Goal: Information Seeking & Learning: Learn about a topic

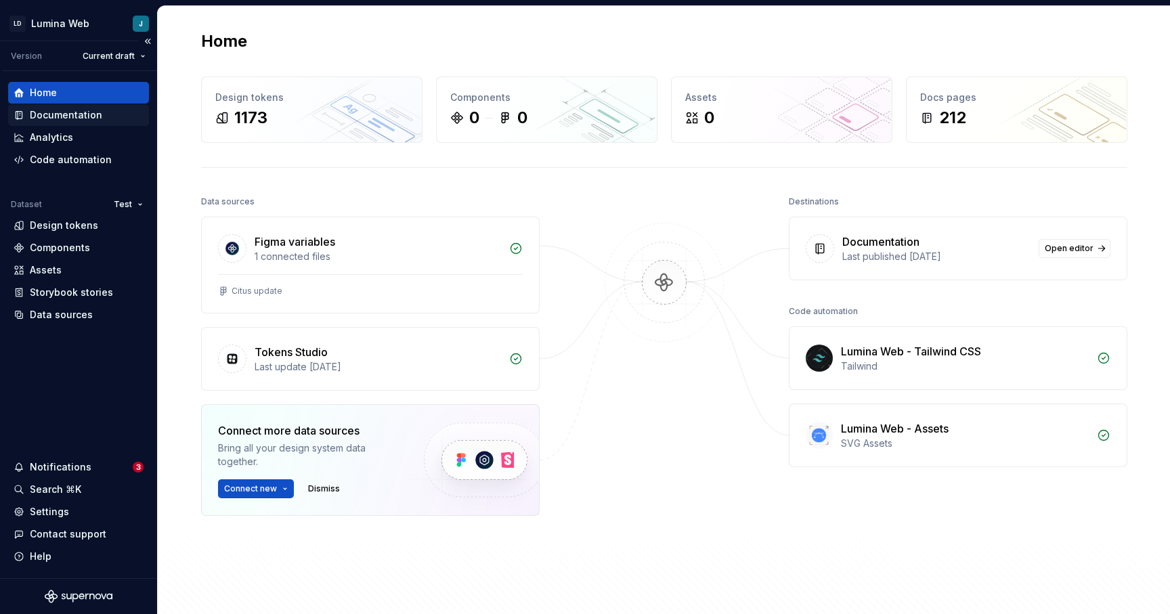
click at [66, 112] on div "Documentation" at bounding box center [66, 115] width 72 height 14
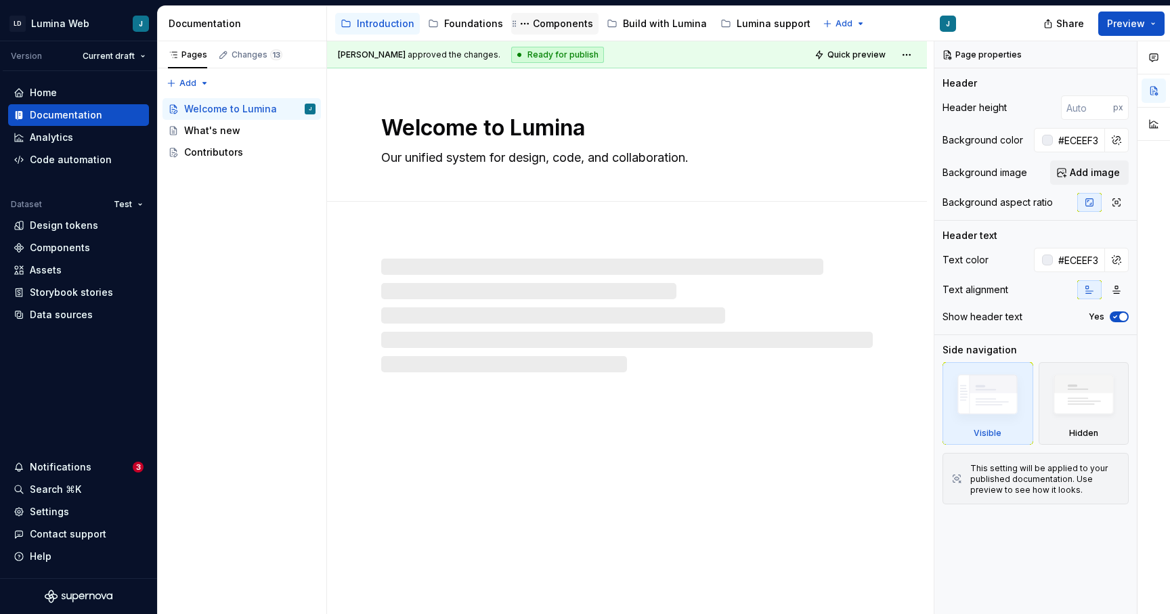
click at [565, 30] on div "Components" at bounding box center [563, 24] width 60 height 14
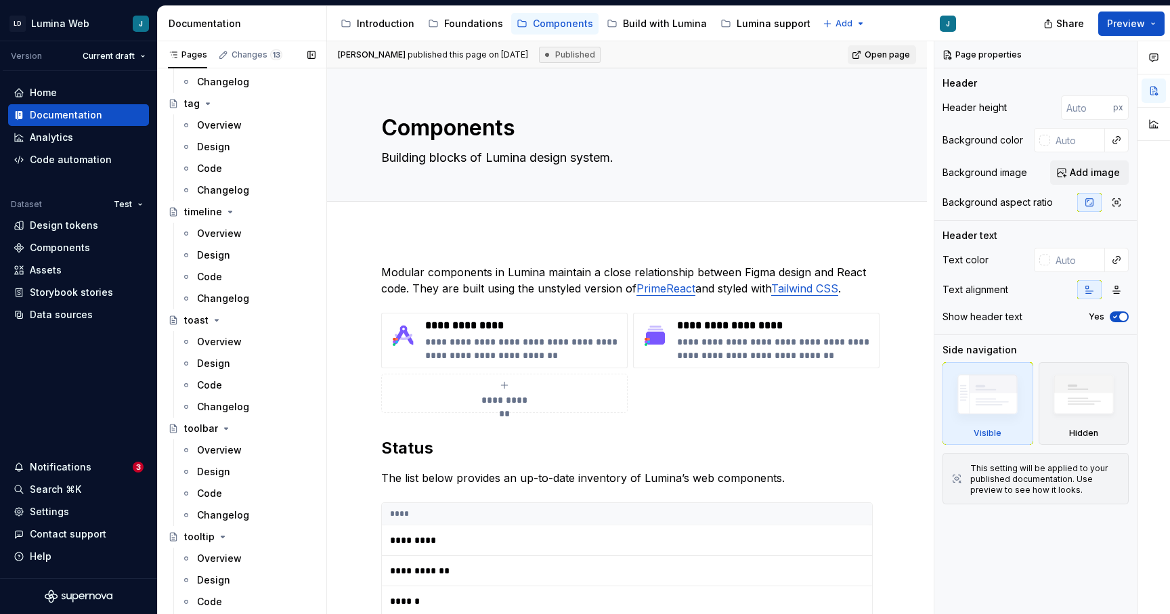
scroll to position [4074, 0]
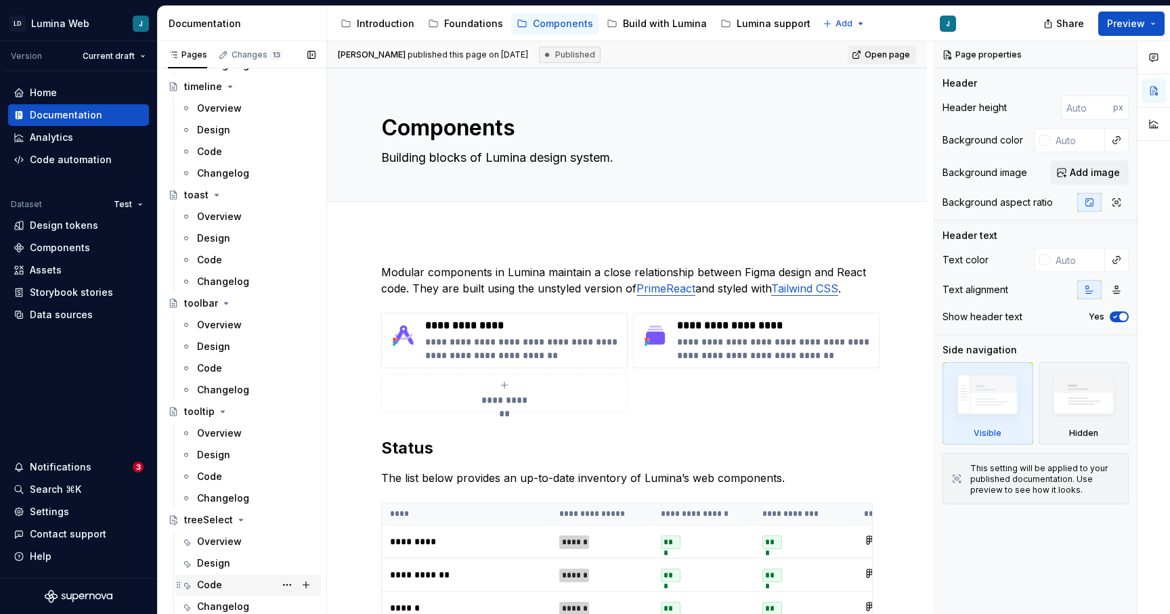
click at [211, 580] on div "Code" at bounding box center [209, 585] width 25 height 14
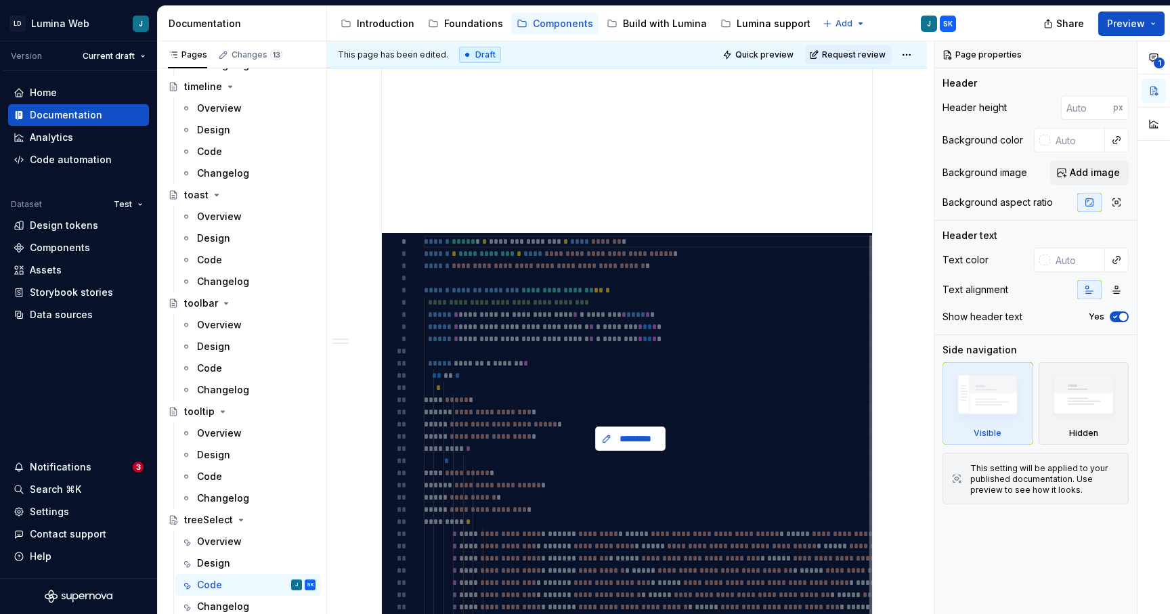
scroll to position [551, 0]
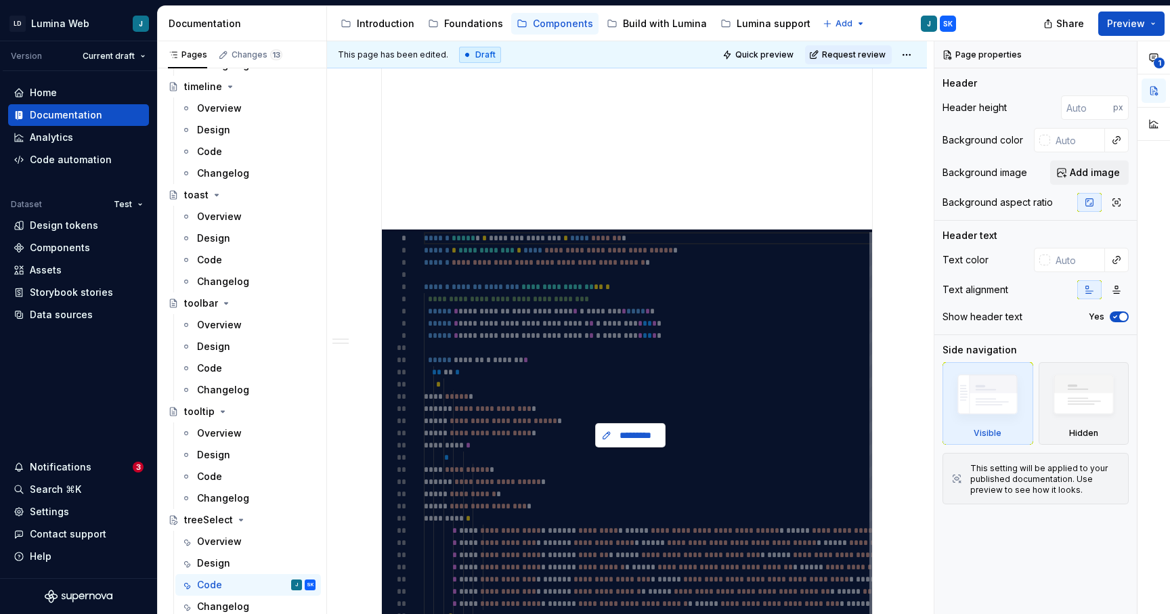
click at [638, 444] on button "*********" at bounding box center [630, 435] width 70 height 24
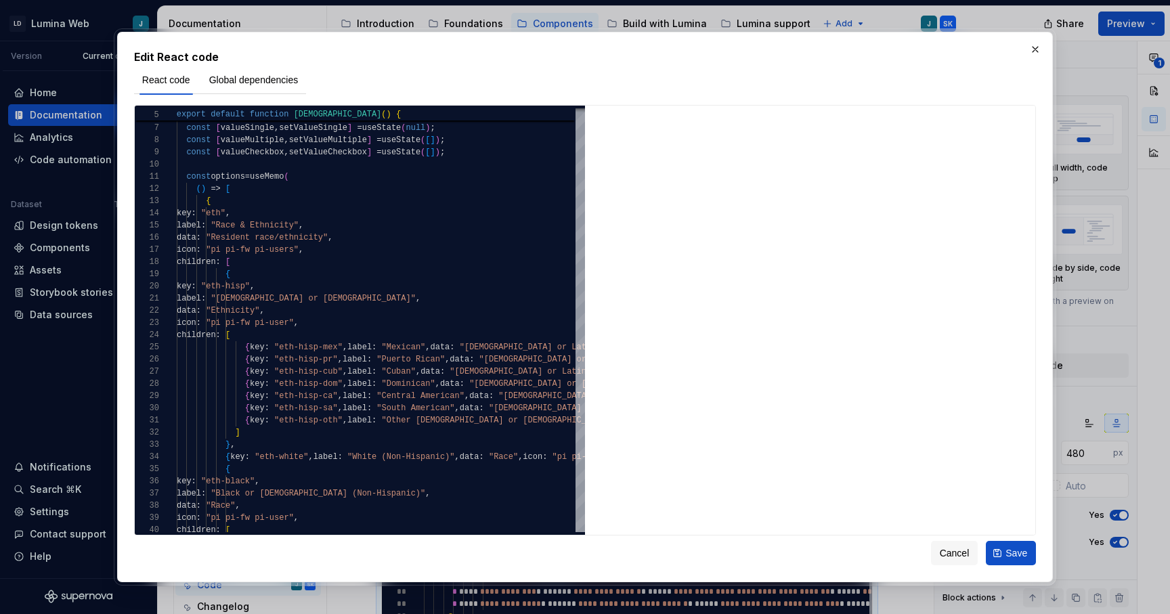
type textarea "*"
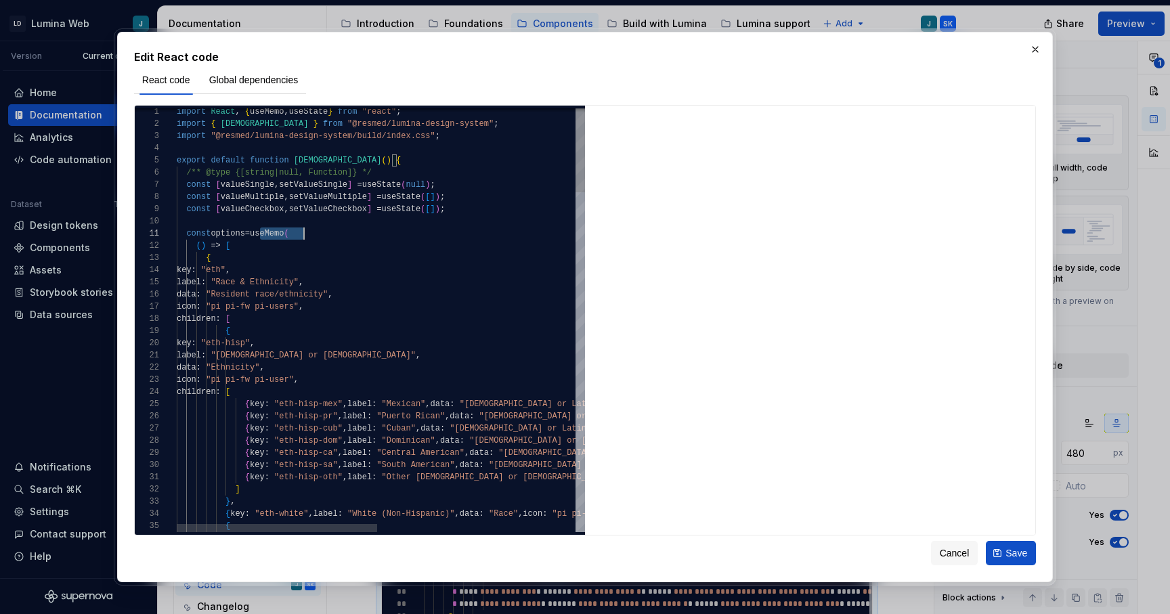
scroll to position [0, 127]
drag, startPoint x: 262, startPoint y: 232, endPoint x: 322, endPoint y: 235, distance: 59.7
click at [171, 232] on div at bounding box center [169, 234] width 18 height 12
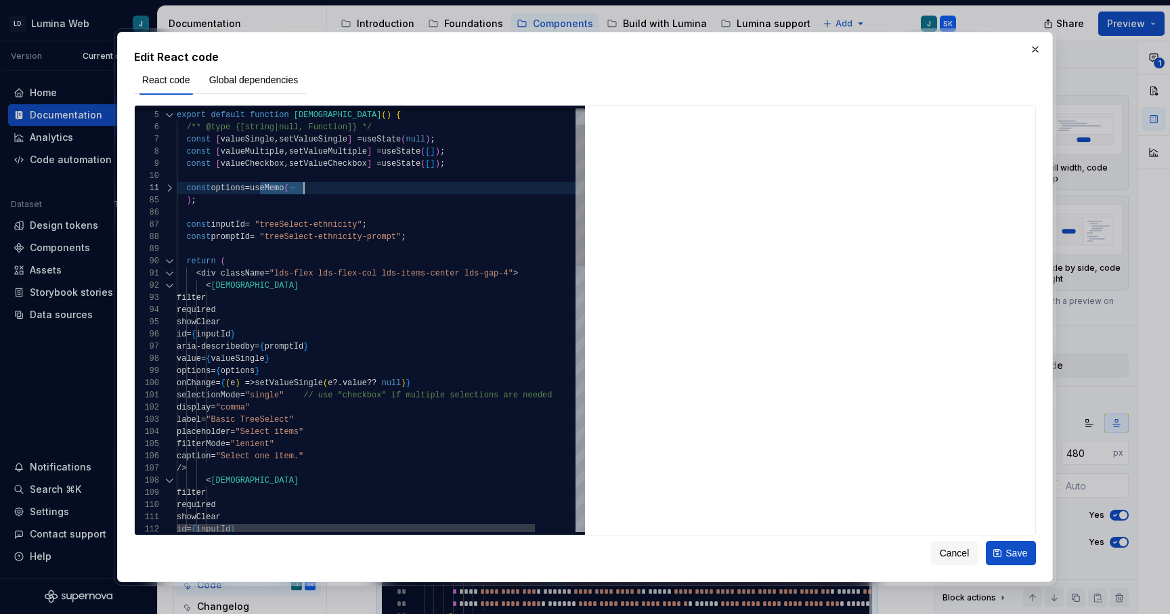
click at [170, 187] on div at bounding box center [169, 188] width 18 height 12
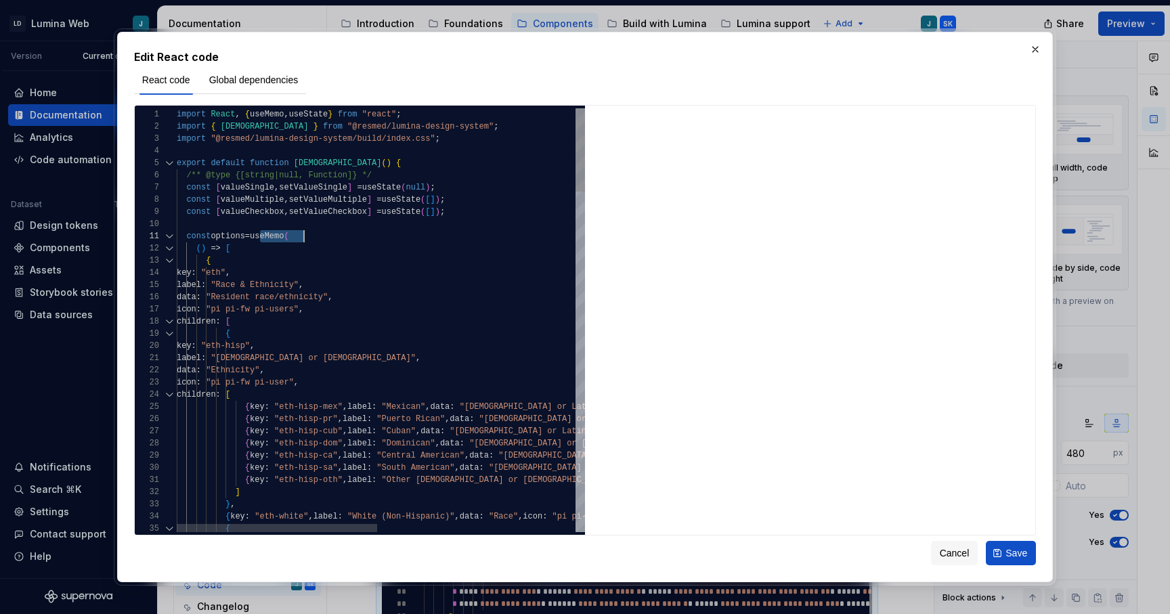
click at [170, 236] on div at bounding box center [169, 236] width 18 height 12
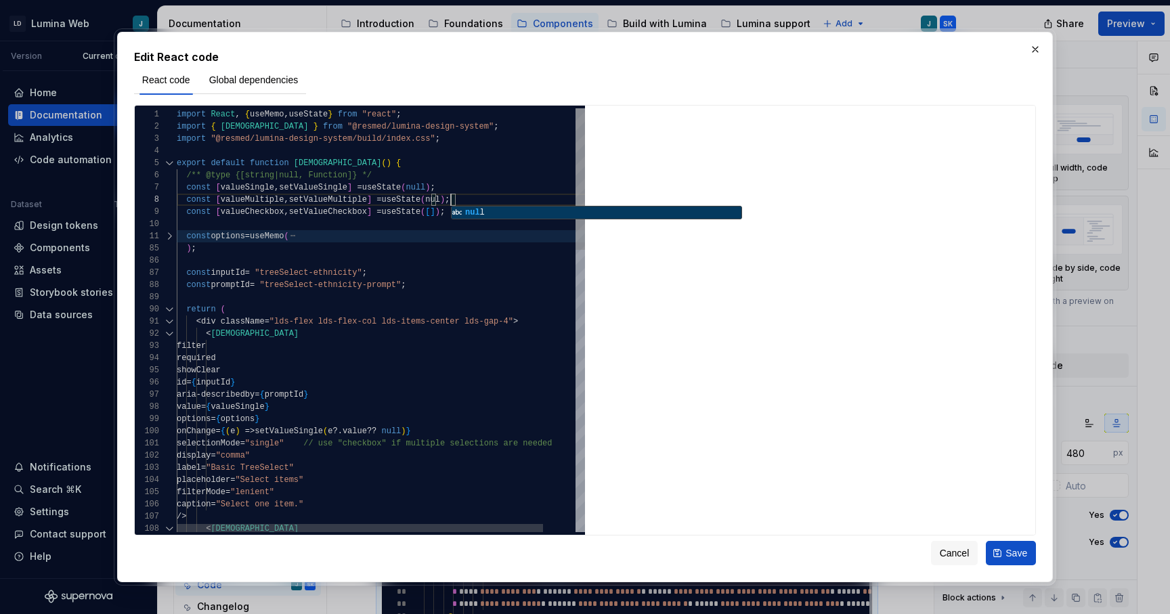
scroll to position [85, 279]
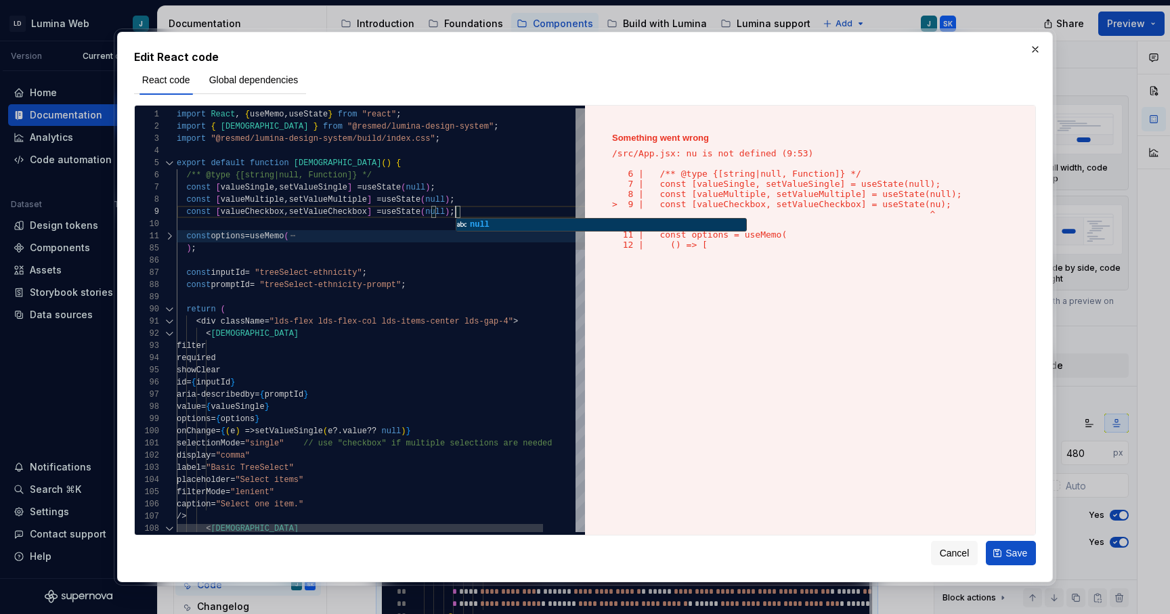
scroll to position [98, 279]
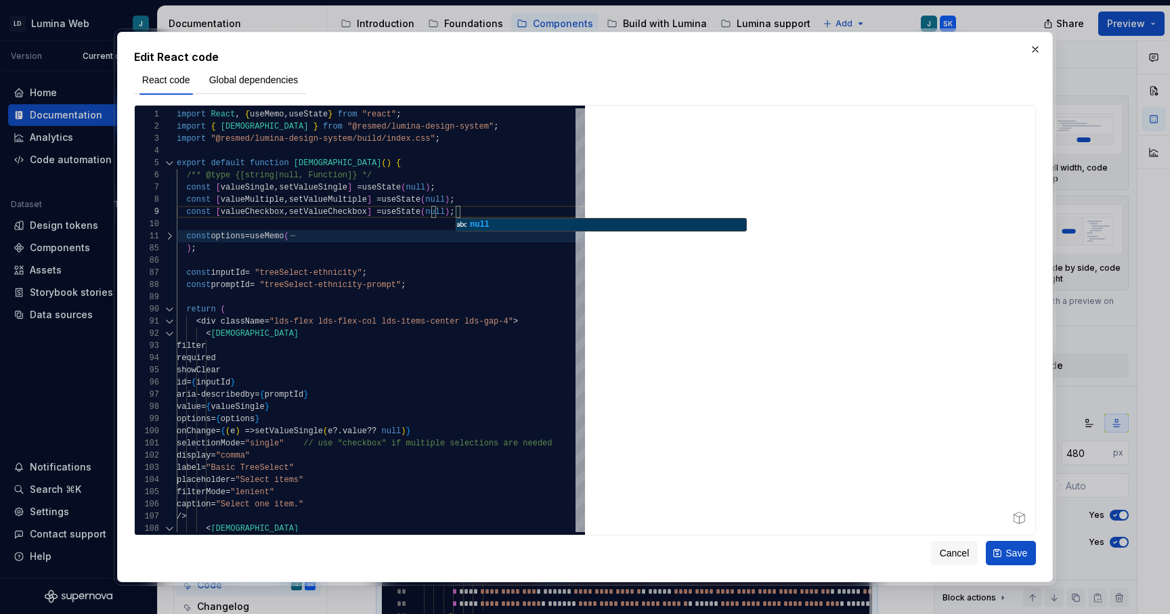
click at [639, 390] on div at bounding box center [810, 321] width 450 height 430
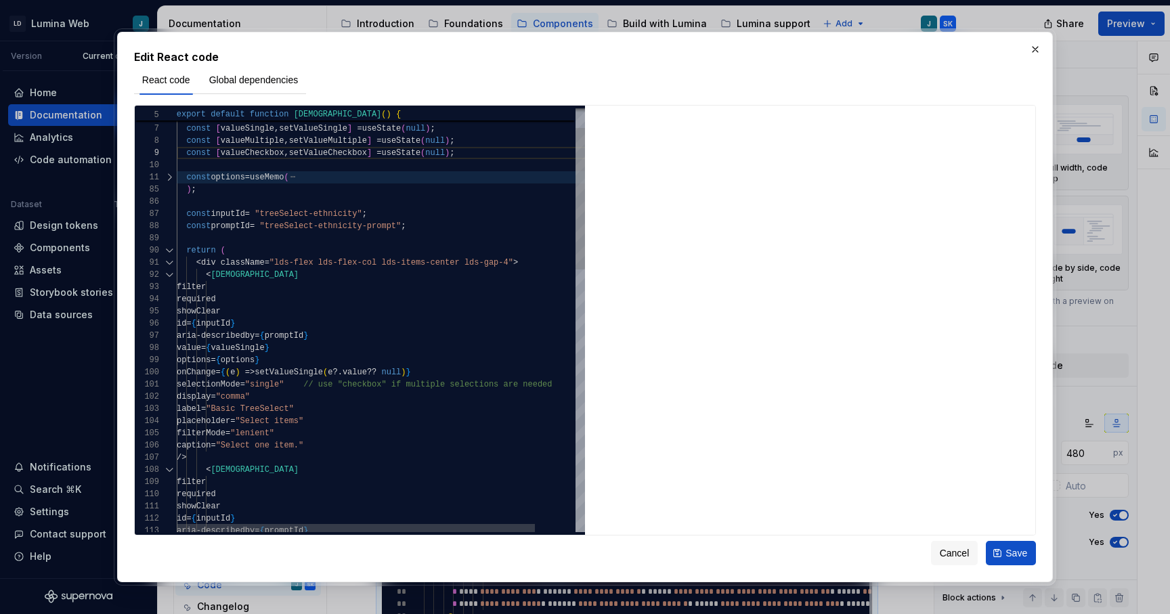
click at [168, 179] on div at bounding box center [169, 177] width 18 height 12
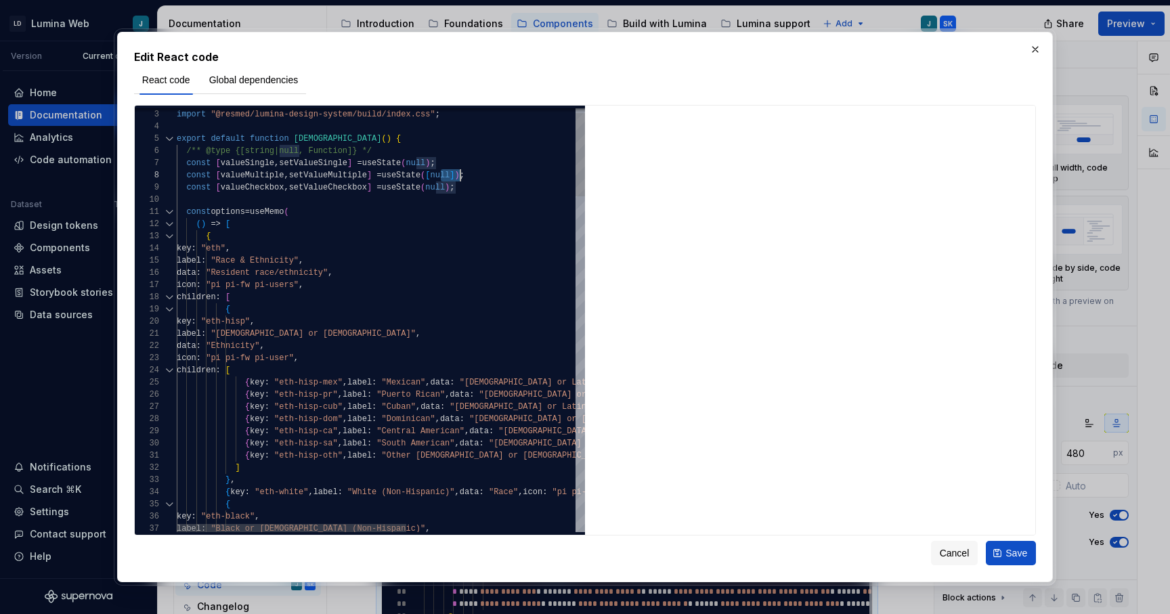
scroll to position [85, 269]
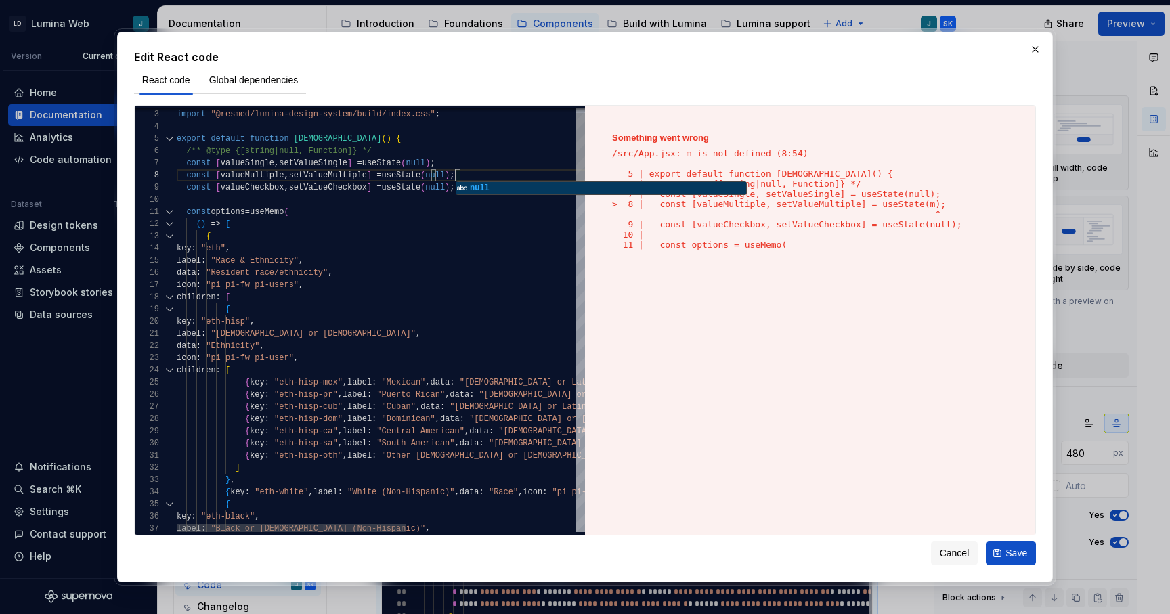
scroll to position [85, 279]
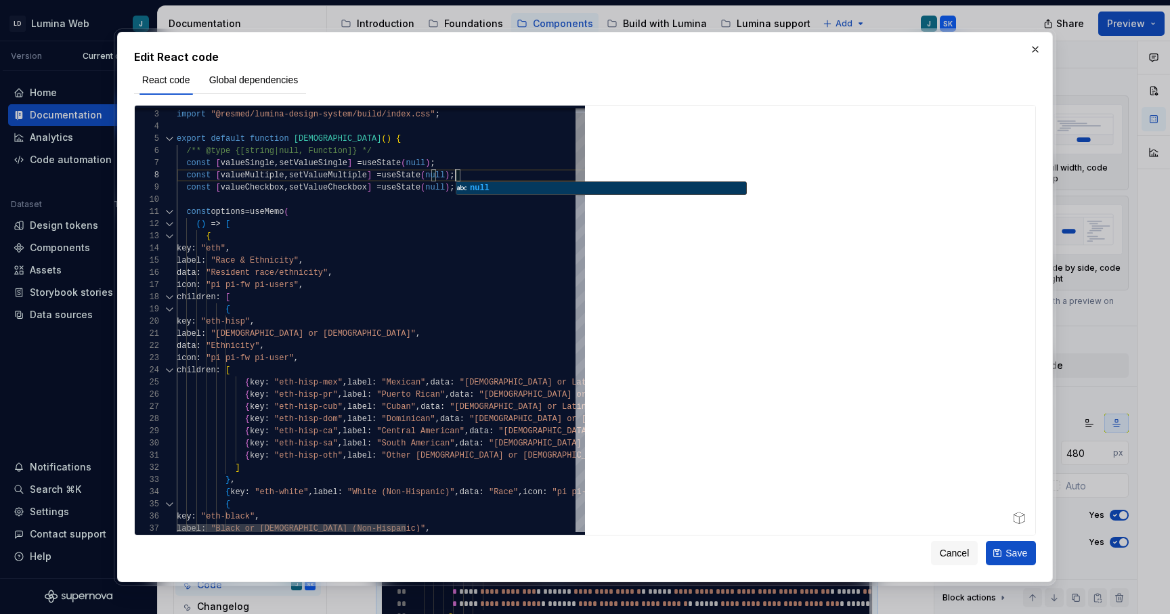
click at [169, 211] on div at bounding box center [169, 212] width 18 height 12
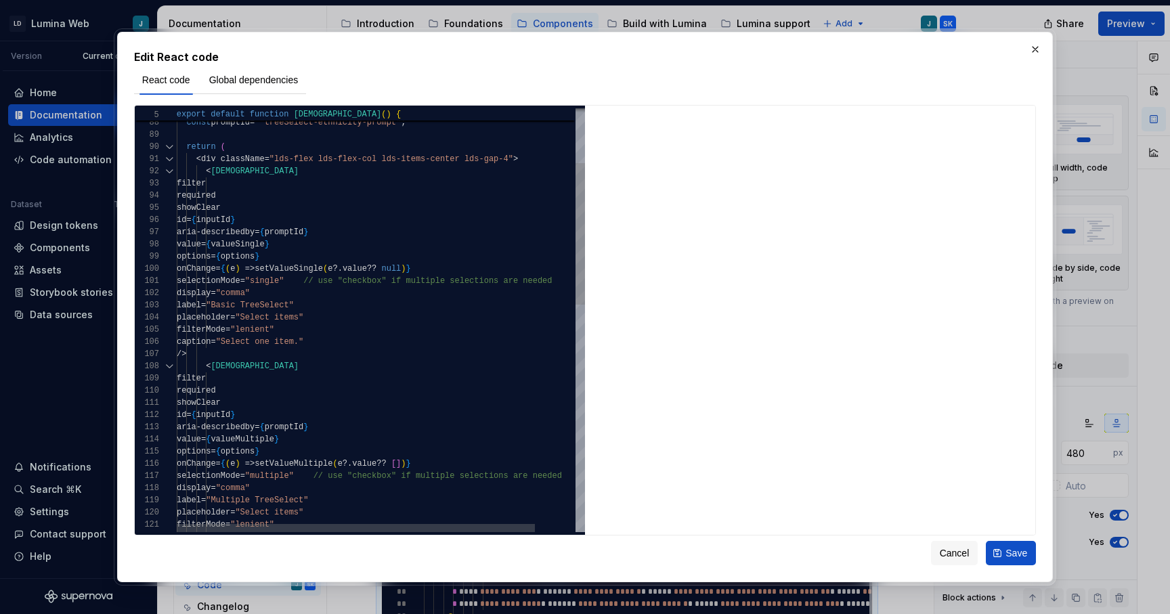
click at [225, 356] on div "< [DEMOGRAPHIC_DATA] filter required showClear id = { inputId } aria - describe…" at bounding box center [404, 578] width 454 height 1265
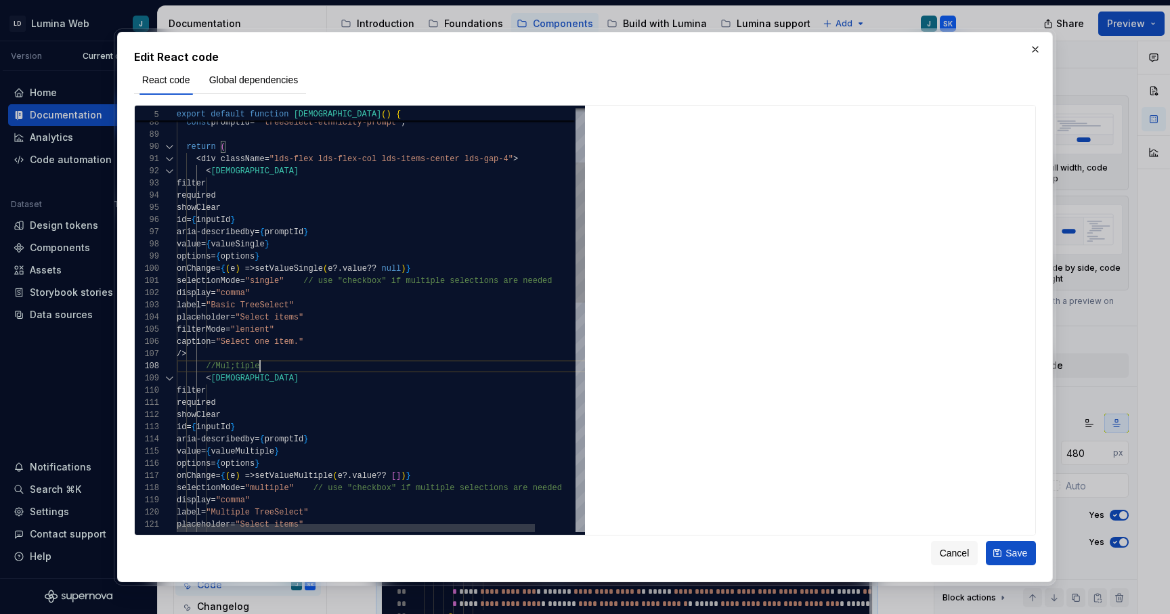
scroll to position [49, 83]
click at [235, 368] on div "< [DEMOGRAPHIC_DATA] filter required showClear id = { inputId } aria - describe…" at bounding box center [404, 584] width 454 height 1277
click at [305, 385] on div "< [DEMOGRAPHIC_DATA] filter required showClear id = { inputId } aria - describe…" at bounding box center [404, 584] width 454 height 1277
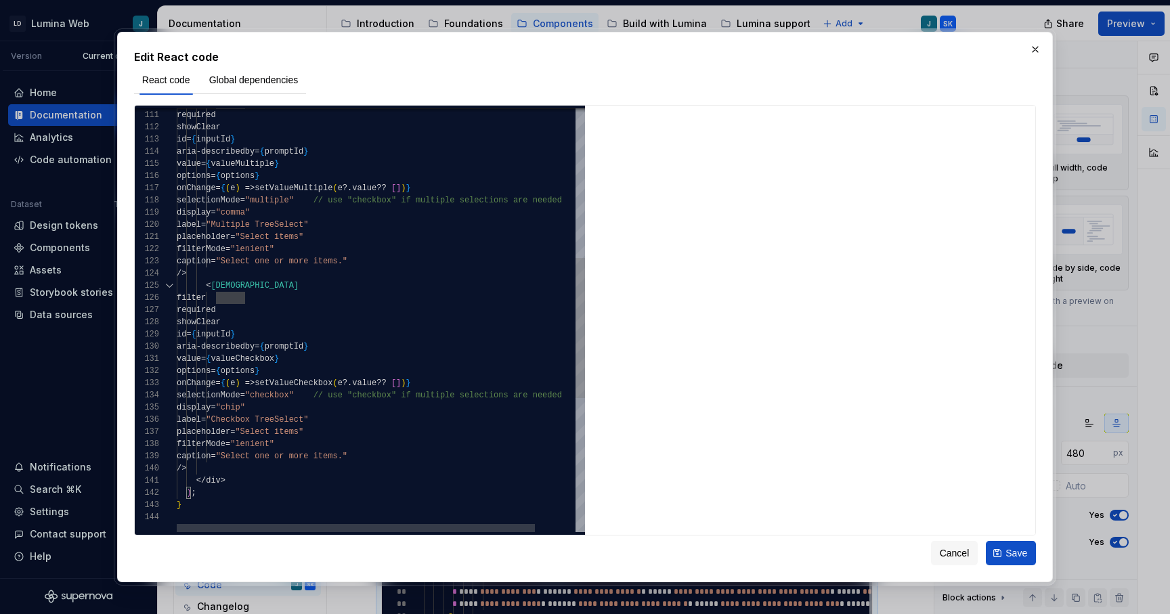
click at [238, 278] on div "filter required showClear id = { inputId } aria - describedby = { promptId } va…" at bounding box center [404, 296] width 454 height 1277
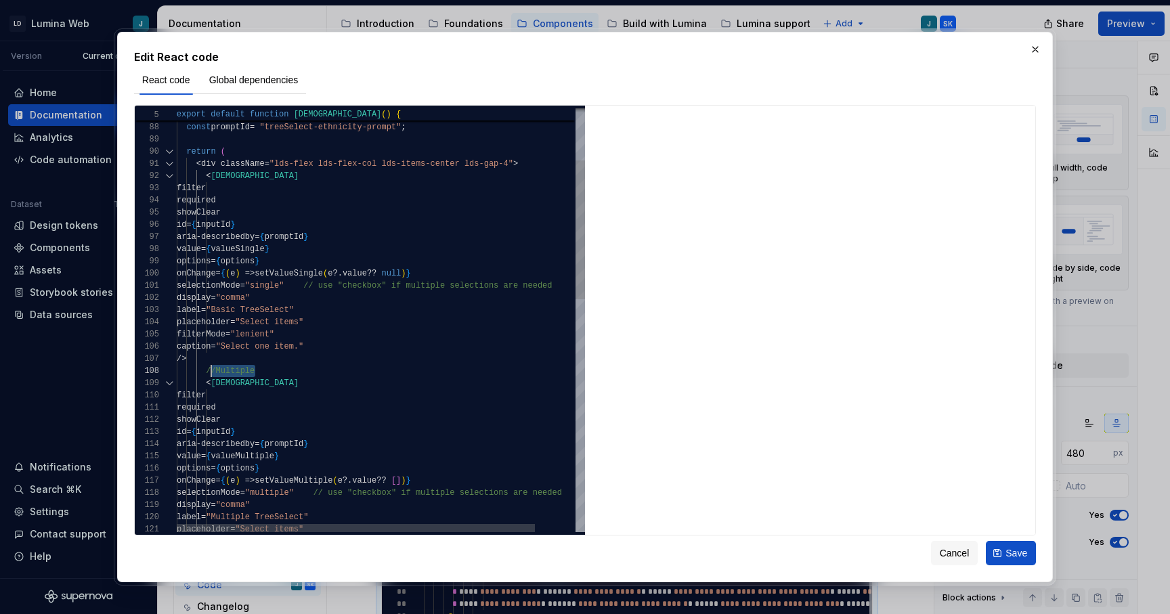
scroll to position [49, 39]
drag, startPoint x: 270, startPoint y: 370, endPoint x: 213, endPoint y: 371, distance: 56.9
click at [213, 371] on div "aria - describedby = { promptId } value = { valueMultiple } options = { options…" at bounding box center [404, 595] width 454 height 1289
click at [427, 411] on div "aria - describedby = { promptId } value = { valueMultiple } options = { options…" at bounding box center [404, 595] width 454 height 1289
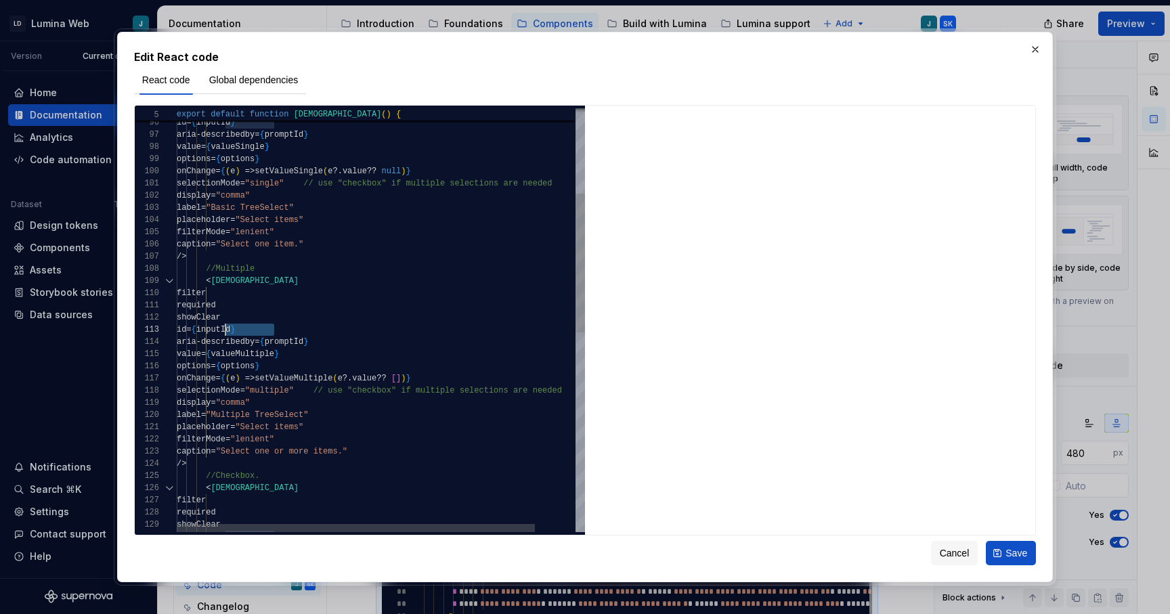
scroll to position [110, 53]
drag, startPoint x: 280, startPoint y: 328, endPoint x: 231, endPoint y: 330, distance: 48.8
click at [231, 330] on div "//Multiple /> caption = "Select one item." filterMode = "lenient" placeholder =…" at bounding box center [404, 492] width 454 height 1289
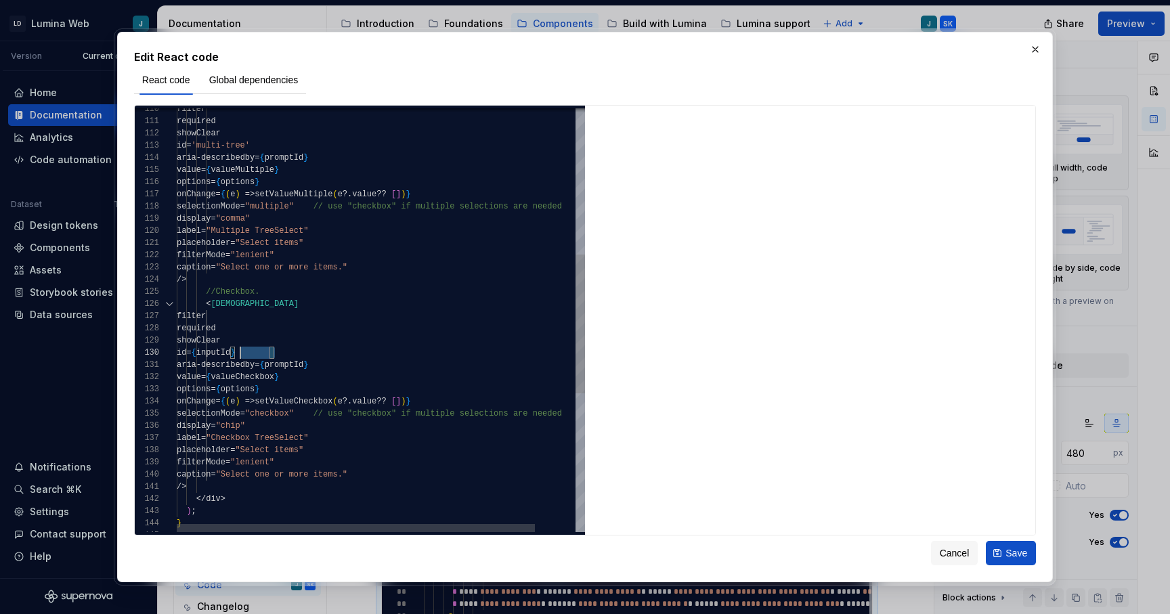
scroll to position [73, 53]
drag, startPoint x: 278, startPoint y: 351, endPoint x: 231, endPoint y: 353, distance: 47.4
click at [231, 353] on div "filter required showClear id = 'multi-tree' aria - describedby = { promptId } v…" at bounding box center [404, 308] width 454 height 1289
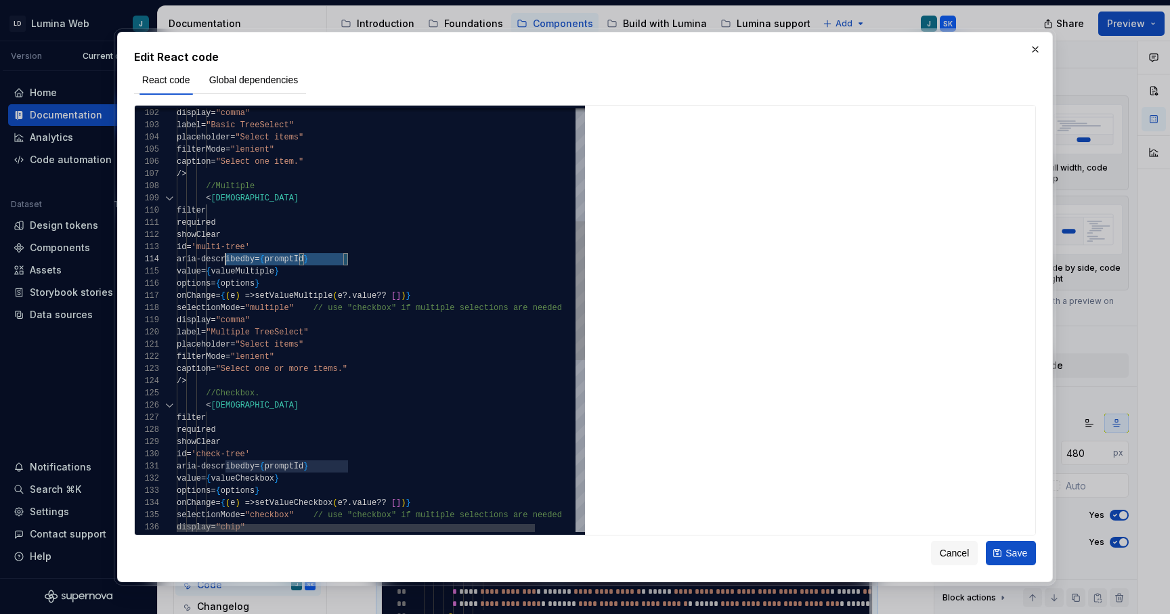
scroll to position [0, 0]
drag, startPoint x: 358, startPoint y: 259, endPoint x: 95, endPoint y: 260, distance: 263.4
click at [177, 260] on div "filter required showClear id = 'multi-tree' < [DEMOGRAPHIC_DATA] //Multiple /> …" at bounding box center [404, 410] width 454 height 1289
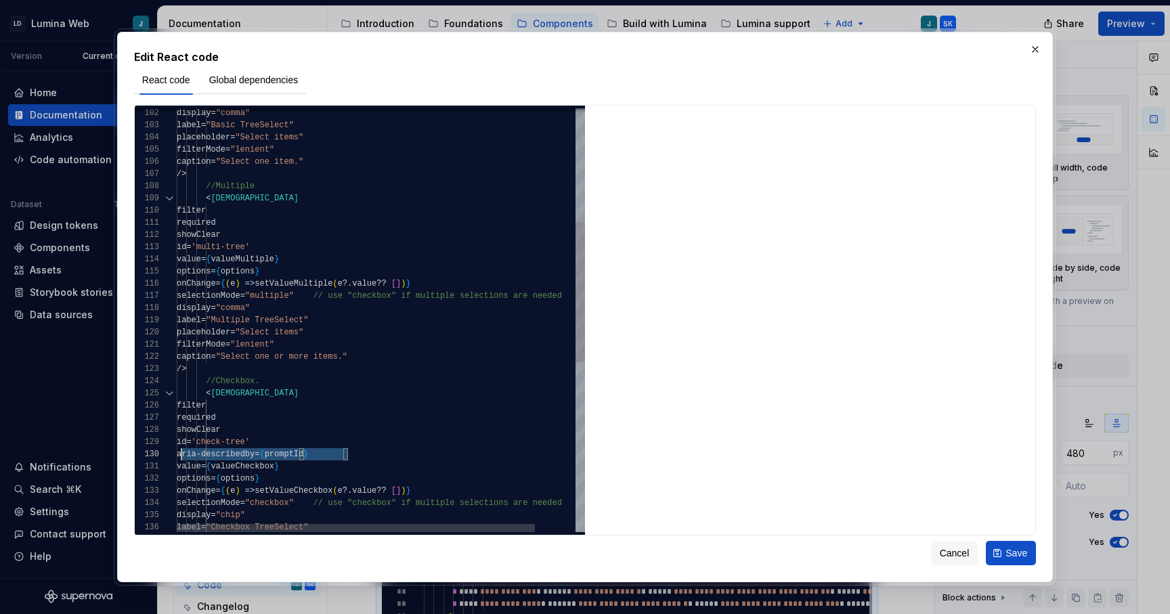
scroll to position [73, 0]
drag, startPoint x: 355, startPoint y: 452, endPoint x: 158, endPoint y: 456, distance: 196.4
click at [177, 456] on div "filter required showClear id = 'multi-tree' < [DEMOGRAPHIC_DATA] //Multiple /> …" at bounding box center [404, 404] width 454 height 1277
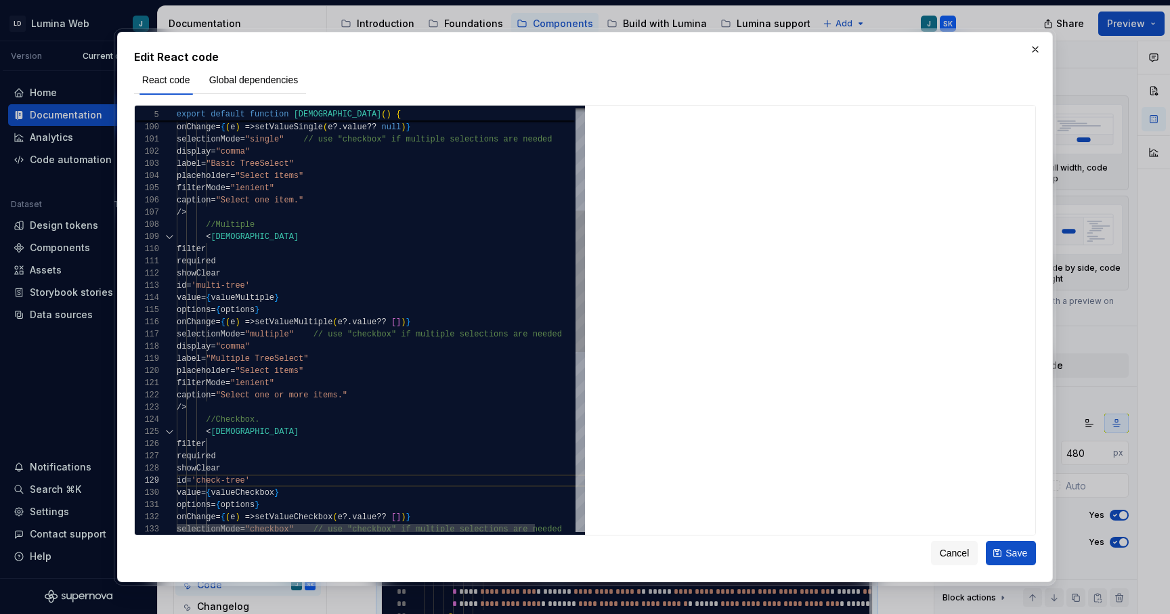
click at [392, 322] on div "//Multiple /> caption = "Select one item." filterMode = "lenient" placeholder =…" at bounding box center [404, 436] width 454 height 1265
click at [450, 324] on div "//Multiple /> caption = "Select one item." filterMode = "lenient" placeholder =…" at bounding box center [404, 436] width 454 height 1265
click at [445, 320] on div "//Multiple /> caption = "Select one item." filterMode = "lenient" placeholder =…" at bounding box center [404, 436] width 454 height 1265
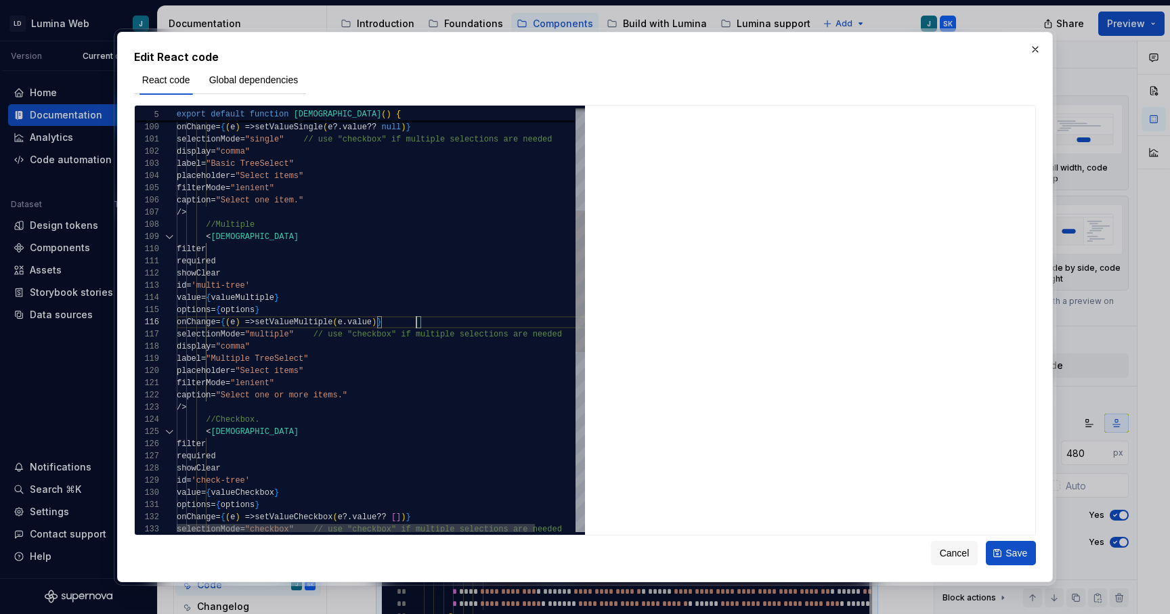
click at [407, 379] on div "//Multiple /> caption = "Select one item." filterMode = "lenient" placeholder =…" at bounding box center [404, 436] width 454 height 1265
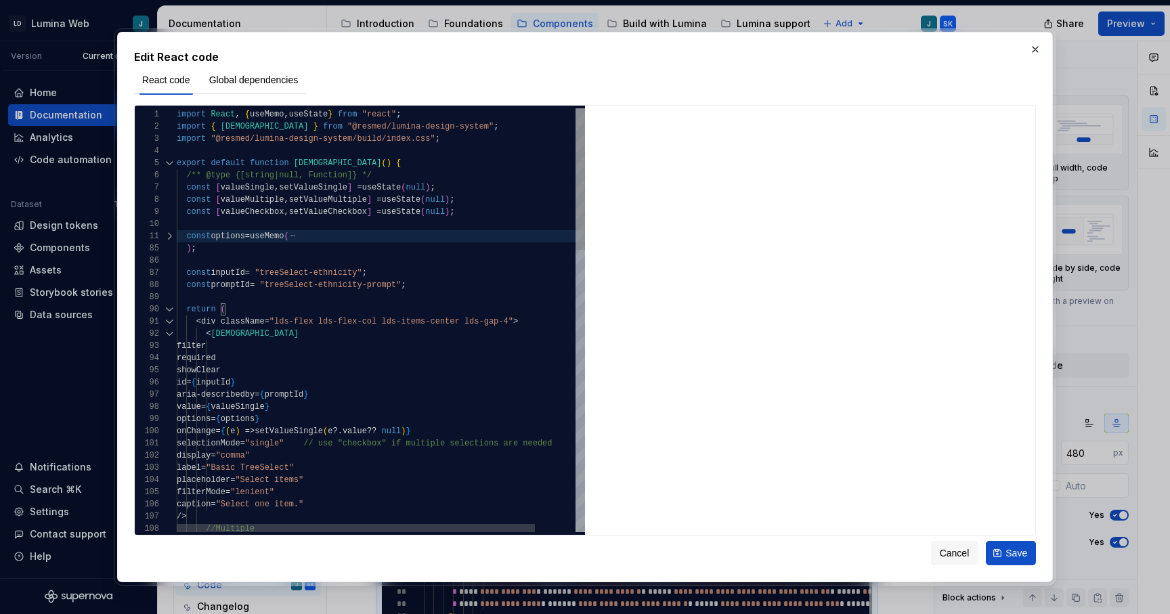
click at [170, 239] on div at bounding box center [169, 236] width 18 height 12
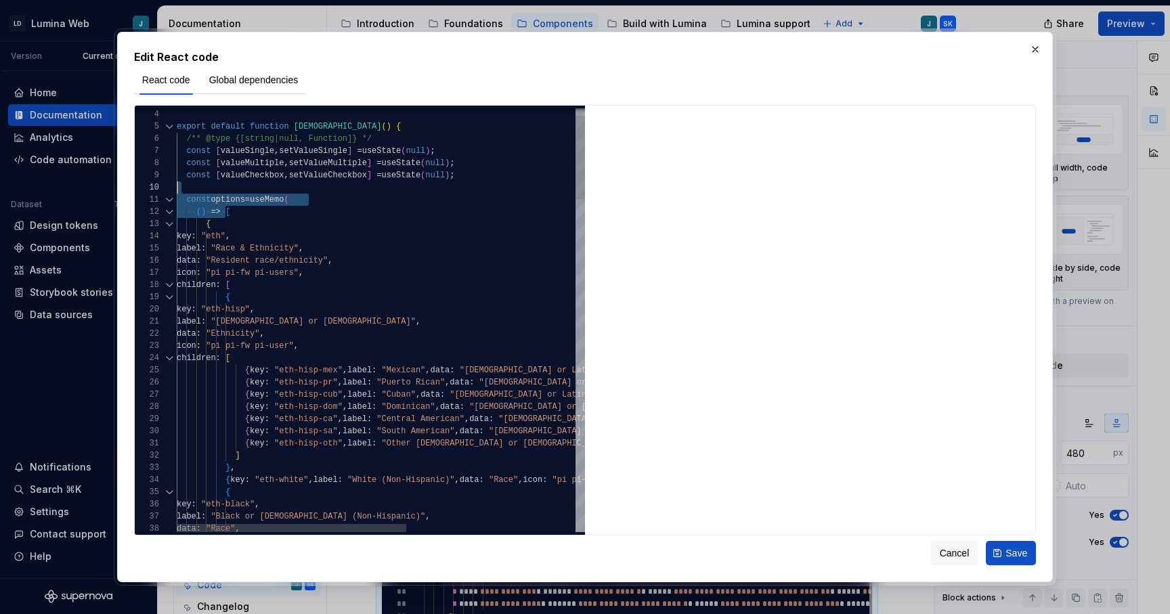
scroll to position [0, 88]
drag, startPoint x: 225, startPoint y: 213, endPoint x: 265, endPoint y: 200, distance: 42.2
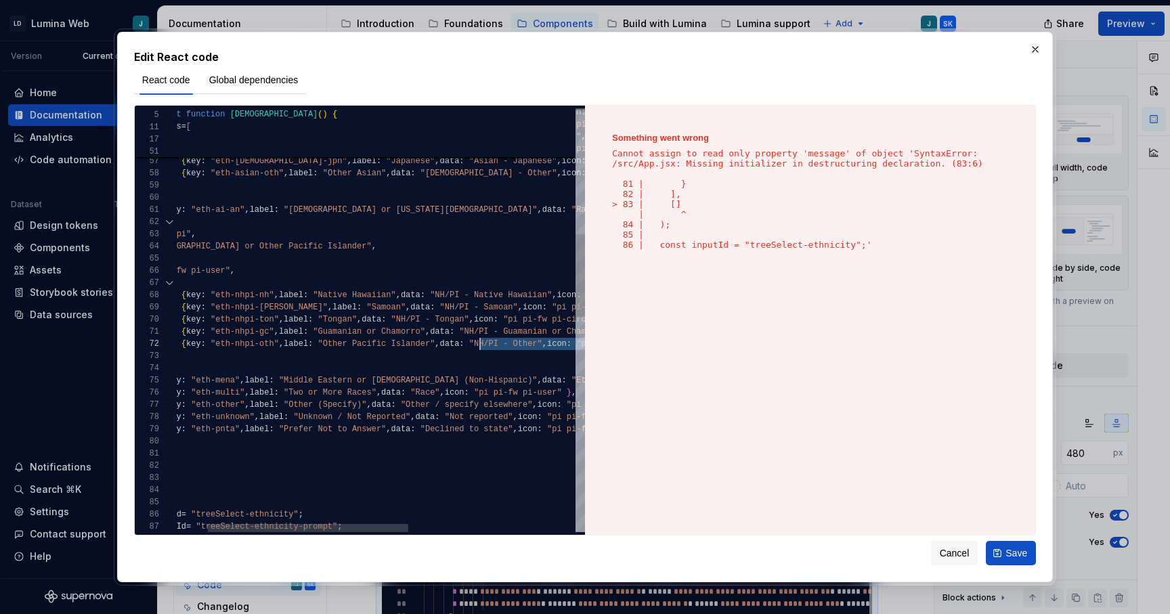
scroll to position [12, 367]
drag, startPoint x: 384, startPoint y: 345, endPoint x: 477, endPoint y: 349, distance: 93.5
click at [479, 349] on div "label : "Native Hawaiian or Other Pacific Islander" , data : "Race" , icon : "p…" at bounding box center [518, 543] width 811 height 2143
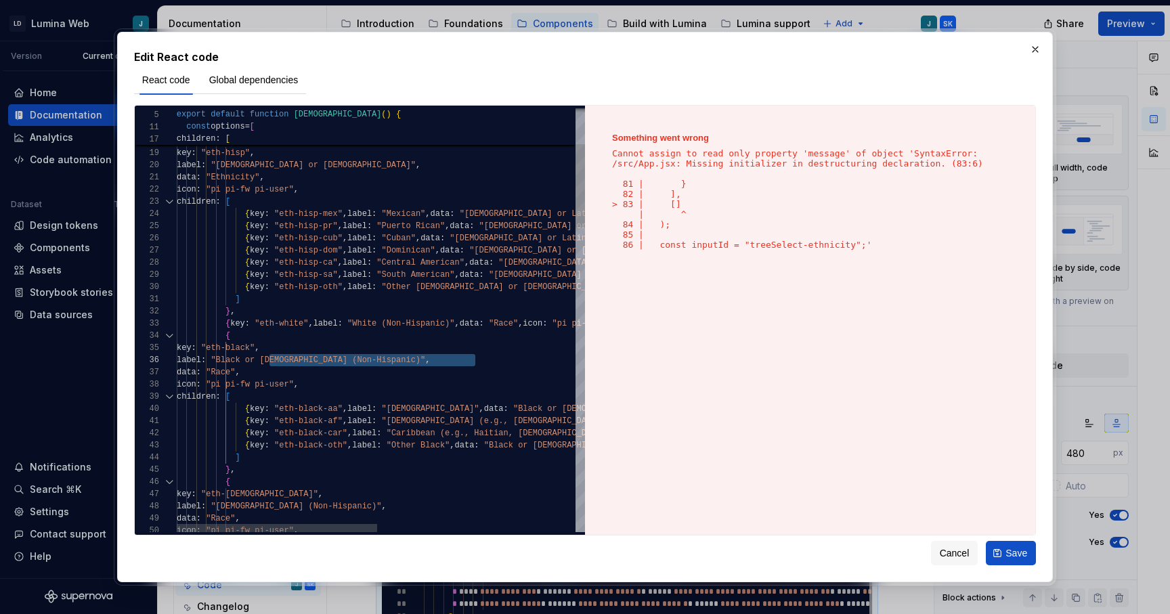
scroll to position [61, 303]
drag, startPoint x: 269, startPoint y: 356, endPoint x: 477, endPoint y: 355, distance: 208.6
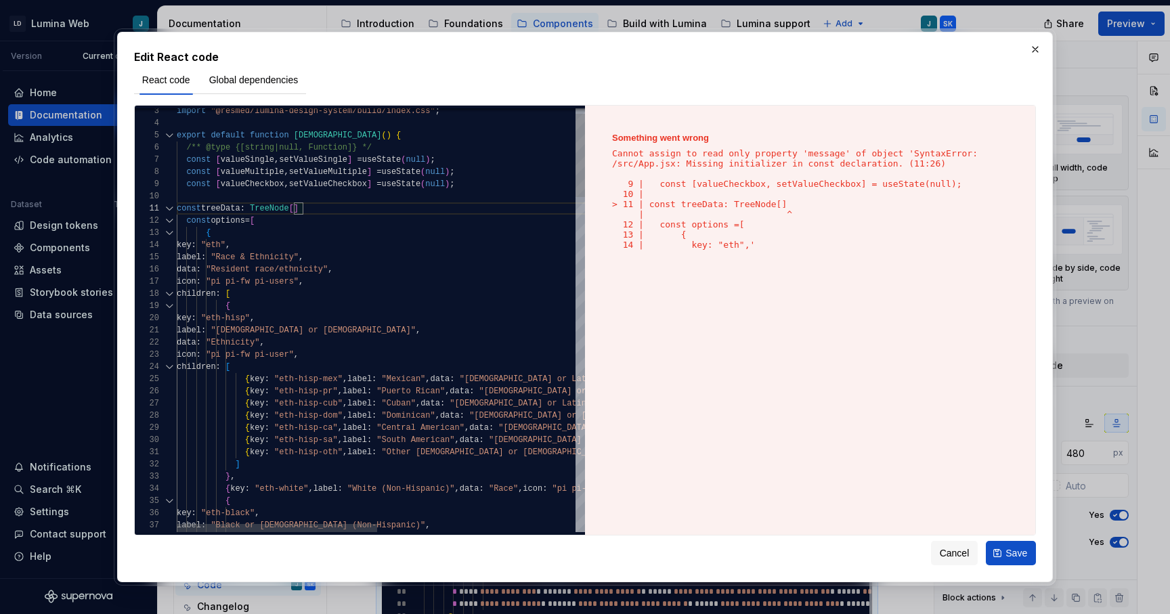
scroll to position [12, 83]
drag, startPoint x: 252, startPoint y: 223, endPoint x: 317, endPoint y: 209, distance: 66.4
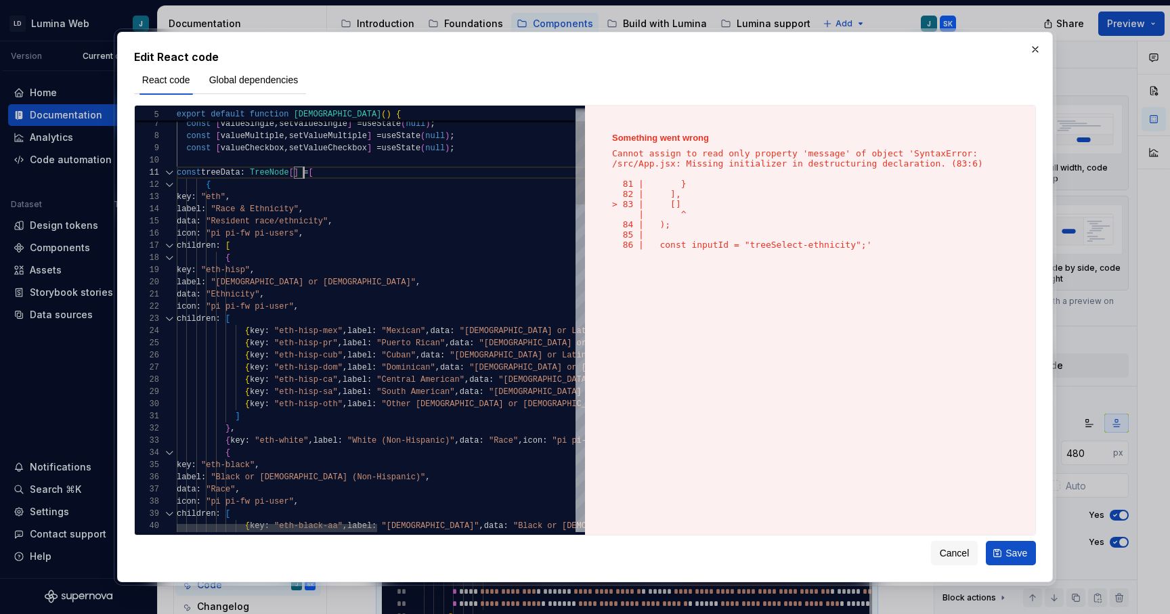
click at [169, 171] on div at bounding box center [169, 173] width 18 height 12
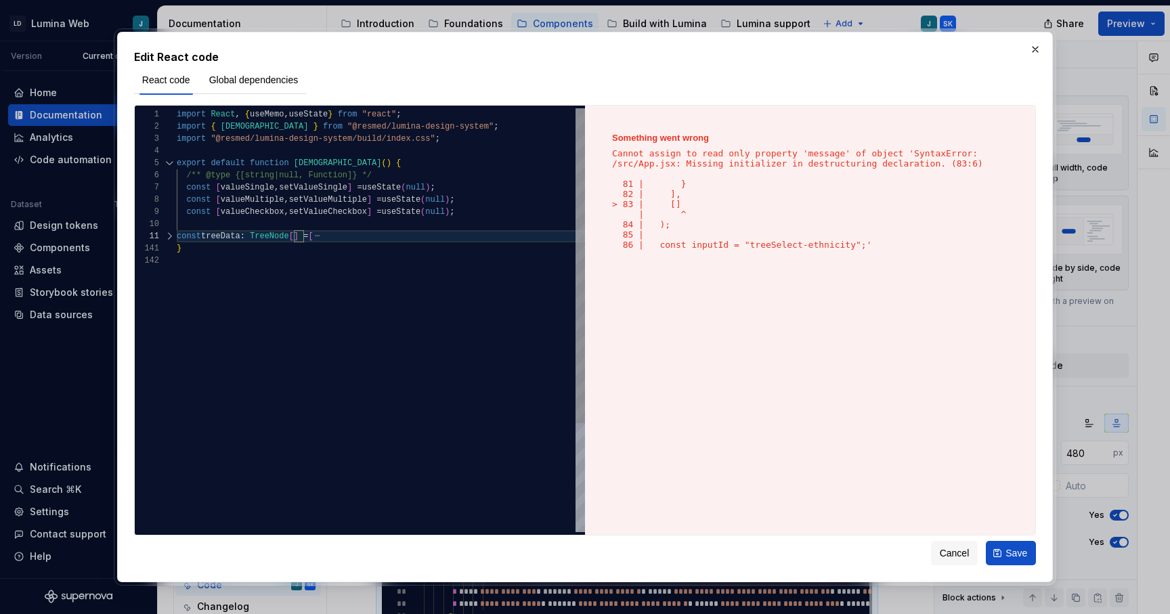
click at [171, 234] on div at bounding box center [169, 236] width 18 height 12
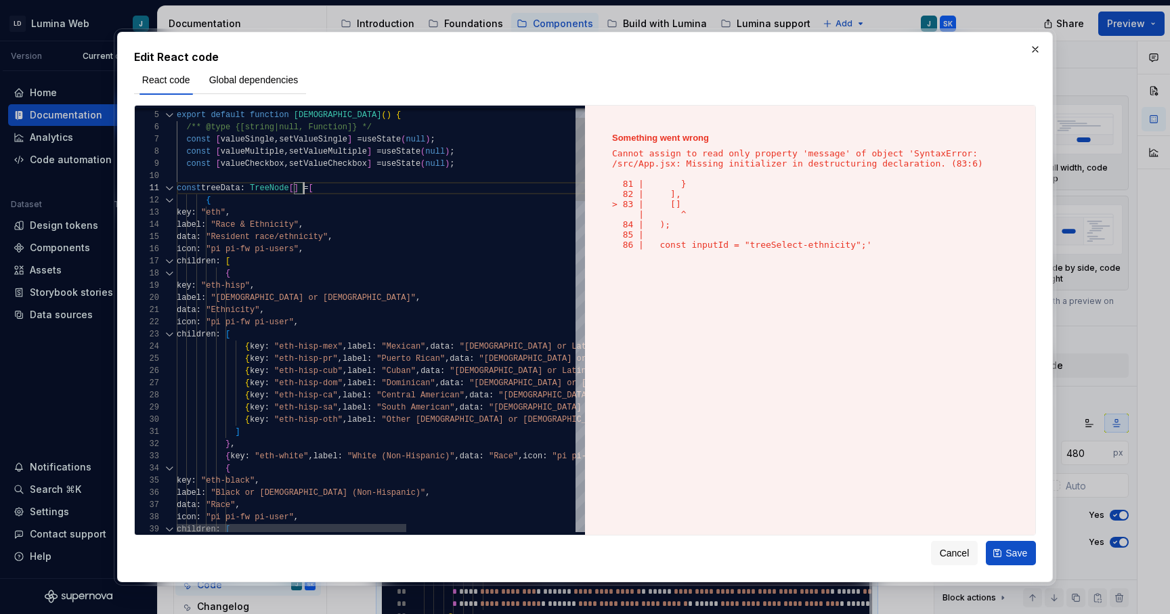
click at [169, 197] on div at bounding box center [169, 200] width 18 height 12
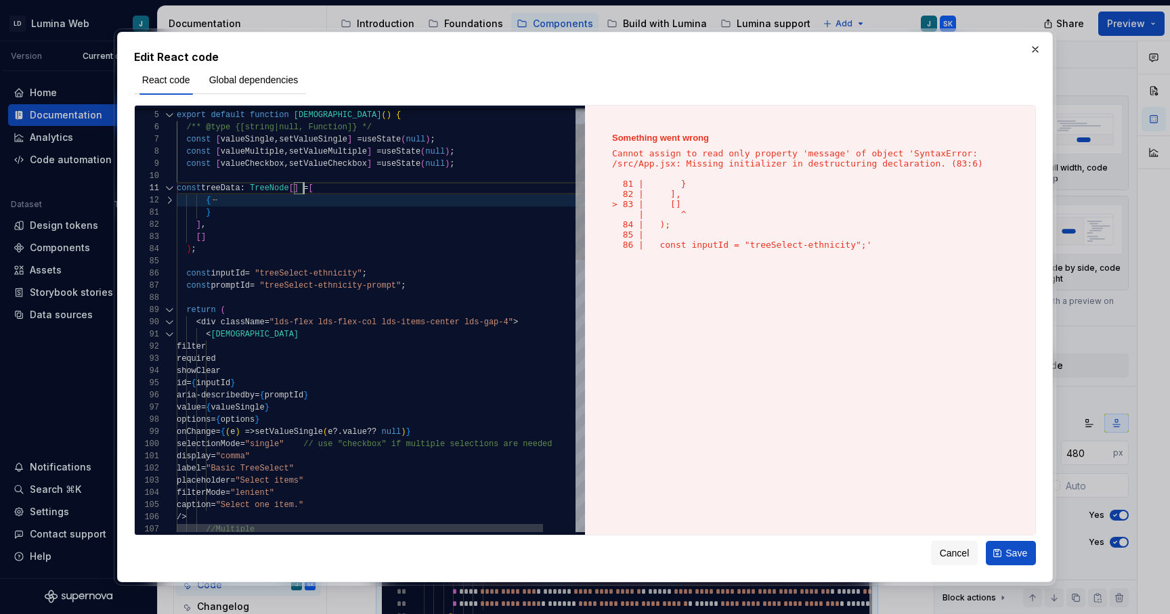
drag, startPoint x: 217, startPoint y: 238, endPoint x: 125, endPoint y: 238, distance: 92.1
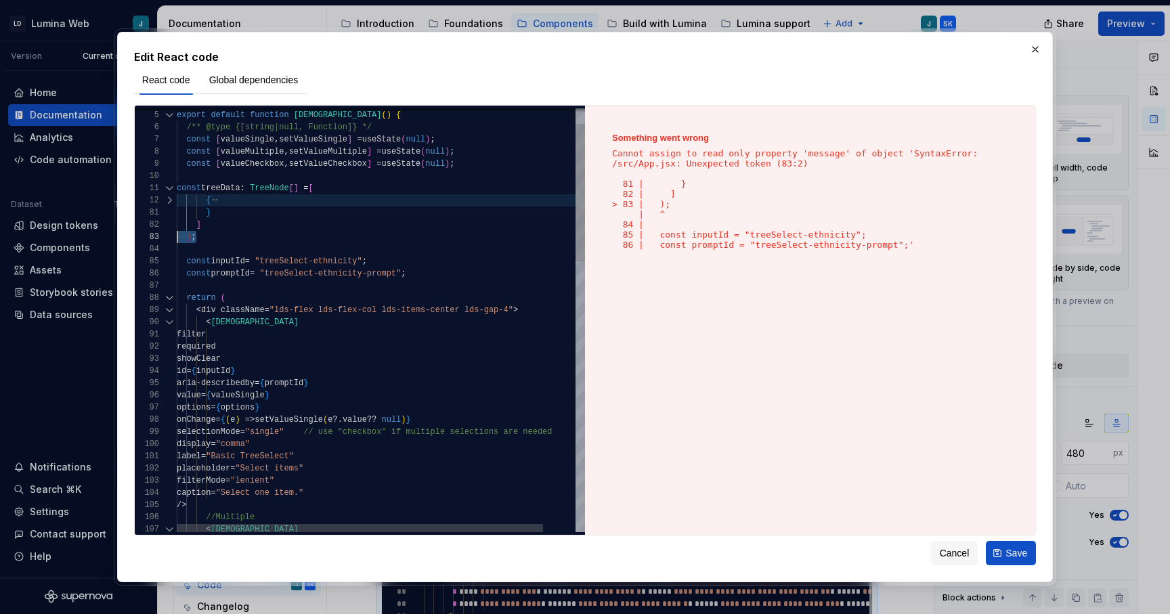
drag, startPoint x: 202, startPoint y: 237, endPoint x: 137, endPoint y: 237, distance: 65.0
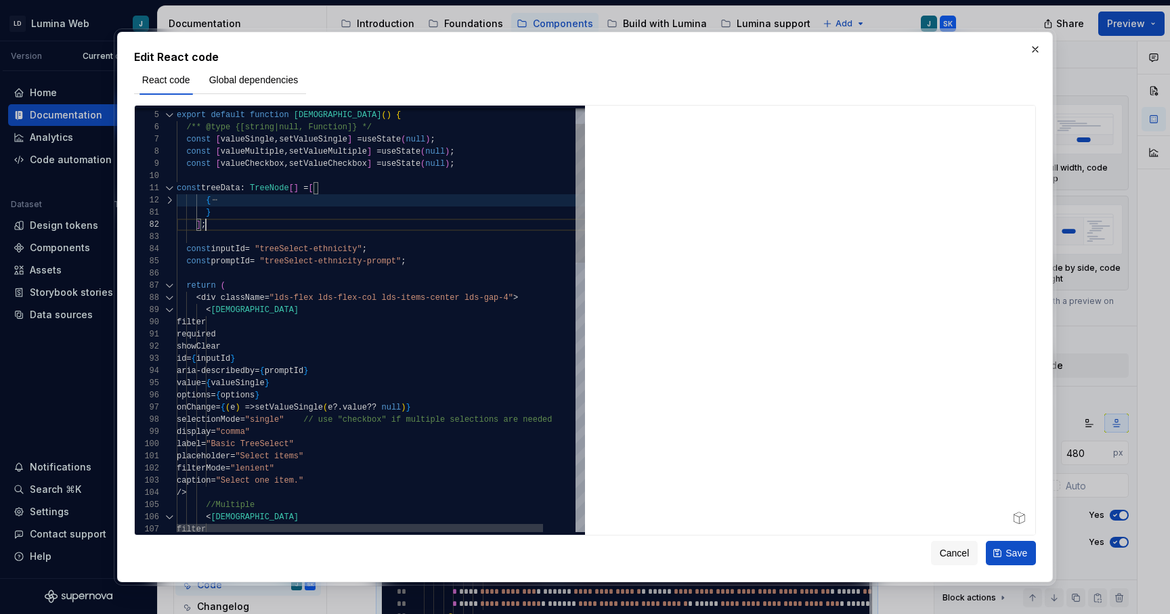
scroll to position [24, 29]
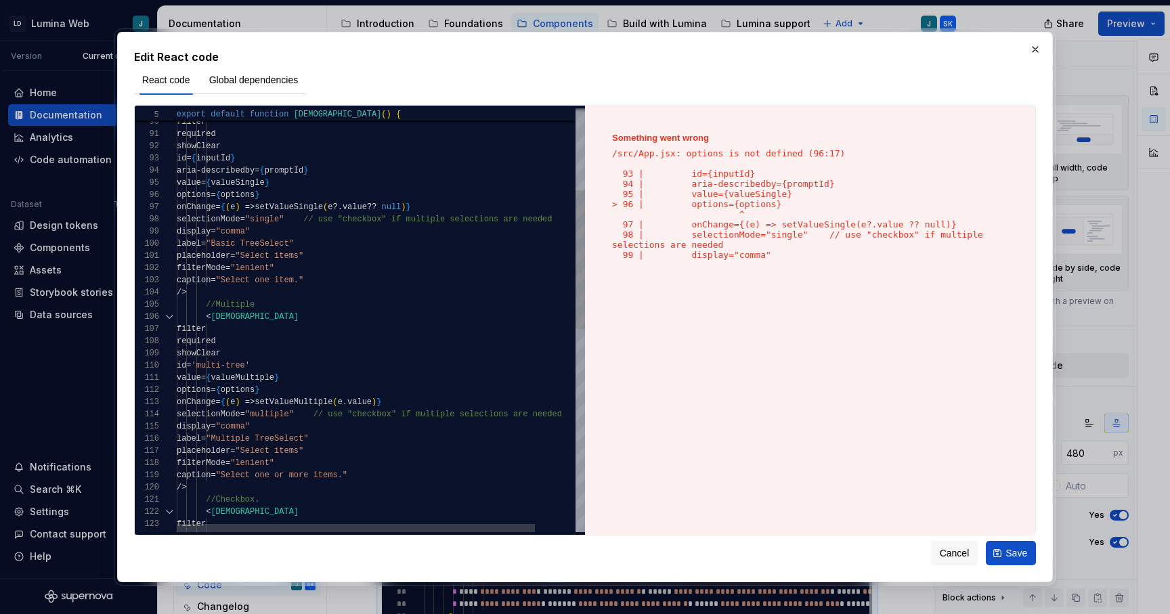
click at [274, 197] on div "< [DEMOGRAPHIC_DATA] filter required showClear id = { inputId } aria - describe…" at bounding box center [404, 504] width 454 height 1289
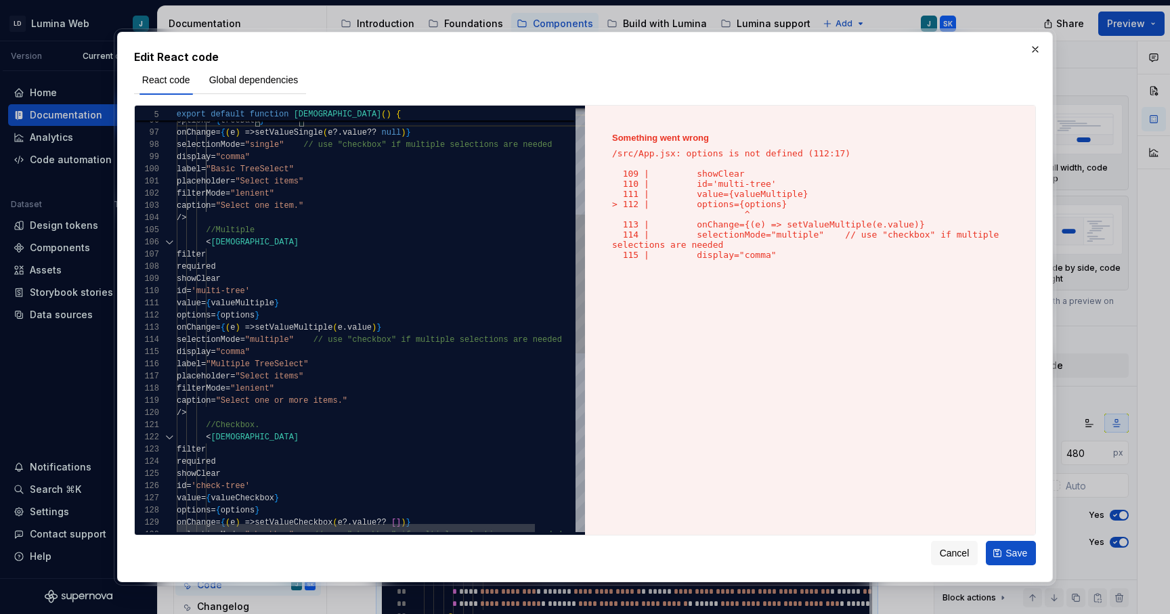
click at [273, 316] on div "value = { valueSingle } options = { treeData } onChange = { ( e ) => setValueSi…" at bounding box center [404, 429] width 454 height 1289
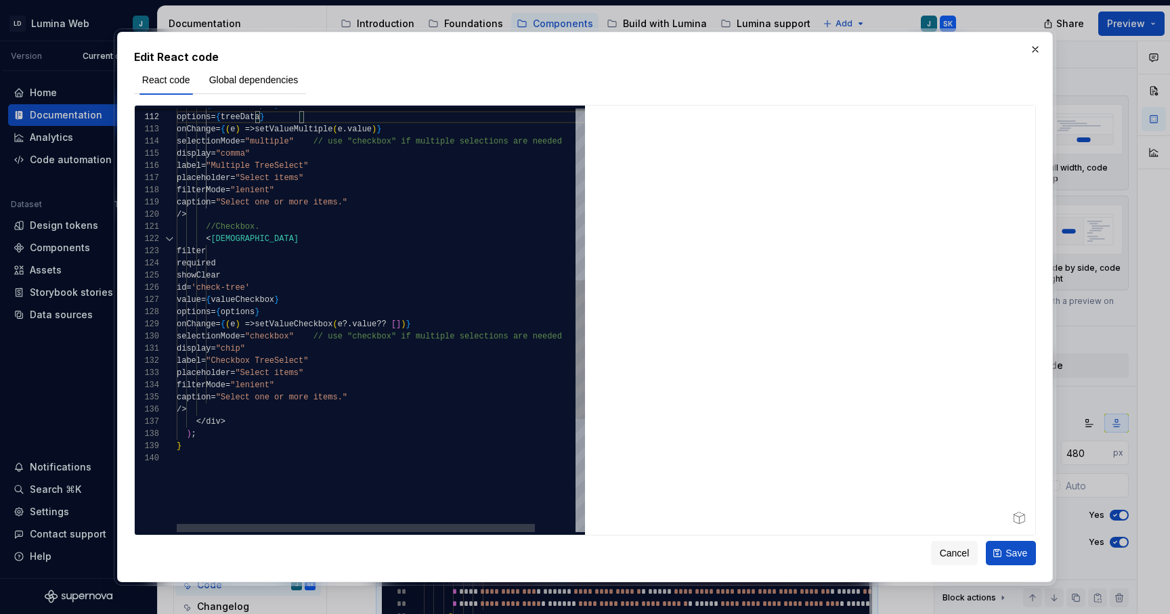
click at [275, 314] on div "value = { valueMultiple } options = { treeData } onChange = { ( e ) => setValue…" at bounding box center [404, 231] width 454 height 1289
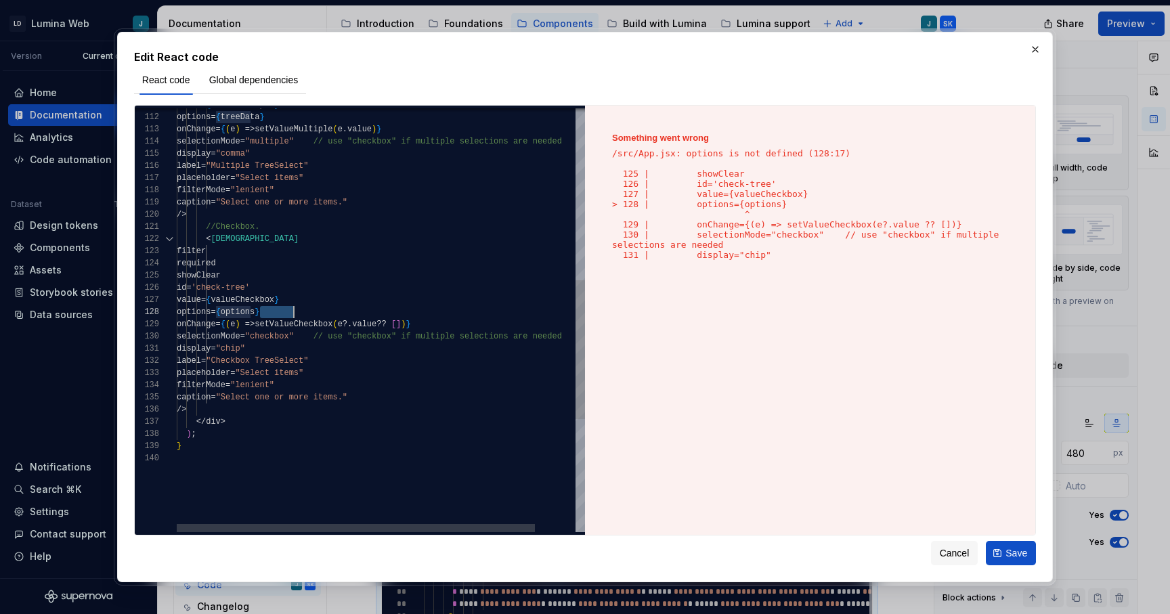
scroll to position [110, 123]
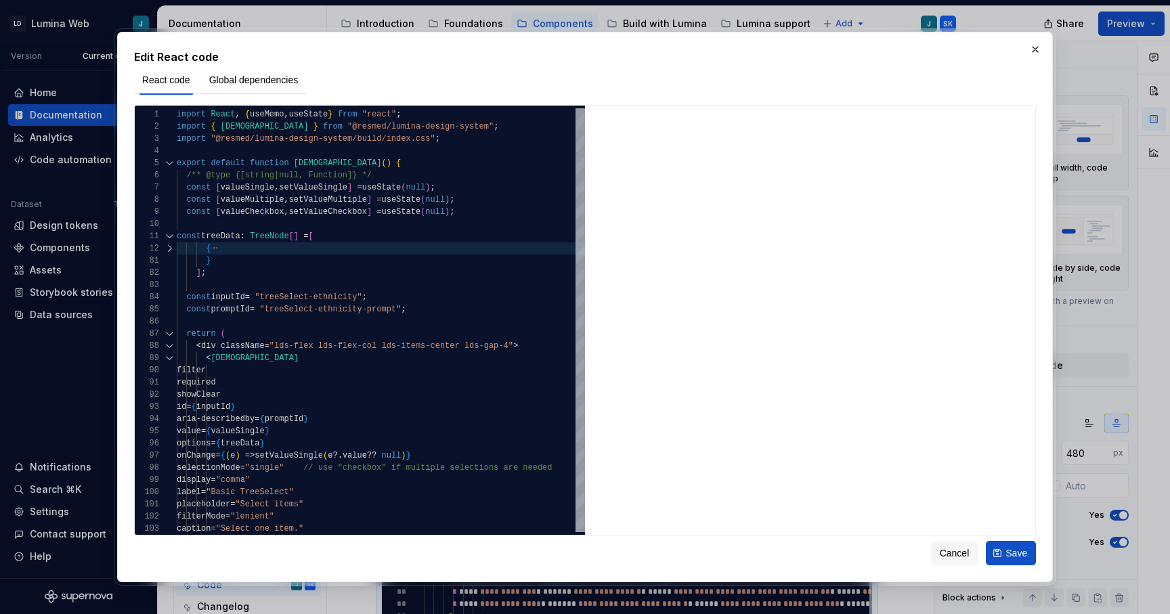
type textarea "**********"
type textarea "*"
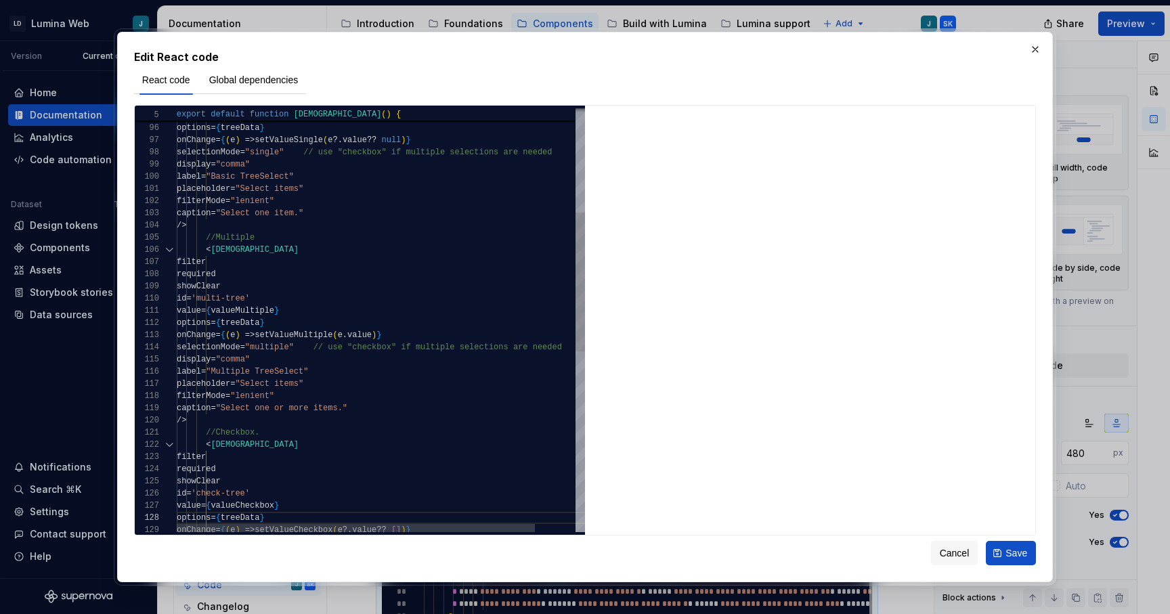
click at [401, 407] on div "caption = "Select one item." filterMode = "lenient" placeholder = "Select items…" at bounding box center [404, 437] width 454 height 1289
click at [232, 421] on div "caption = "Select one item." filterMode = "lenient" placeholder = "Select items…" at bounding box center [404, 443] width 454 height 1301
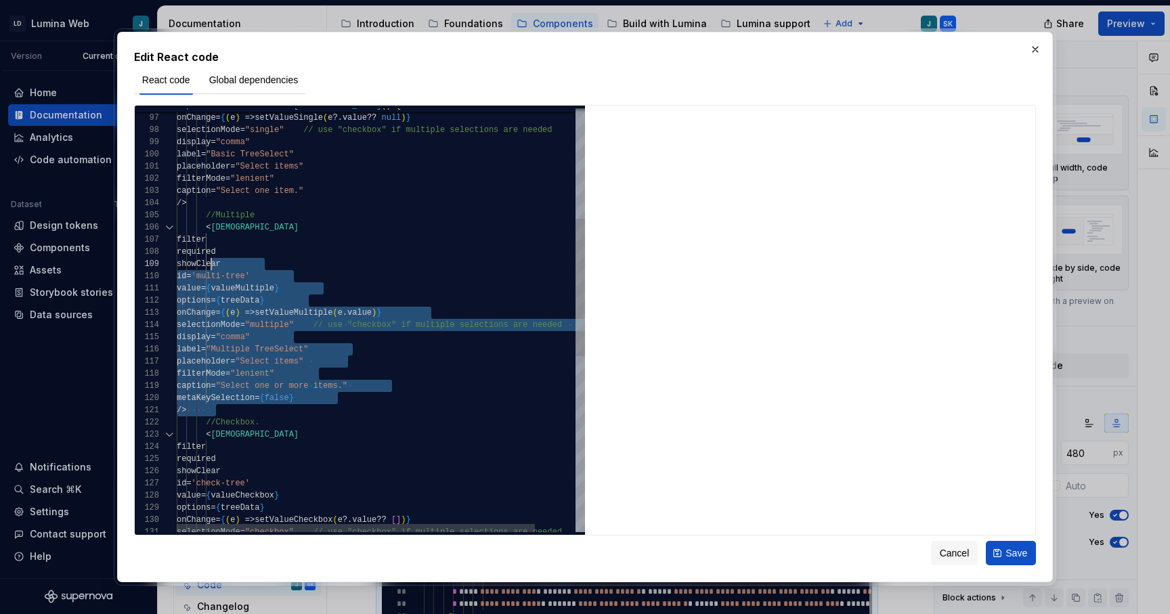
scroll to position [0, 35]
drag, startPoint x: 219, startPoint y: 410, endPoint x: 204, endPoint y: 232, distance: 178.8
click at [204, 232] on div "/> //Multiple < LDSTreeSelect filter required showClear id = 'multi-tree' value…" at bounding box center [404, 420] width 454 height 1301
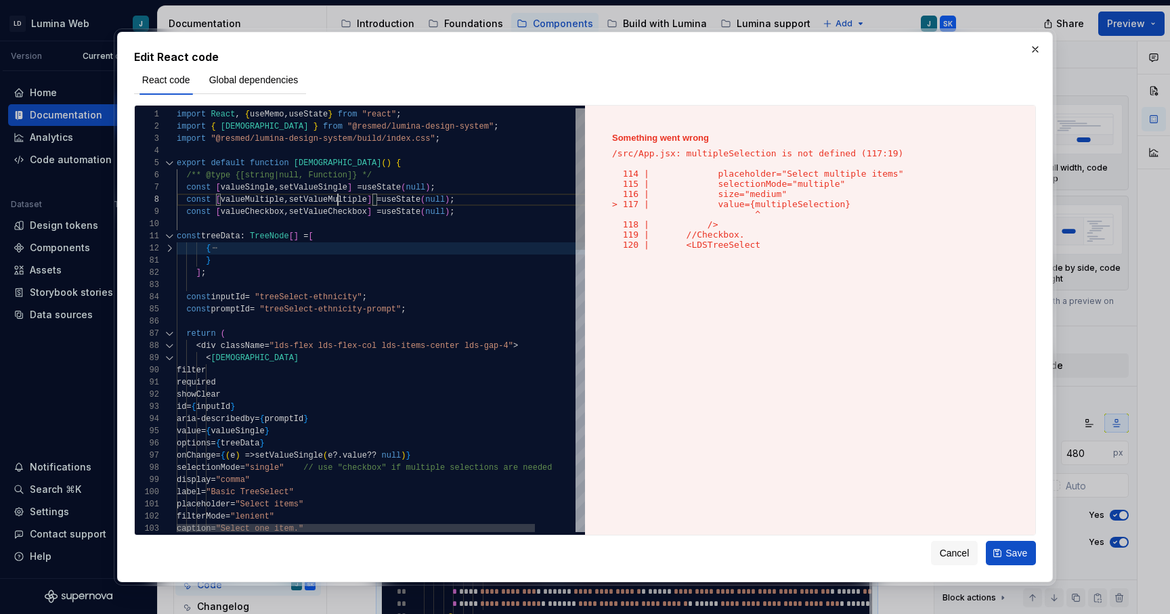
scroll to position [85, 196]
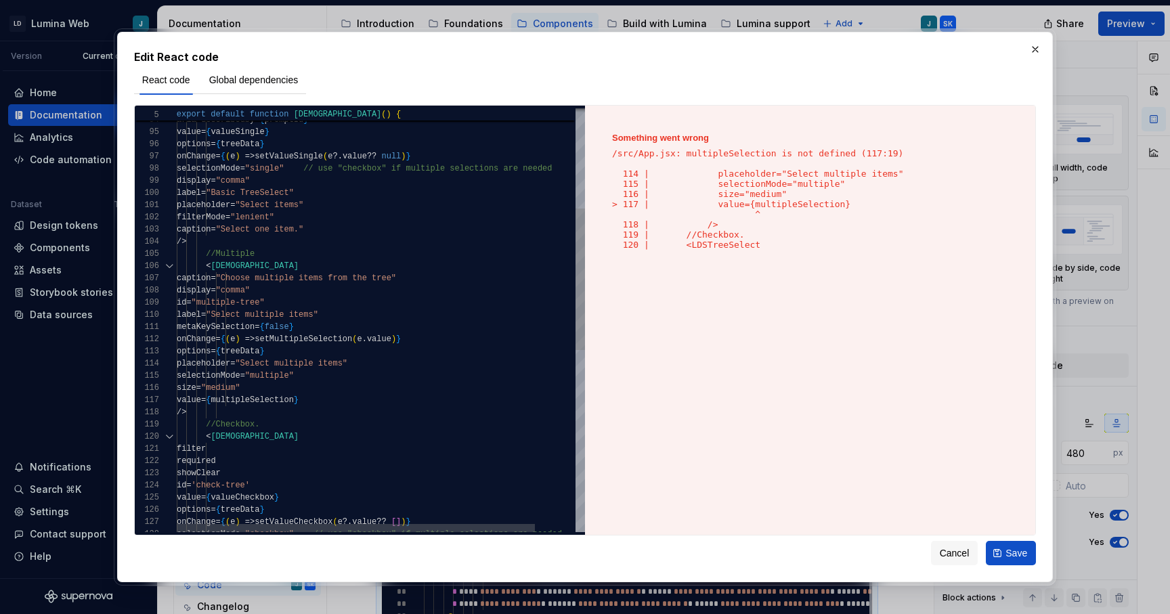
click at [358, 341] on div "filter required showClear id = 'check-tree' value = { valueCheckbox } options =…" at bounding box center [404, 441] width 454 height 1265
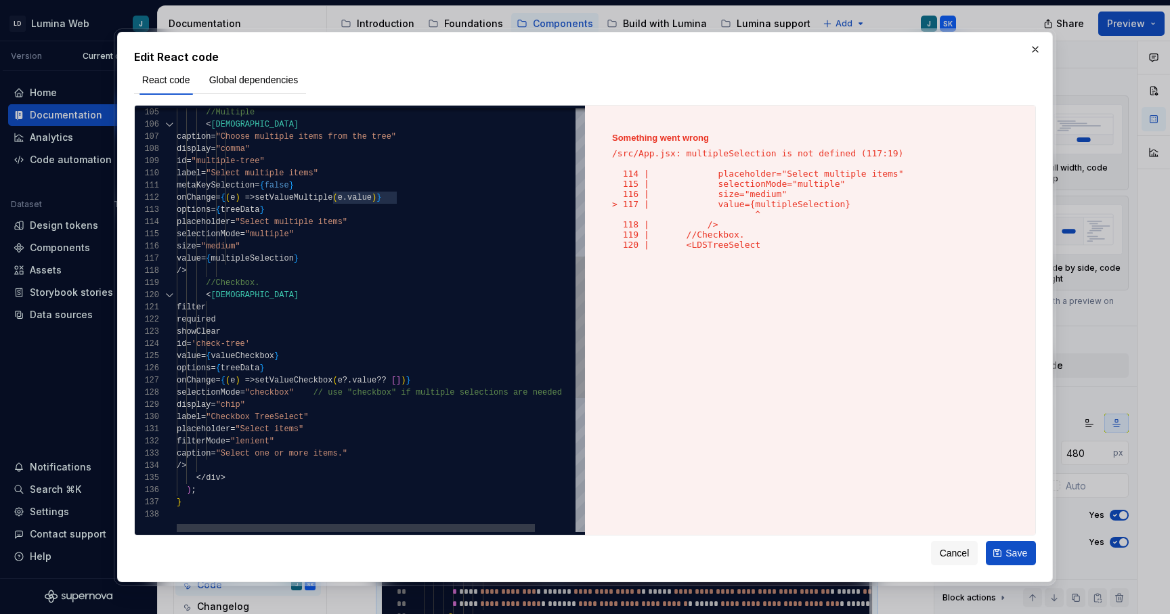
click at [300, 257] on div "//Multiple < LDSTreeSelect caption = "Choose multiple items from the tree" disp…" at bounding box center [404, 300] width 454 height 1265
type textarea "**********"
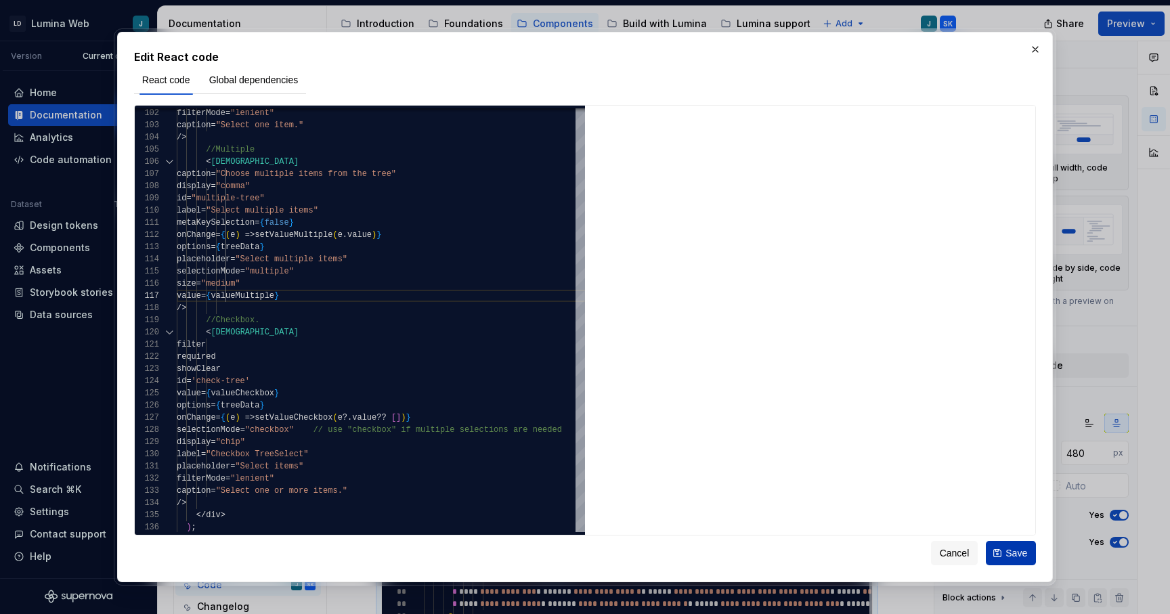
click at [1007, 554] on span "Save" at bounding box center [1017, 553] width 22 height 14
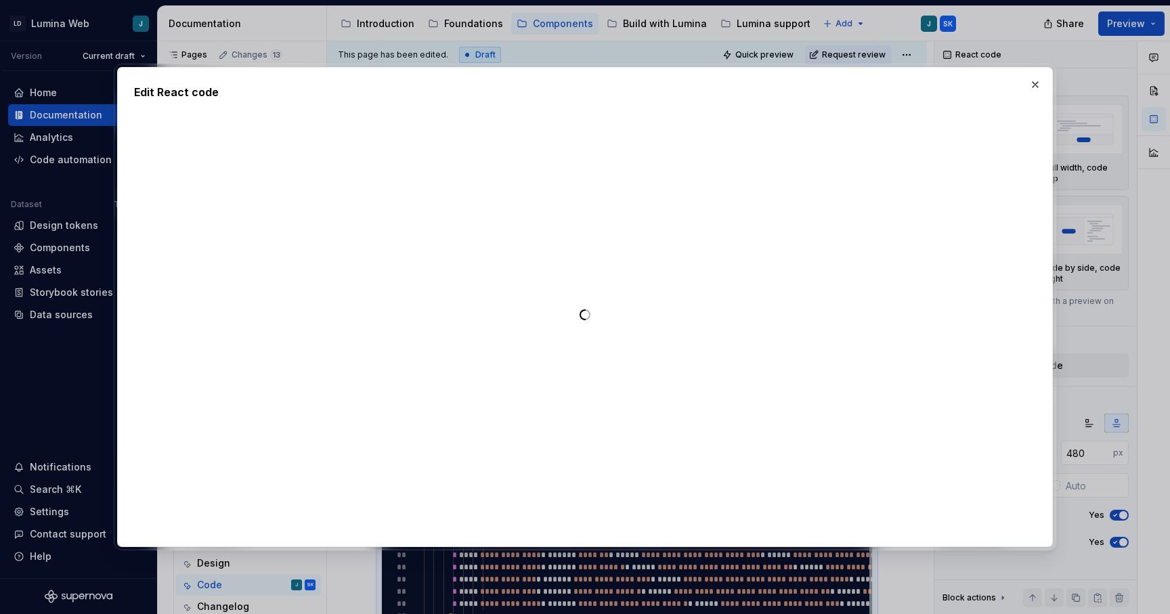
type textarea "*"
type textarea "**********"
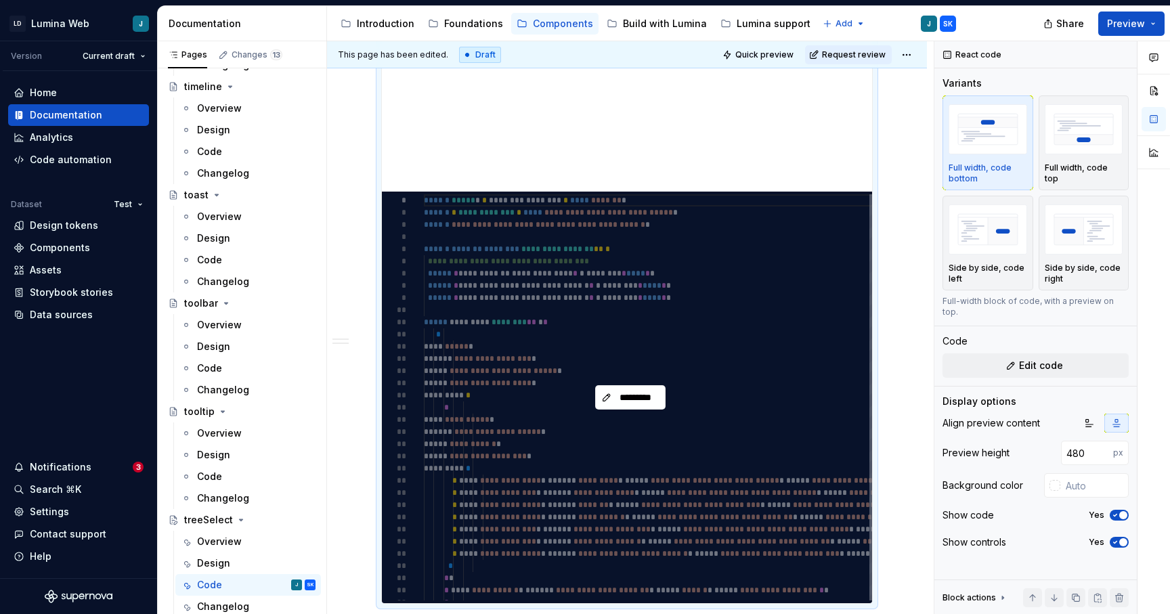
scroll to position [591, 0]
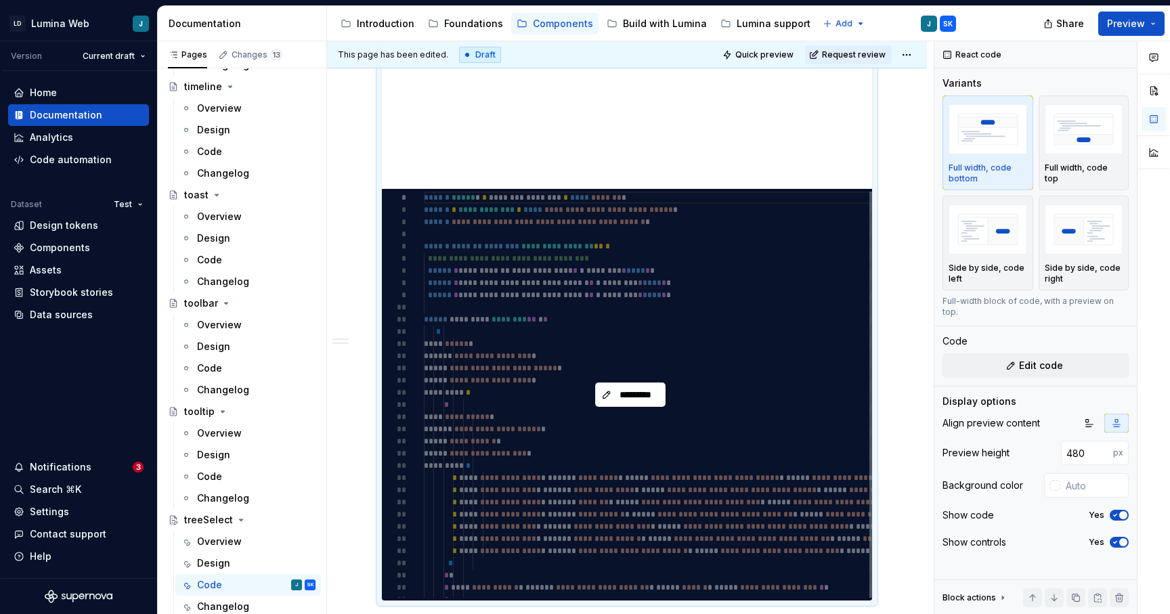
click at [790, 379] on div "*********" at bounding box center [630, 395] width 497 height 412
click at [616, 397] on span "*********" at bounding box center [636, 395] width 42 height 14
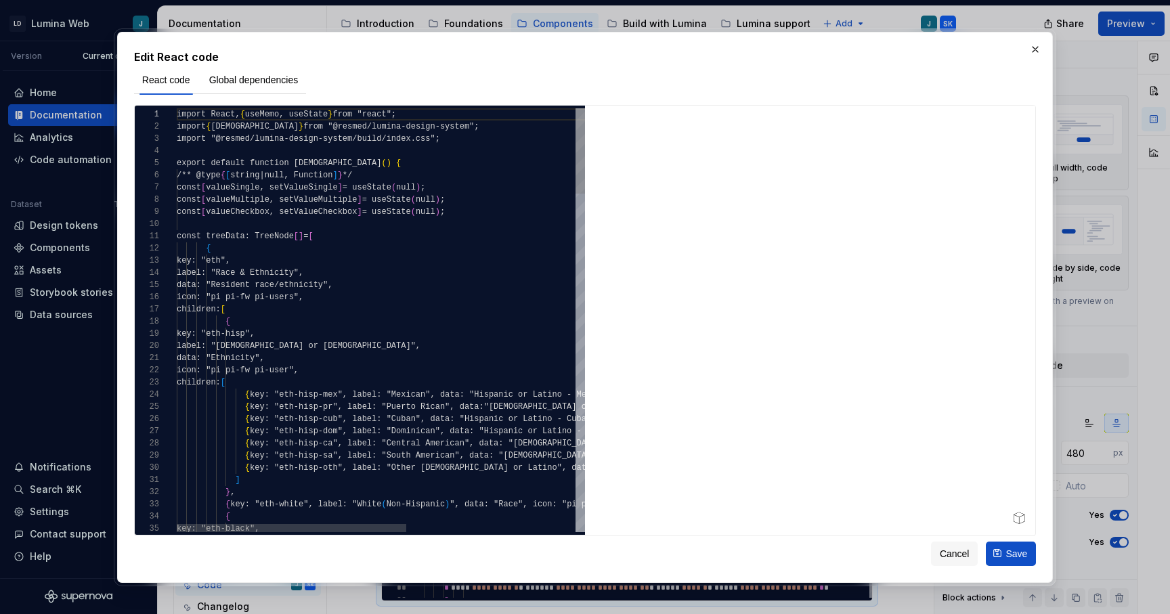
type textarea "*"
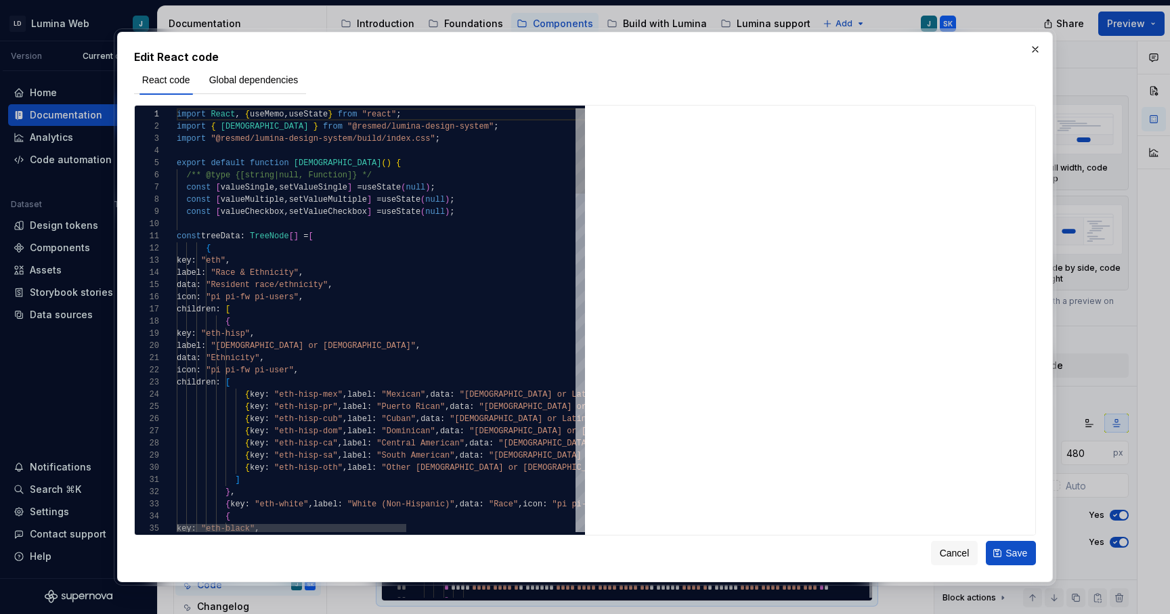
type textarea "**********"
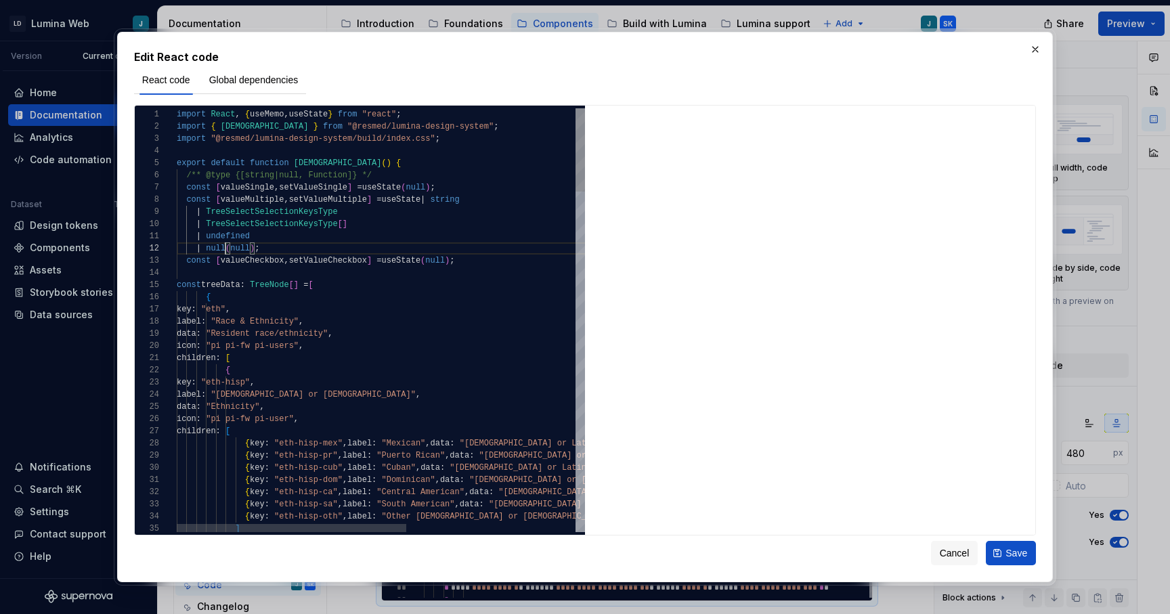
scroll to position [12, 49]
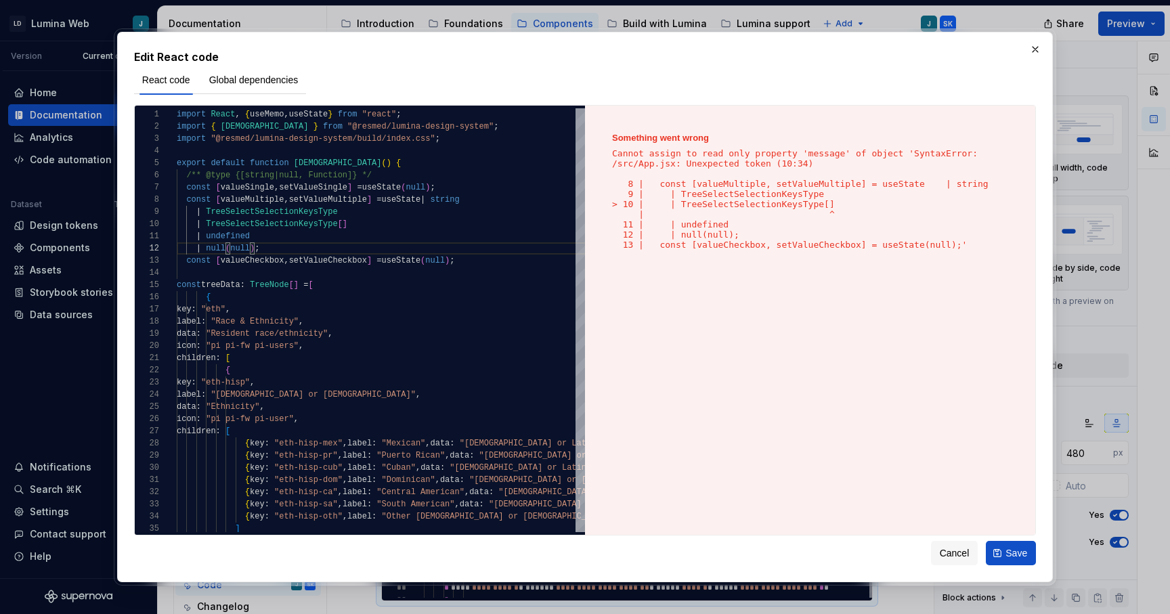
click at [739, 333] on div "Something went wrong Cannot assign to read only property 'message' of object 'S…" at bounding box center [810, 321] width 450 height 430
type textarea "*"
click at [788, 435] on div "Something went wrong Cannot assign to read only property 'message' of object 'S…" at bounding box center [810, 321] width 450 height 430
click at [256, 87] on button "Global dependencies" at bounding box center [254, 80] width 106 height 24
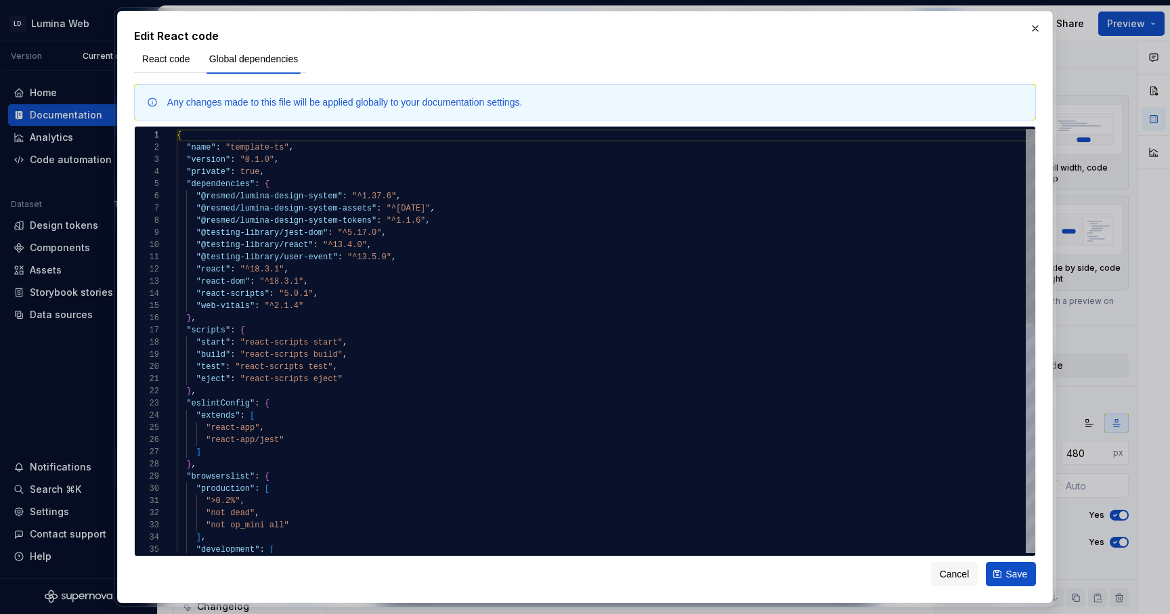
click at [327, 307] on div "{ "name" : "template-ts" , "version" : "0.1.0" , "private" : true , "dependenci…" at bounding box center [606, 591] width 859 height 924
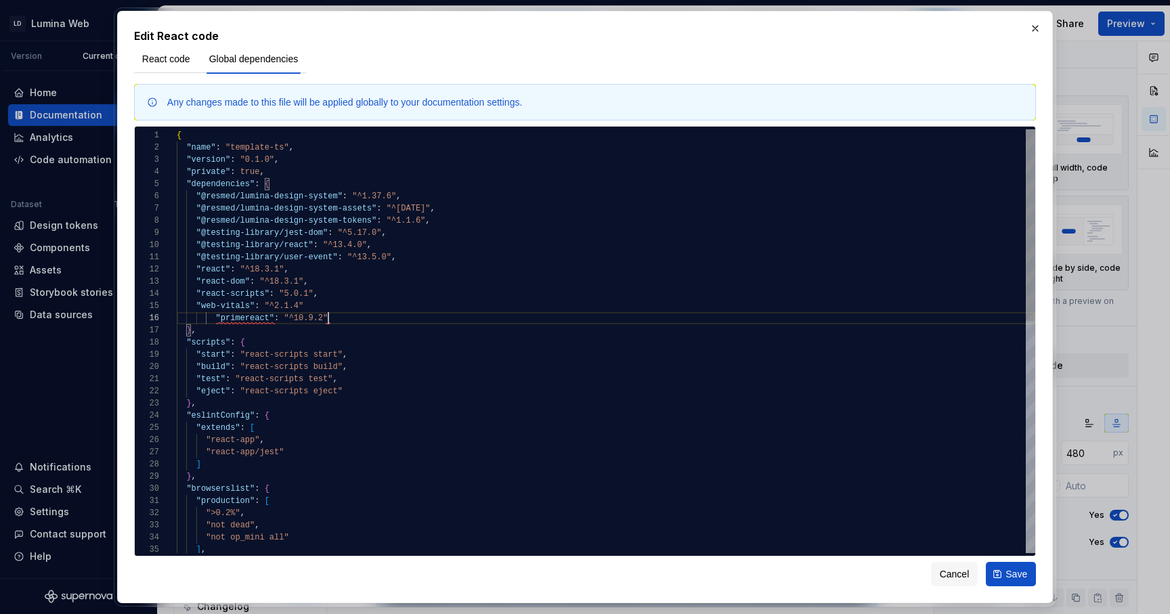
scroll to position [61, 152]
click at [309, 308] on div "{ "name" : "template-ts" , "version" : "0.1.0" , "private" : true , "dependenci…" at bounding box center [606, 597] width 859 height 936
click at [213, 319] on div "{ "name" : "template-ts" , "version" : "0.1.0" , "private" : true , "dependenci…" at bounding box center [606, 597] width 859 height 936
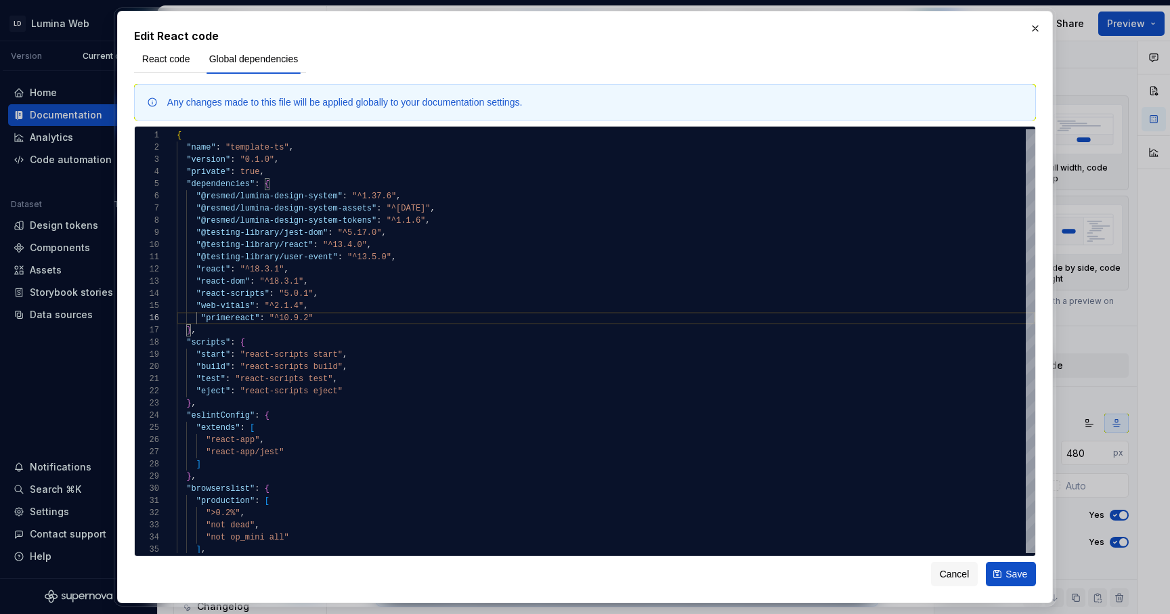
type textarea "**********"
click at [158, 57] on span "React code" at bounding box center [166, 59] width 48 height 14
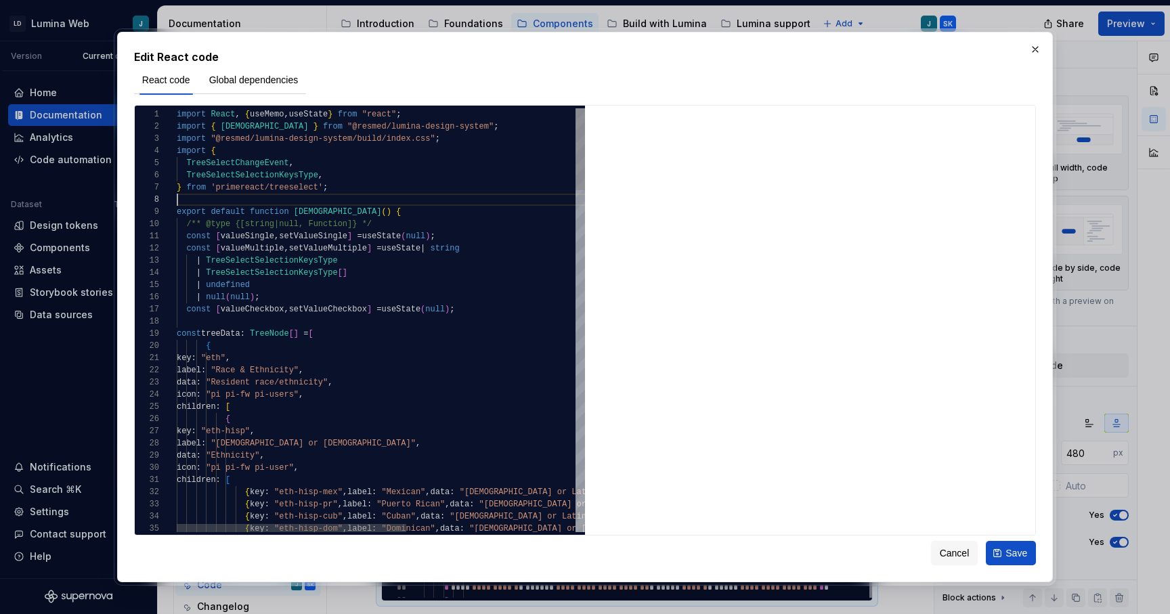
scroll to position [85, 0]
type textarea "**********"
click at [1000, 556] on button "Save" at bounding box center [1011, 553] width 50 height 24
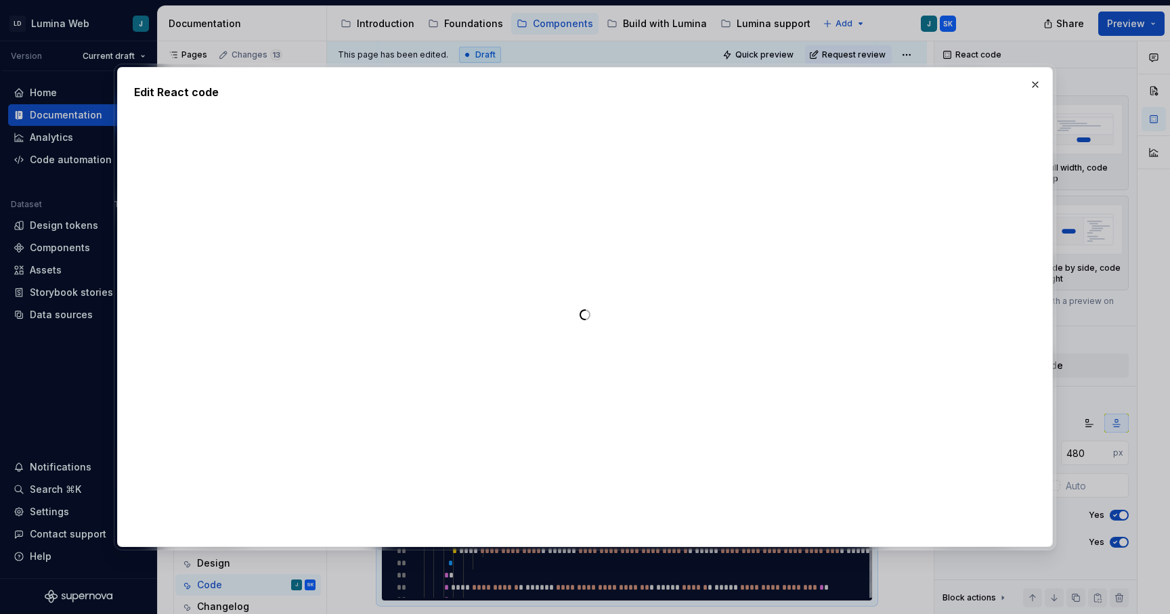
type textarea "*"
type textarea "**********"
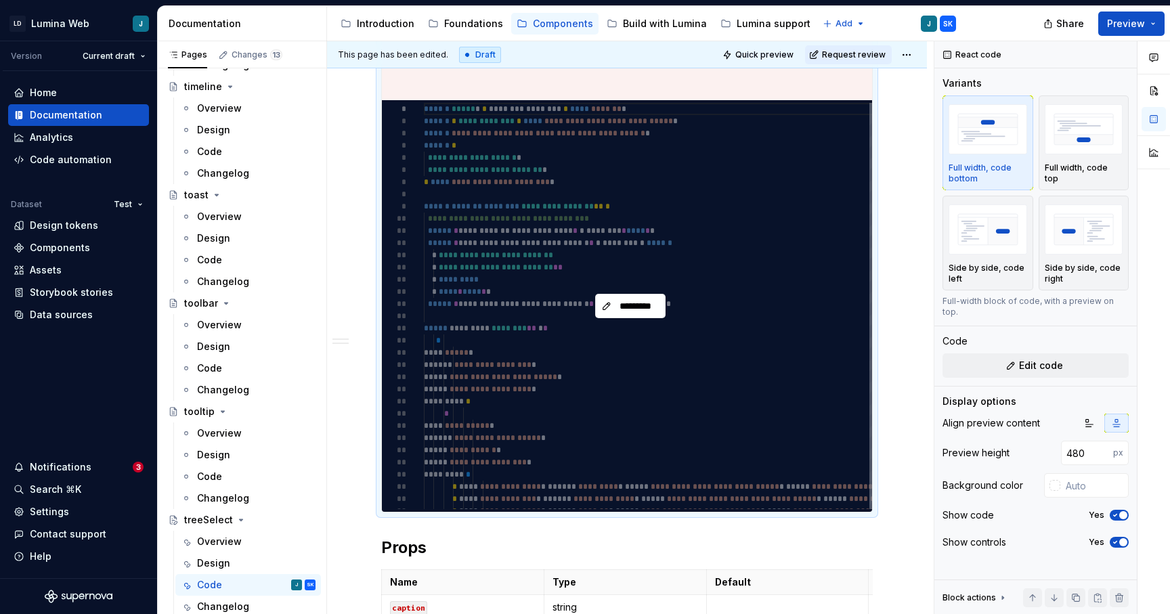
scroll to position [704, 0]
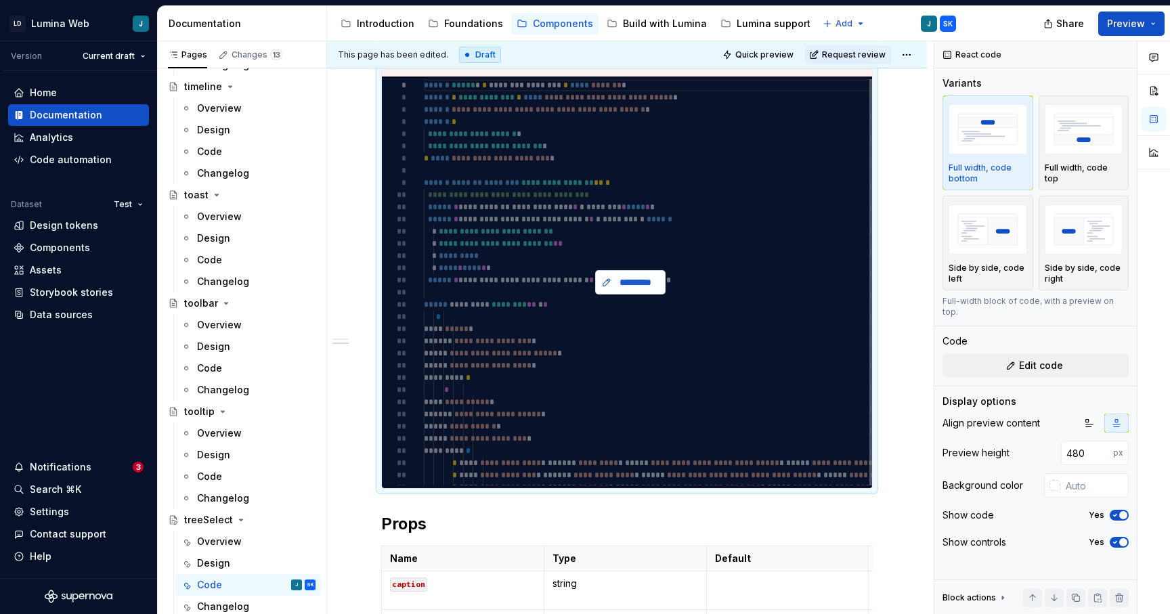
click at [636, 289] on button "*********" at bounding box center [630, 282] width 70 height 24
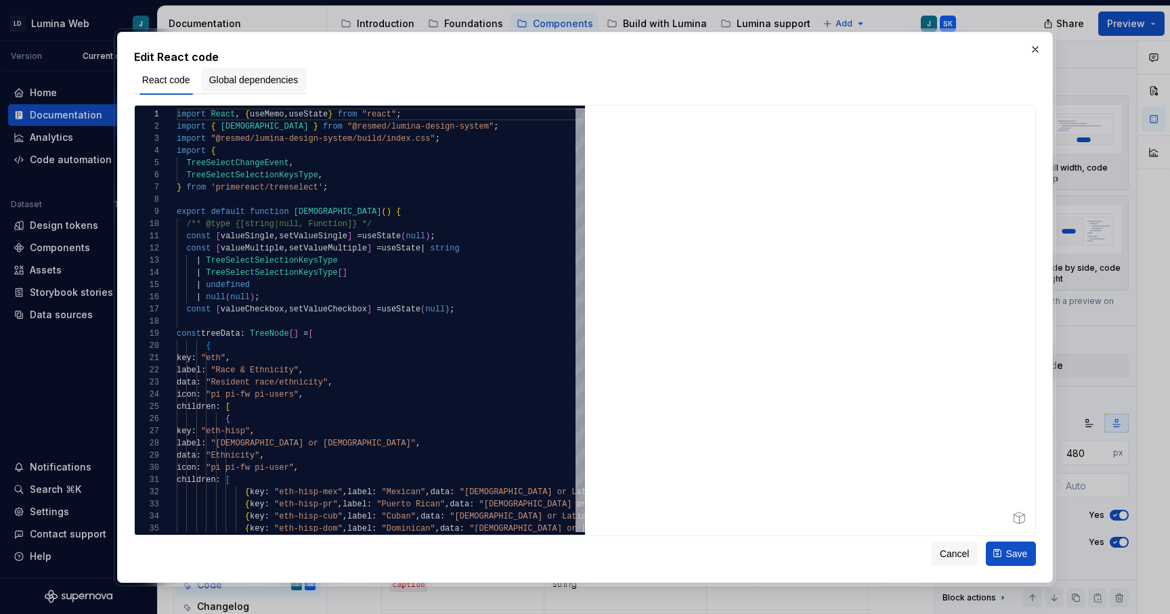
click at [252, 79] on span "Global dependencies" at bounding box center [253, 80] width 89 height 14
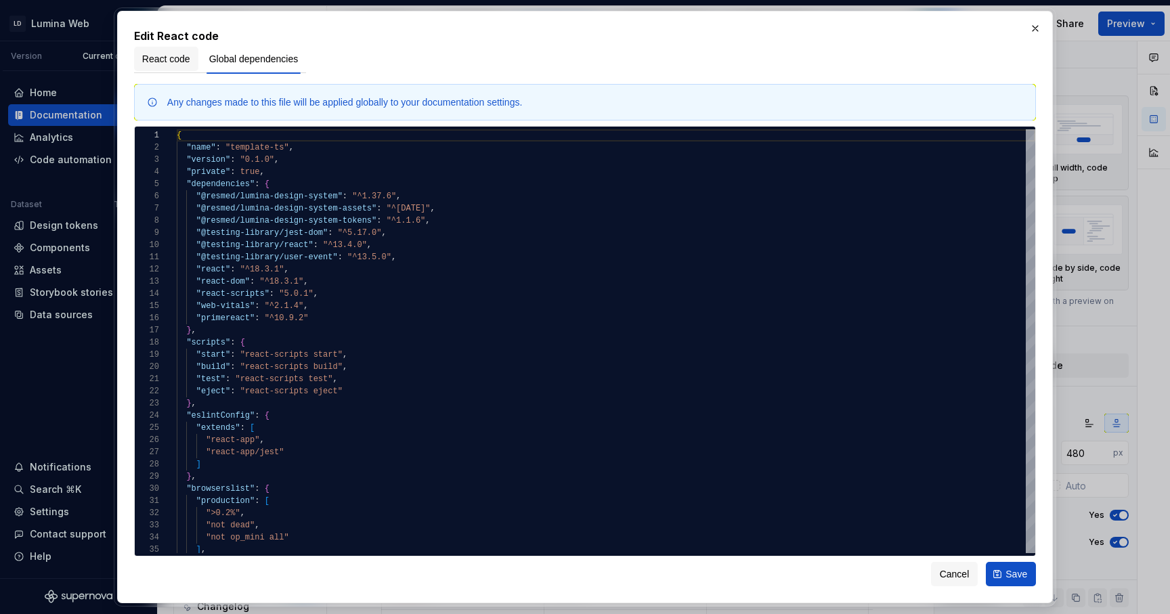
click at [168, 60] on span "React code" at bounding box center [166, 59] width 48 height 14
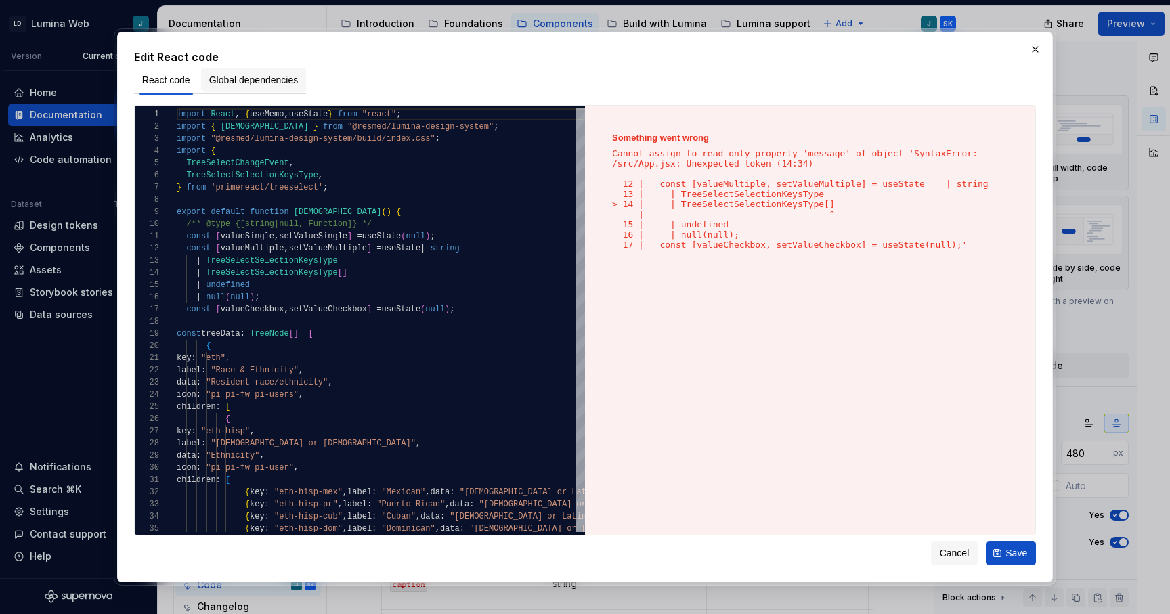
click at [272, 84] on span "Global dependencies" at bounding box center [253, 80] width 89 height 14
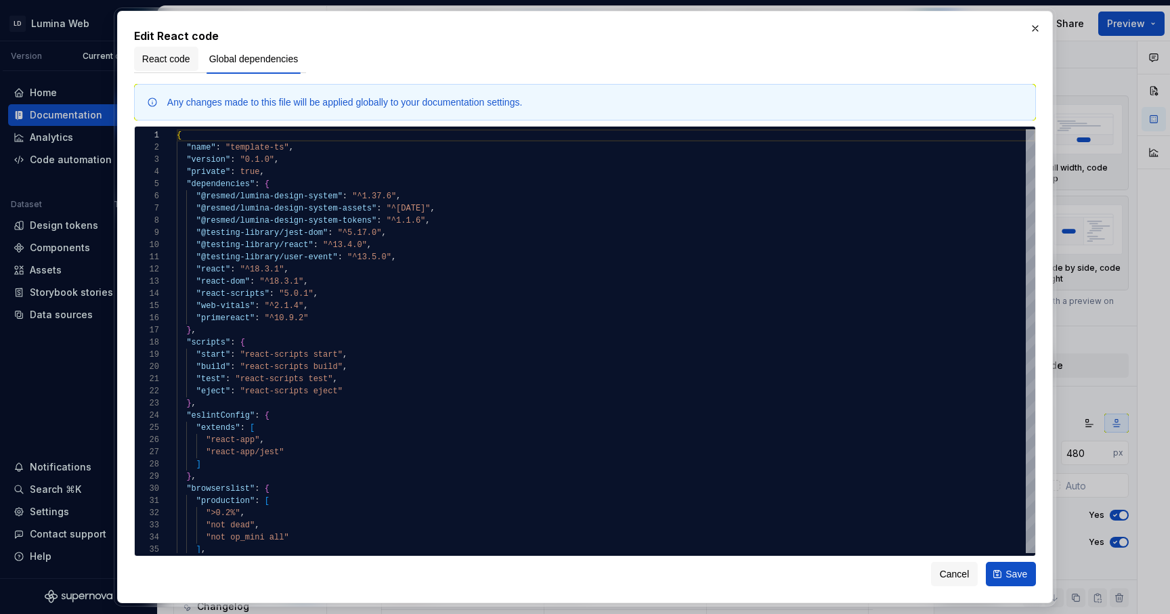
click at [168, 60] on span "React code" at bounding box center [166, 59] width 48 height 14
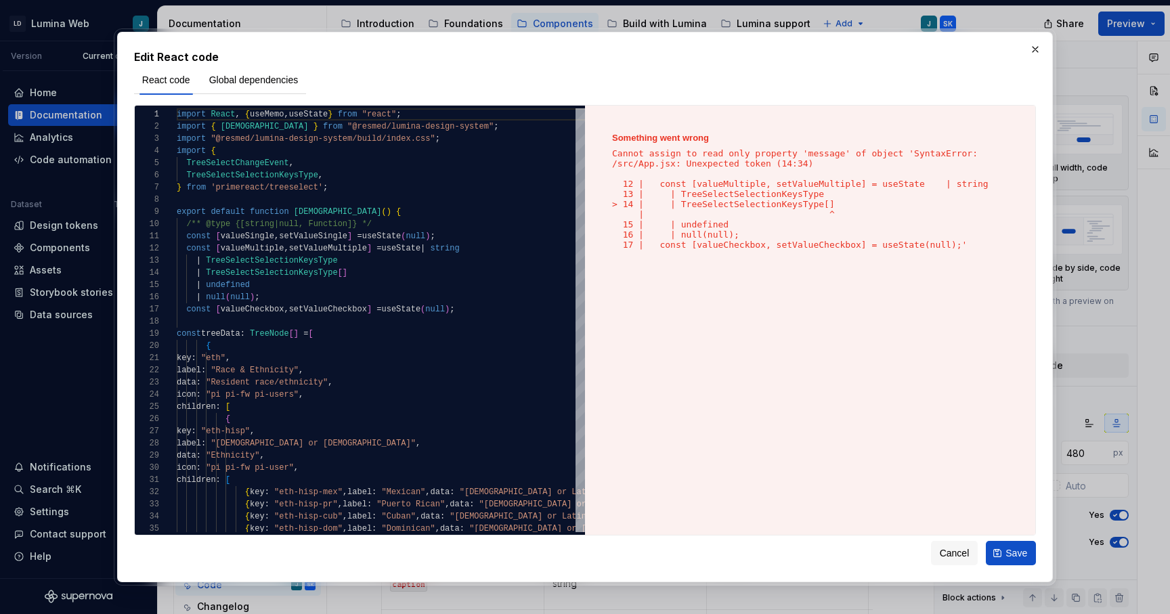
click at [685, 393] on div "Something went wrong Cannot assign to read only property 'message' of object 'S…" at bounding box center [810, 321] width 450 height 430
click at [734, 422] on div "Something went wrong Cannot assign to read only property 'message' of object 'S…" at bounding box center [810, 321] width 450 height 430
click at [807, 398] on div "Something went wrong Cannot assign to read only property 'message' of object 'S…" at bounding box center [810, 321] width 450 height 430
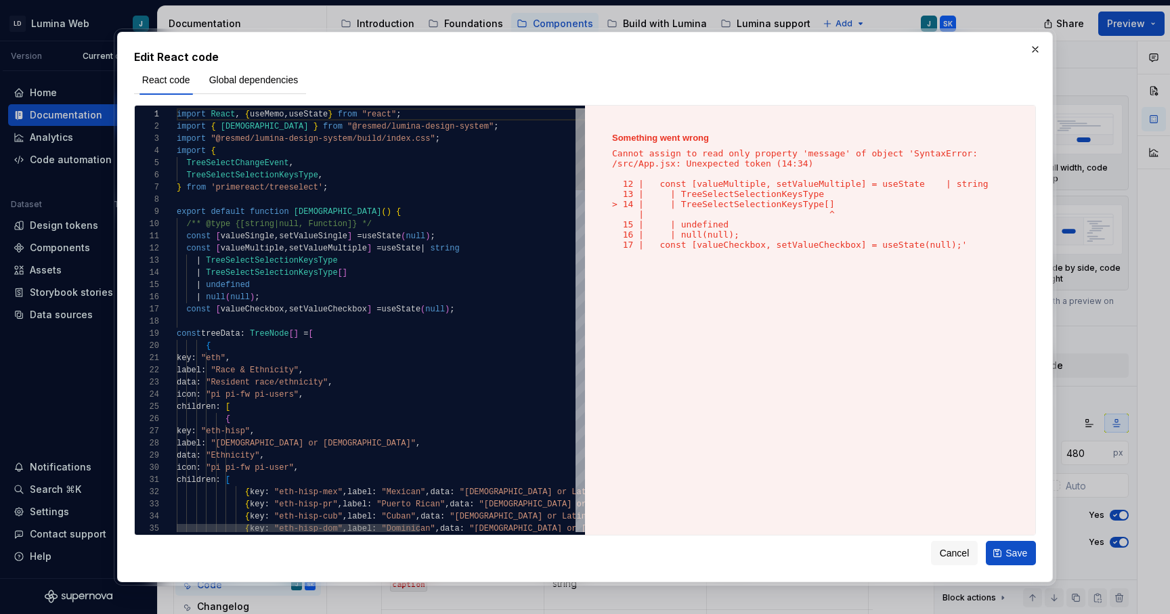
type textarea "**********"
click at [256, 81] on span "Global dependencies" at bounding box center [253, 80] width 89 height 14
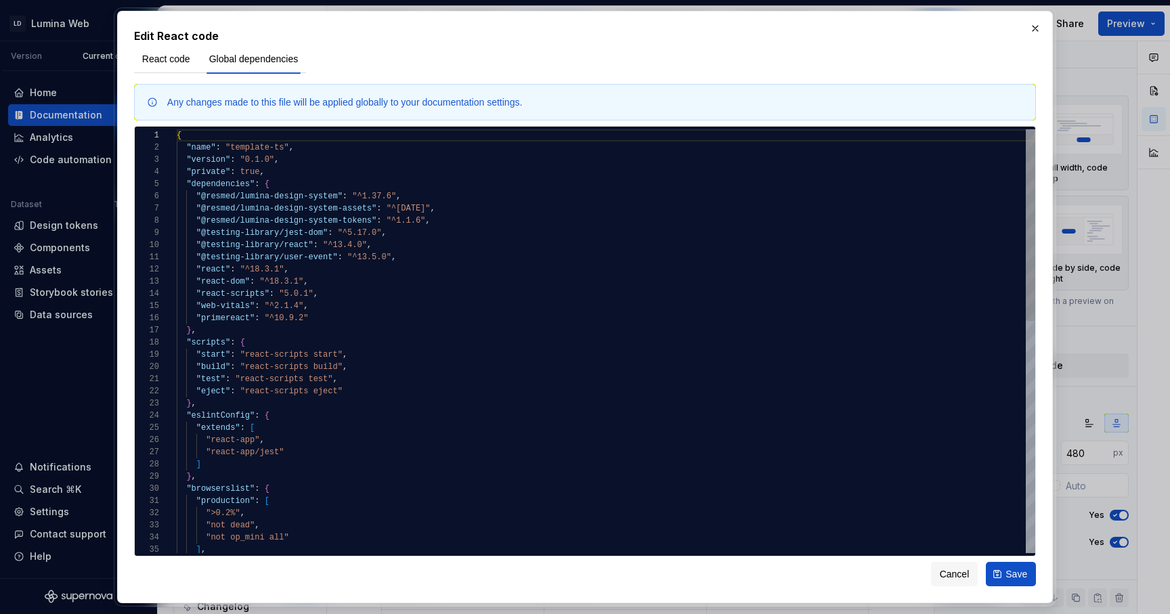
type textarea "**********"
drag, startPoint x: 194, startPoint y: 320, endPoint x: 391, endPoint y: 322, distance: 197.1
click at [391, 322] on div "{ "name" : "template-ts" , "version" : "0.1.0" , "private" : true , "dependenci…" at bounding box center [606, 597] width 859 height 936
click at [171, 64] on span "React code" at bounding box center [166, 59] width 48 height 14
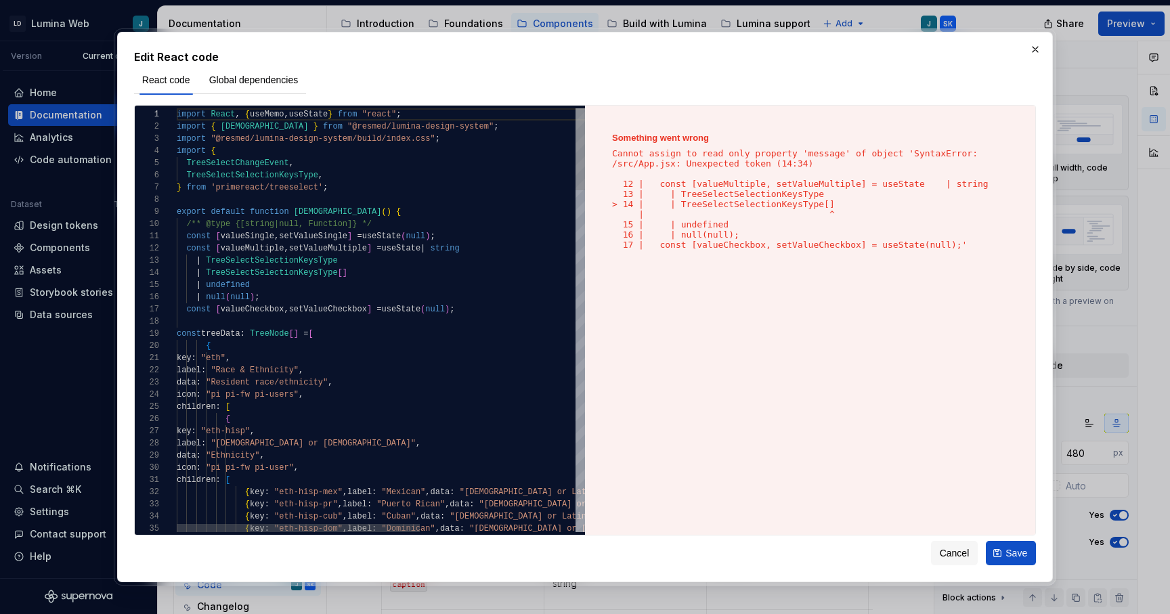
drag, startPoint x: 338, startPoint y: 274, endPoint x: 154, endPoint y: 262, distance: 183.9
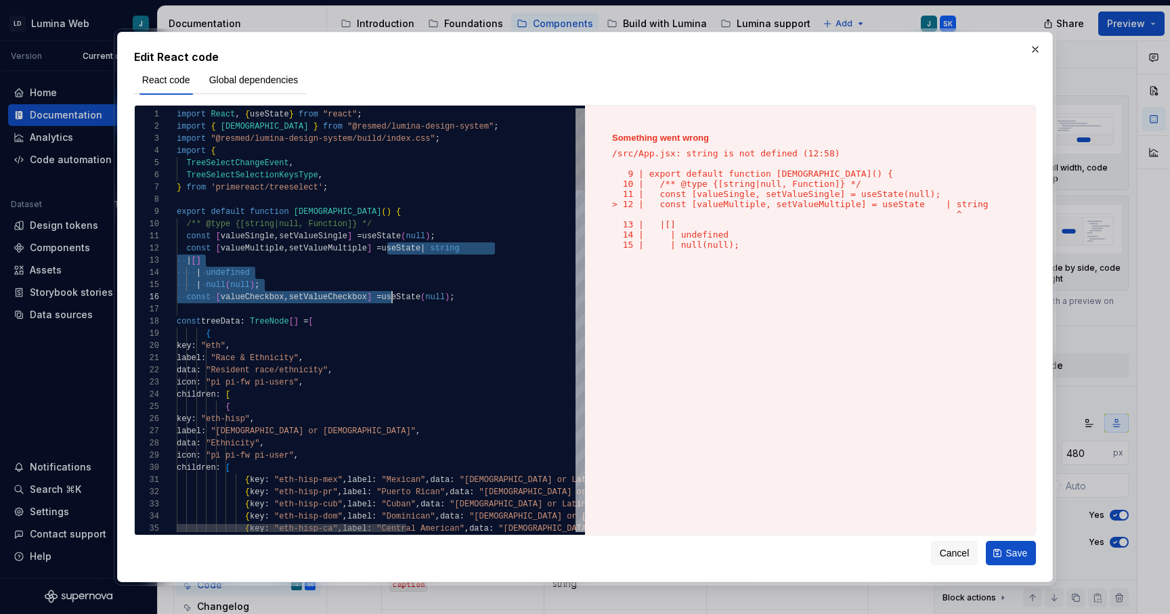
scroll to position [12, 83]
drag, startPoint x: 389, startPoint y: 249, endPoint x: 389, endPoint y: 286, distance: 37.2
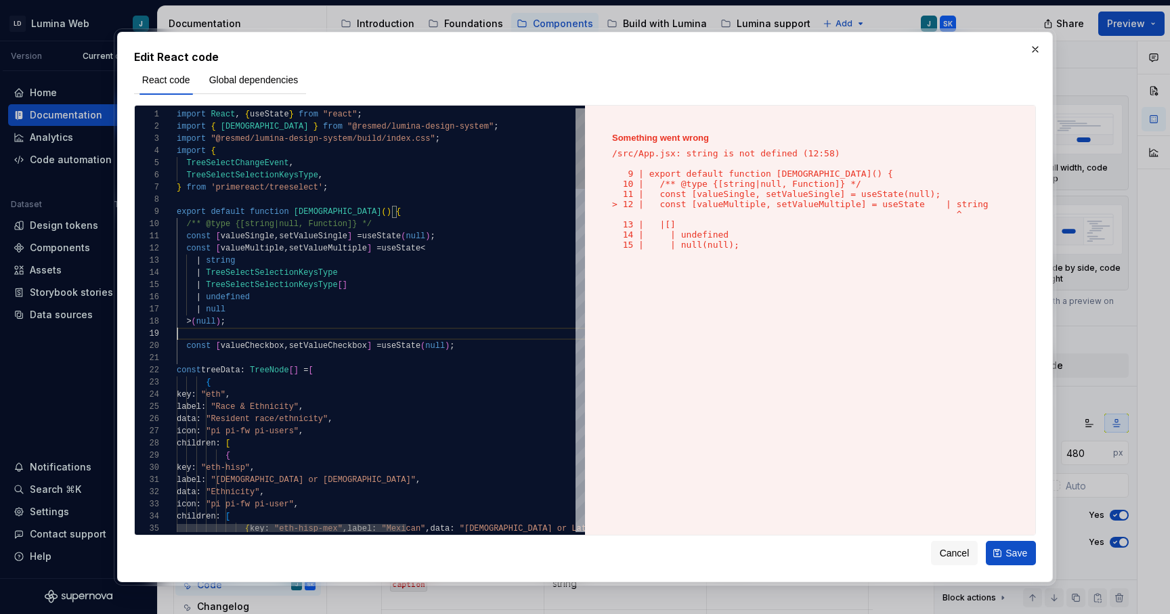
scroll to position [98, 0]
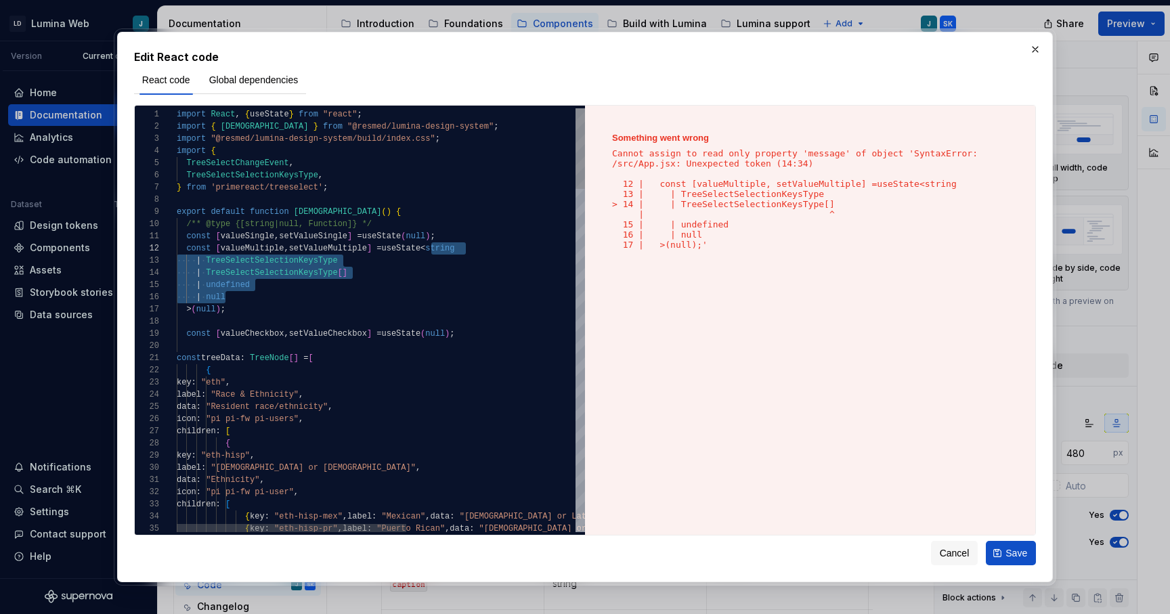
scroll to position [12, 250]
drag, startPoint x: 239, startPoint y: 295, endPoint x: 427, endPoint y: 250, distance: 192.8
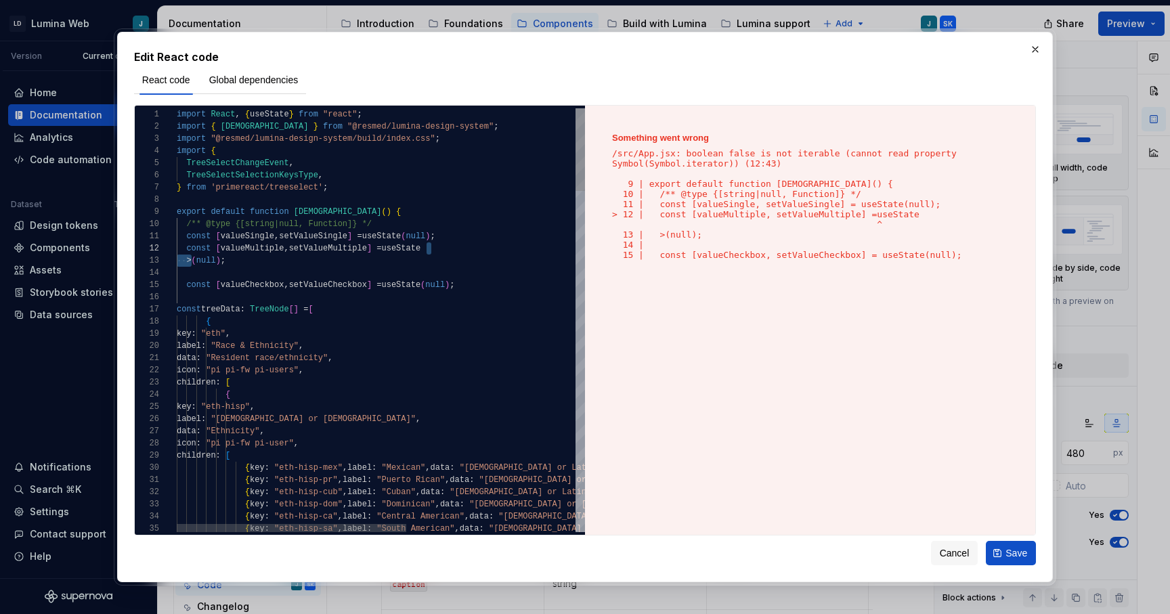
drag, startPoint x: 190, startPoint y: 261, endPoint x: 436, endPoint y: 253, distance: 246.0
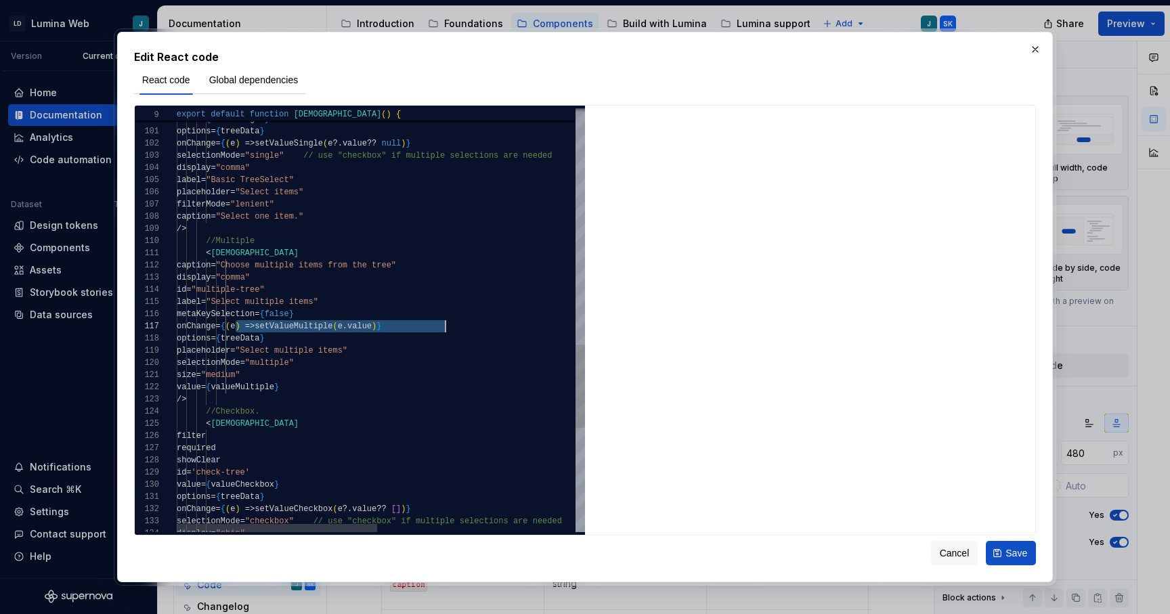
scroll to position [61, 176]
drag, startPoint x: 236, startPoint y: 329, endPoint x: 460, endPoint y: 318, distance: 224.4
type textarea "**********"
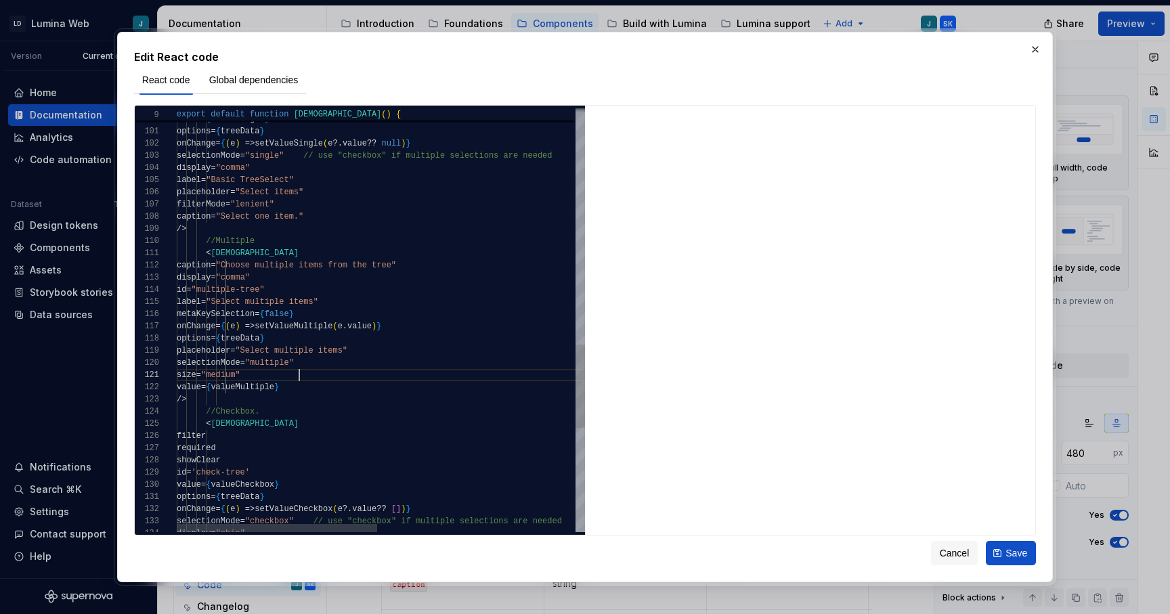
scroll to position [0, 123]
type textarea "*"
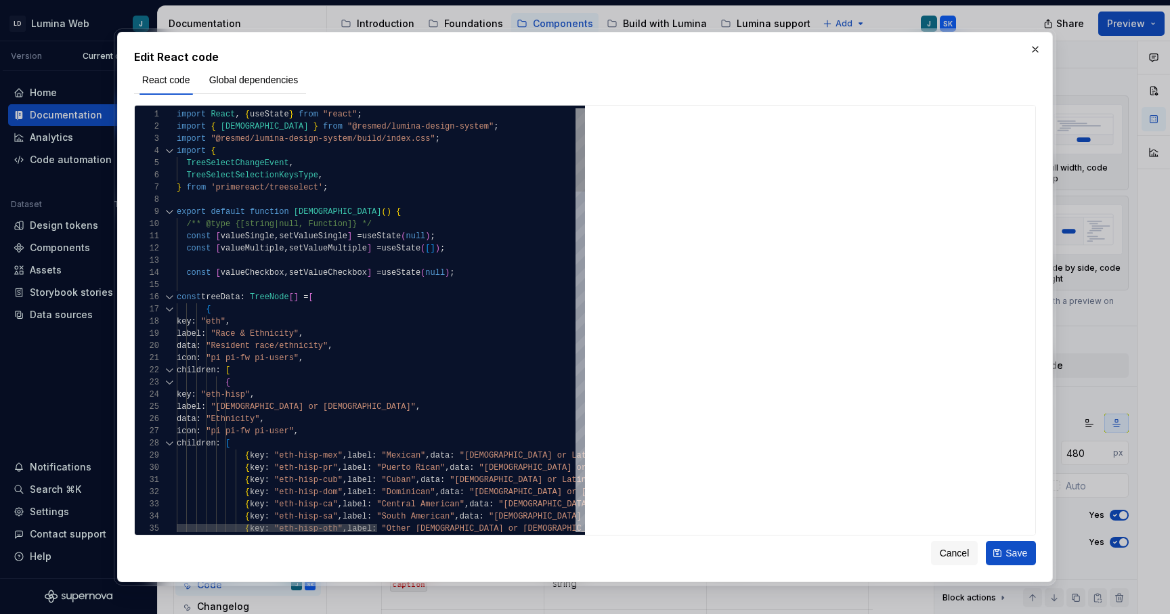
click at [167, 295] on div at bounding box center [169, 297] width 18 height 12
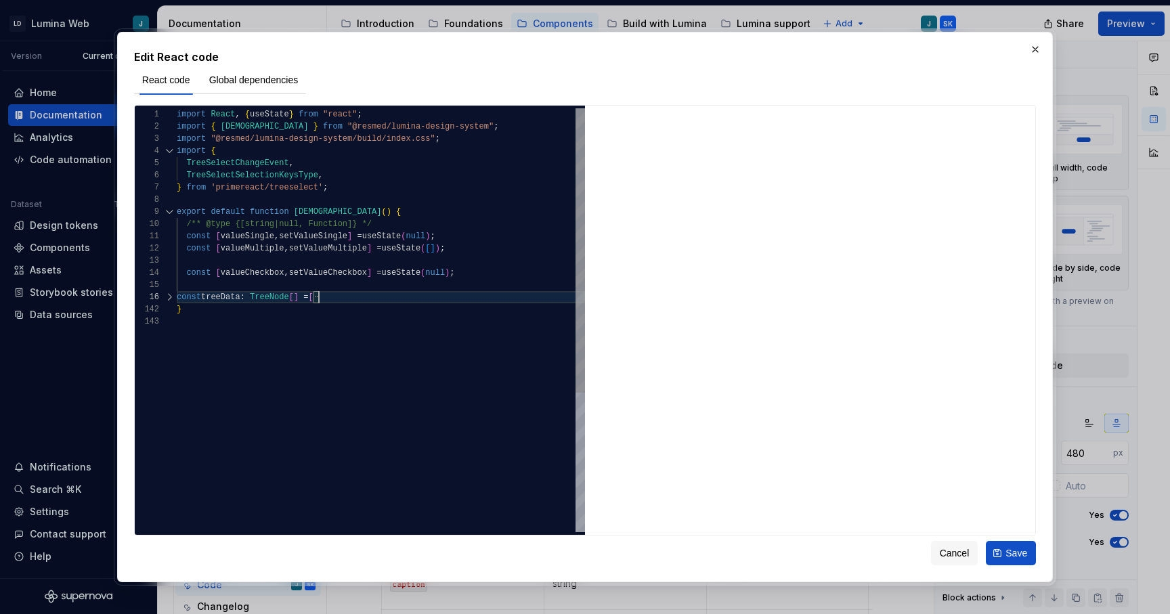
click at [169, 295] on div at bounding box center [169, 297] width 18 height 12
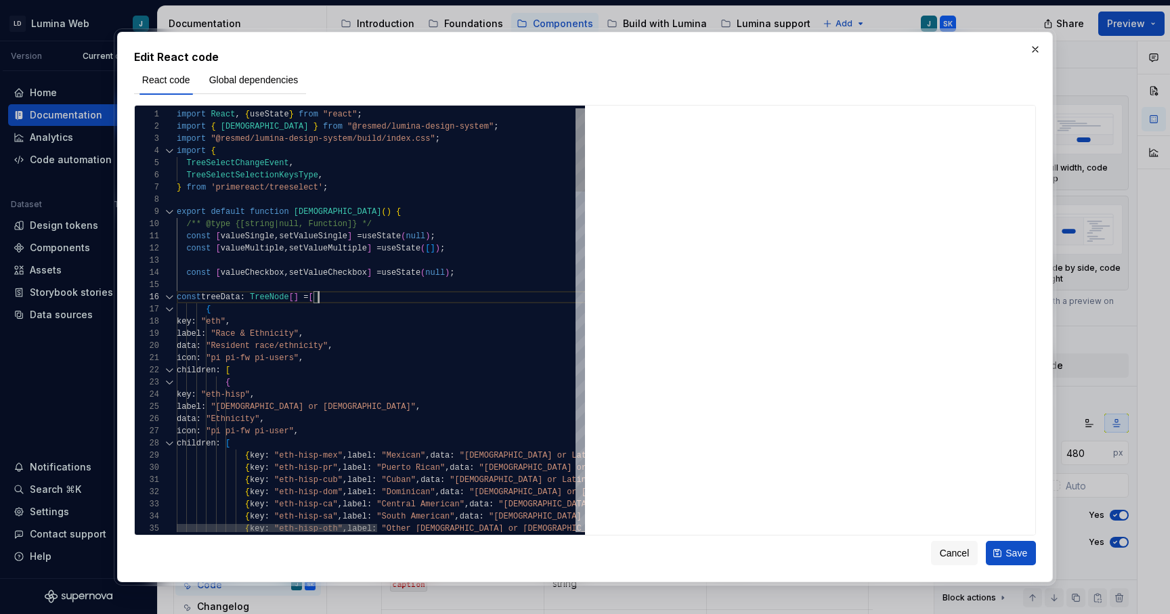
click at [170, 296] on div at bounding box center [169, 297] width 18 height 12
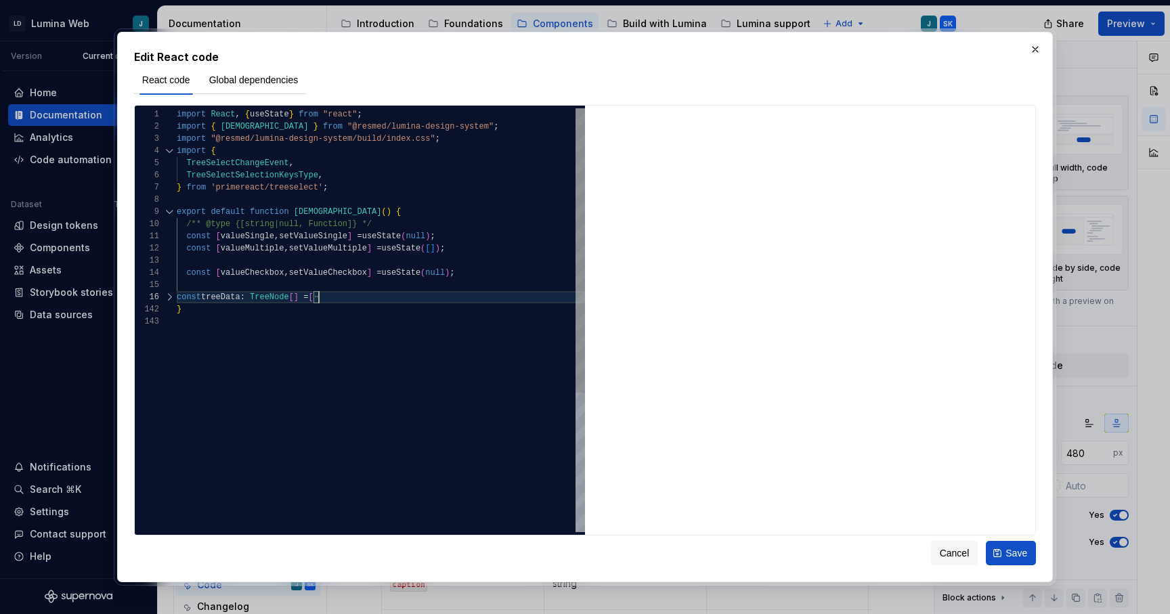
click at [178, 310] on div "import React , { useState } from "react" ; import { LDSTreeSelect } from "@resm…" at bounding box center [381, 423] width 408 height 631
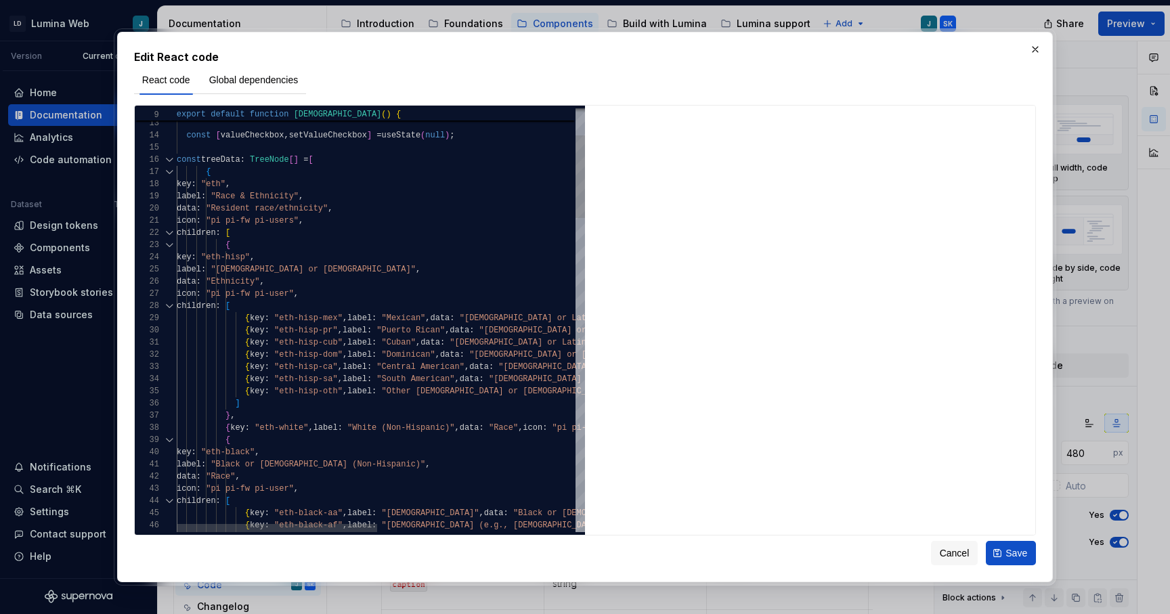
click at [171, 169] on div at bounding box center [169, 172] width 18 height 12
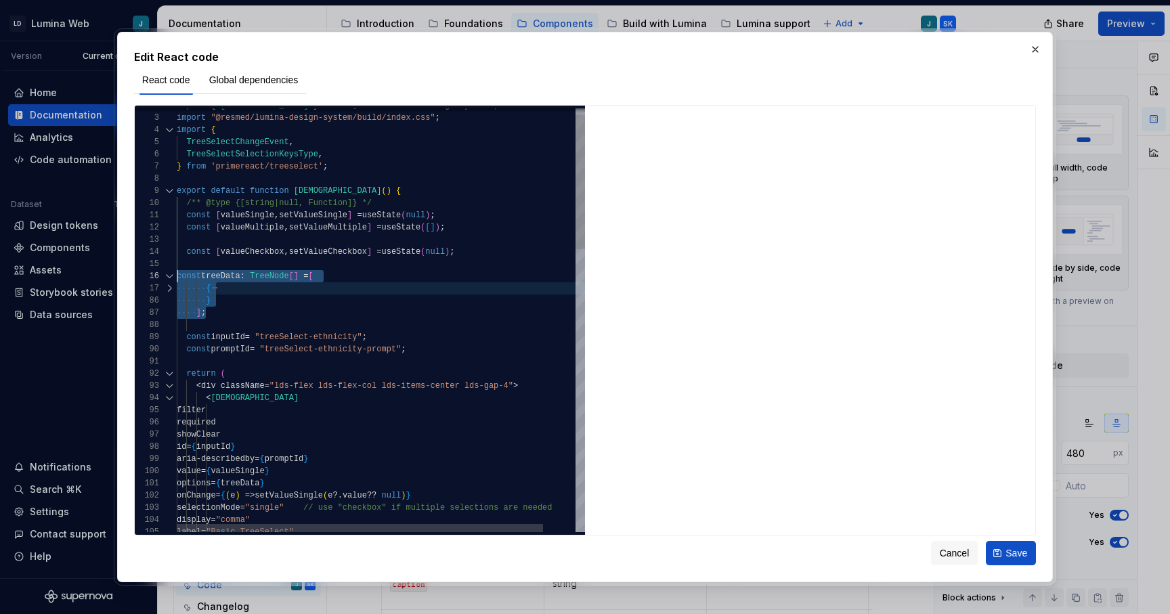
scroll to position [61, 0]
drag, startPoint x: 213, startPoint y: 315, endPoint x: 160, endPoint y: 275, distance: 66.8
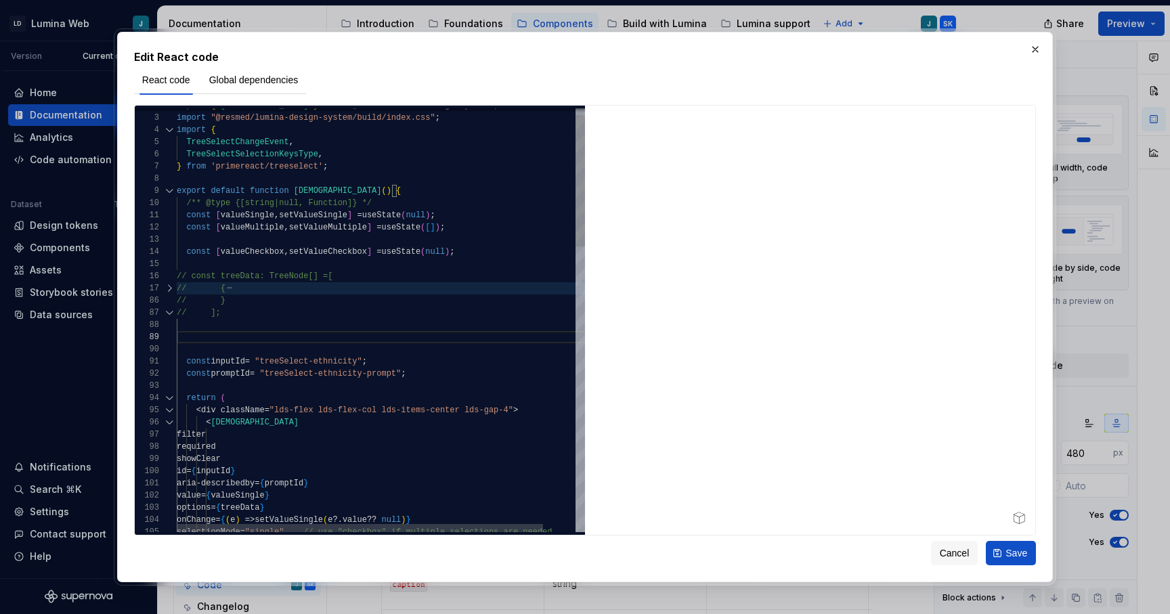
scroll to position [61, 9]
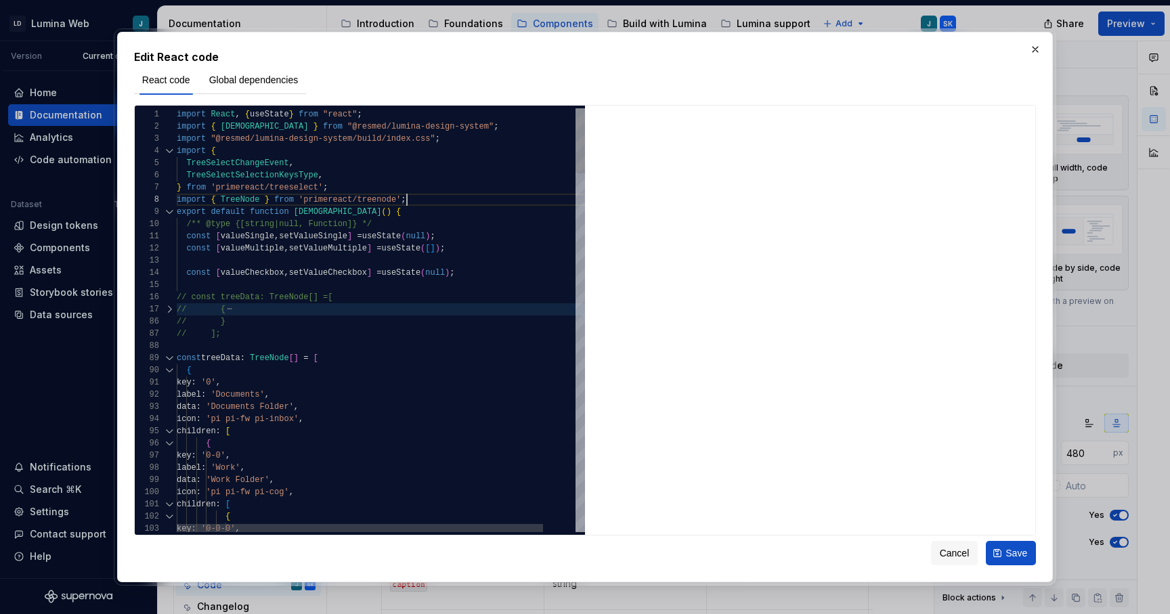
scroll to position [98, 0]
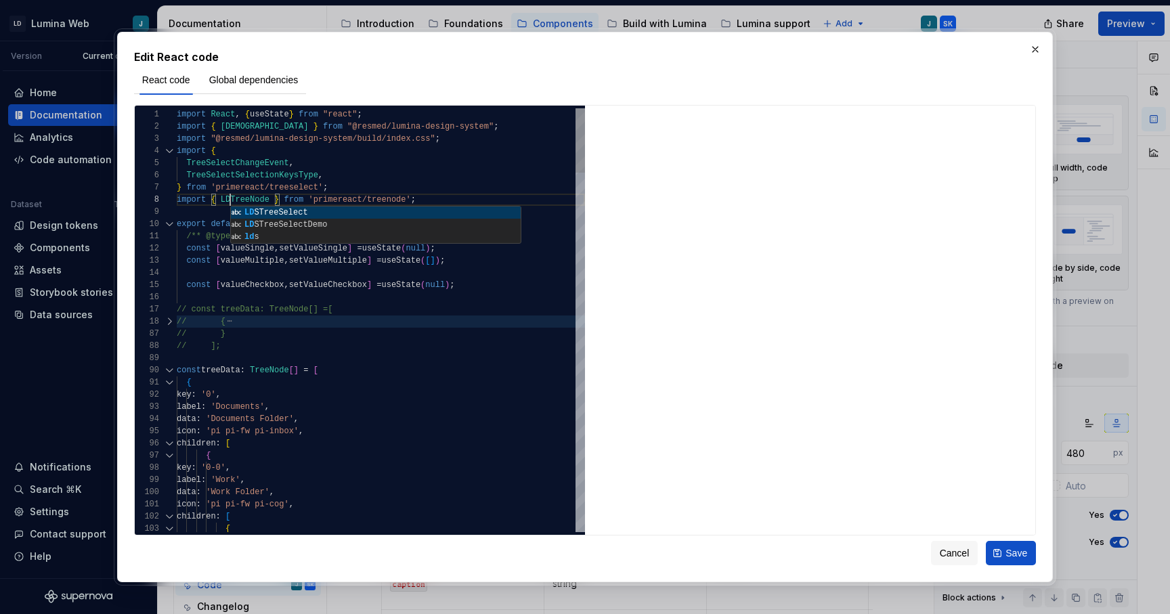
scroll to position [85, 59]
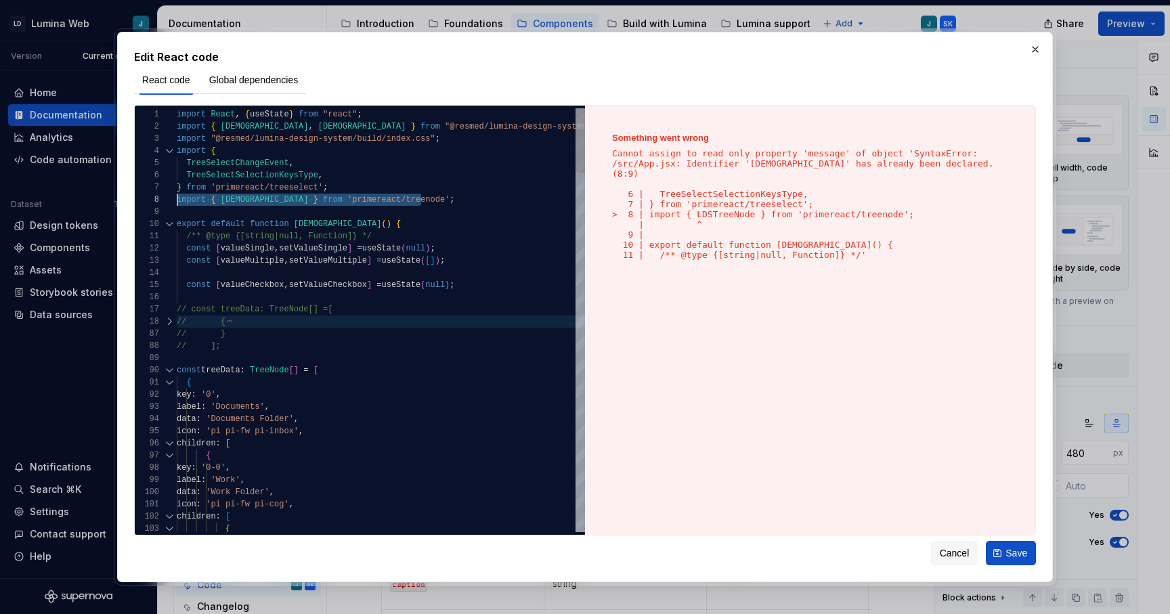
scroll to position [85, 0]
drag, startPoint x: 431, startPoint y: 198, endPoint x: 163, endPoint y: 206, distance: 268.9
drag, startPoint x: 429, startPoint y: 202, endPoint x: 161, endPoint y: 202, distance: 267.5
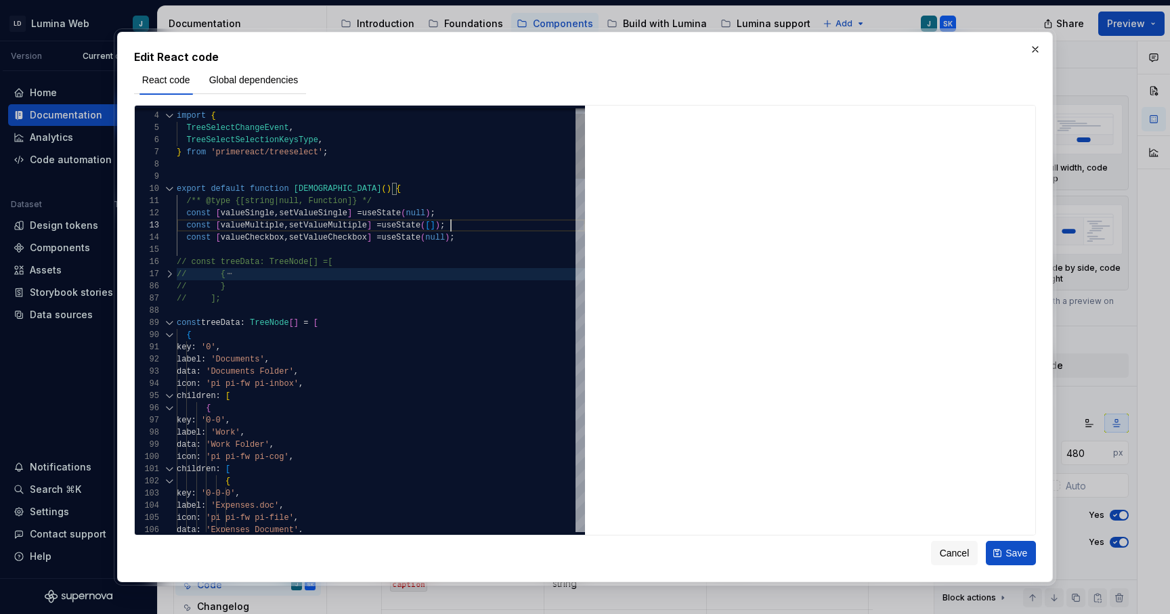
scroll to position [24, 274]
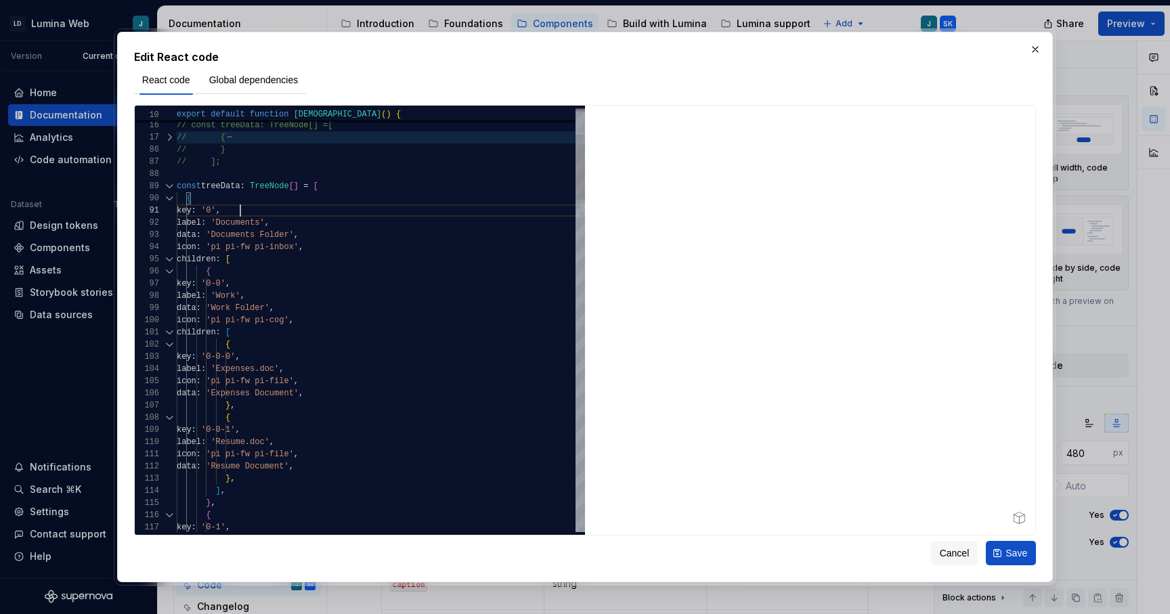
click at [169, 184] on div at bounding box center [169, 186] width 18 height 12
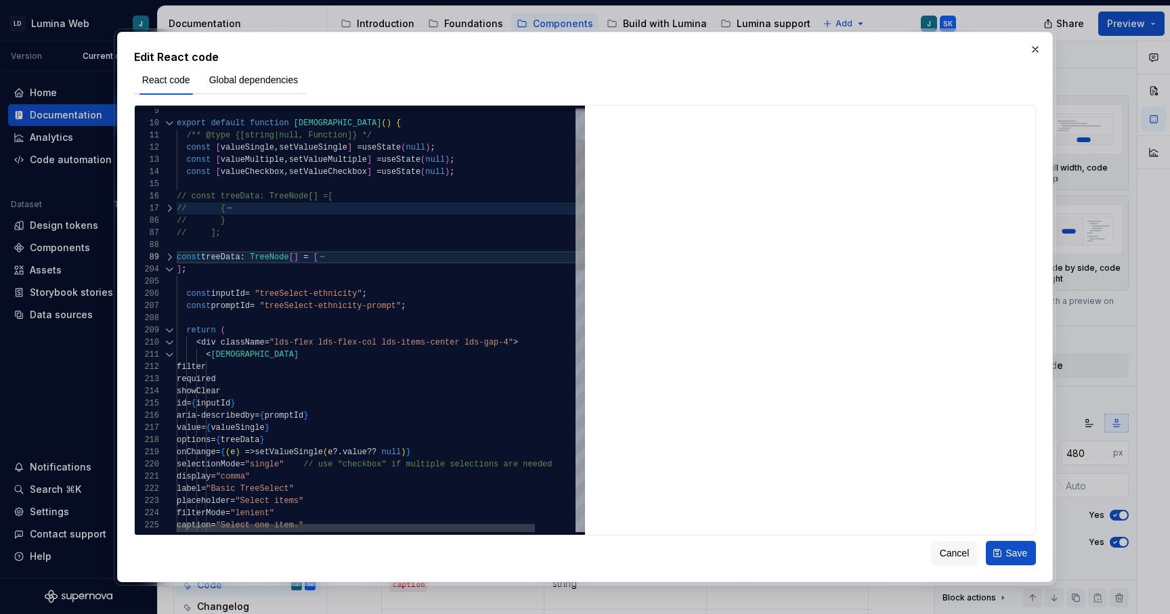
scroll to position [49, 20]
drag, startPoint x: 431, startPoint y: 305, endPoint x: 106, endPoint y: 290, distance: 325.4
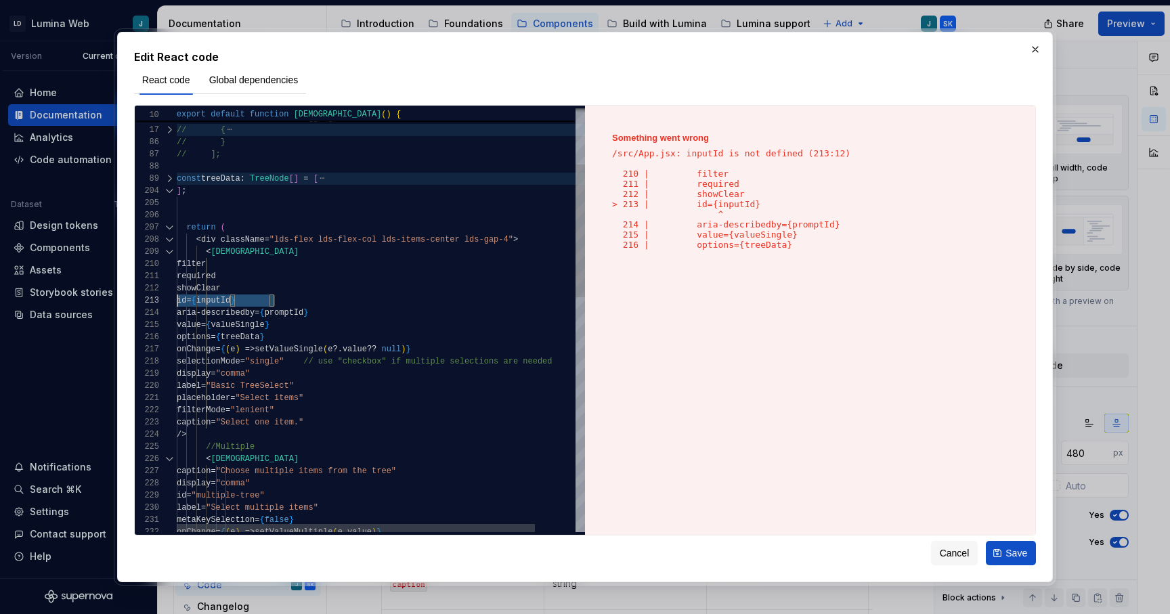
scroll to position [0, 0]
drag, startPoint x: 282, startPoint y: 299, endPoint x: 119, endPoint y: 298, distance: 163.2
click at [177, 298] on div "aria - describedby = { promptId } value = { valueSingle } id = { inputId } show…" at bounding box center [404, 604] width 454 height 1350
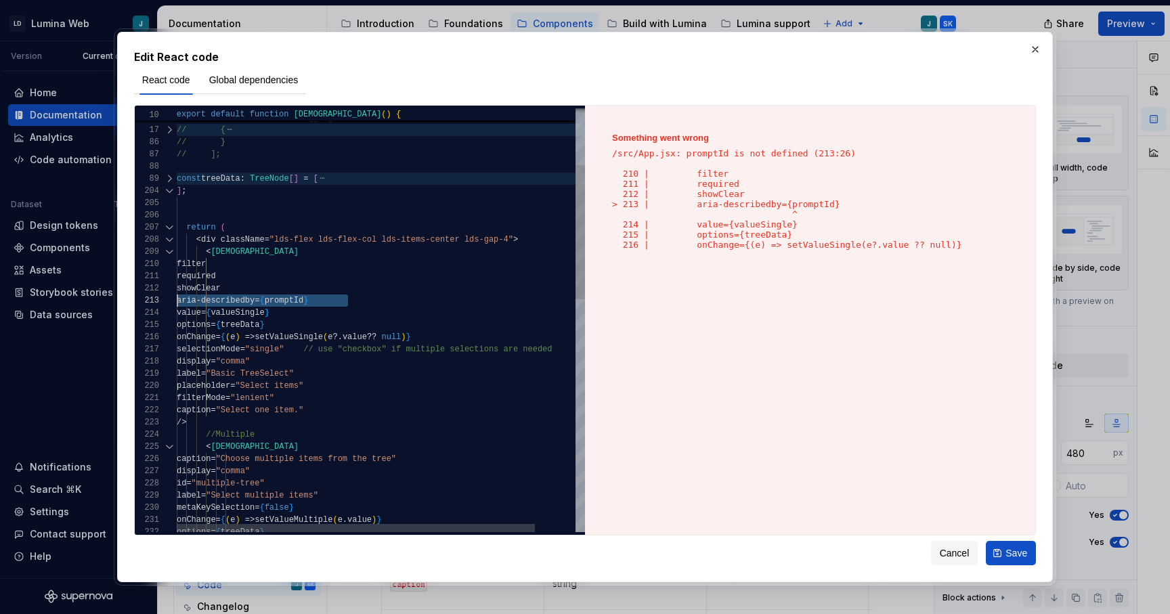
drag, startPoint x: 357, startPoint y: 299, endPoint x: 137, endPoint y: 299, distance: 219.4
click at [177, 299] on div "aria - describedby = { promptId } value = { valueSingle } showClear required op…" at bounding box center [404, 598] width 454 height 1338
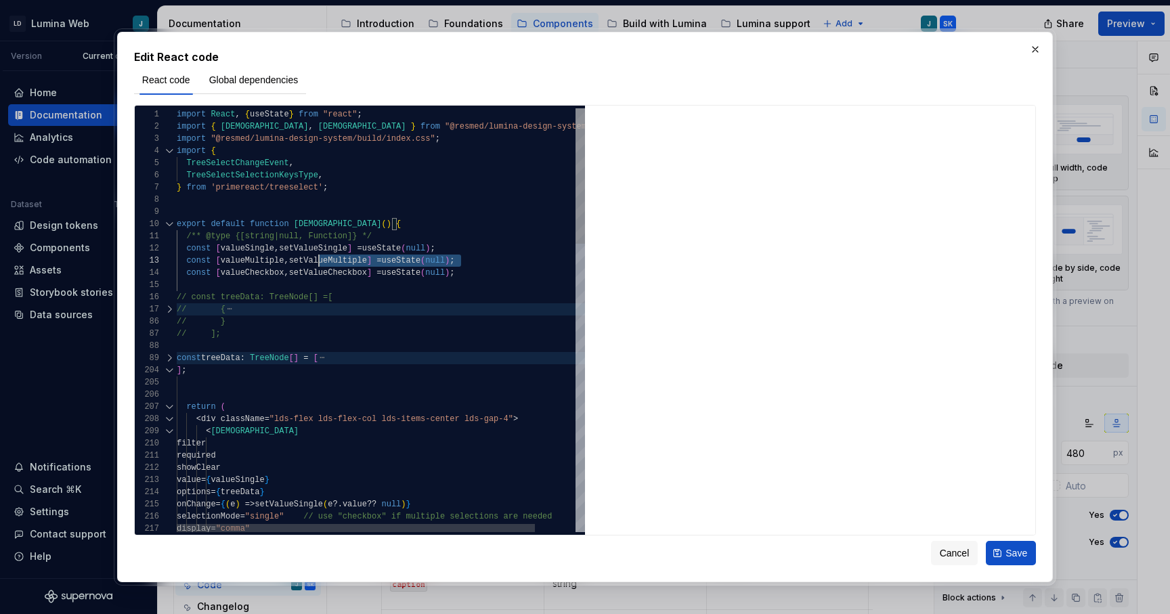
scroll to position [24, 0]
drag, startPoint x: 466, startPoint y: 258, endPoint x: 108, endPoint y: 260, distance: 357.5
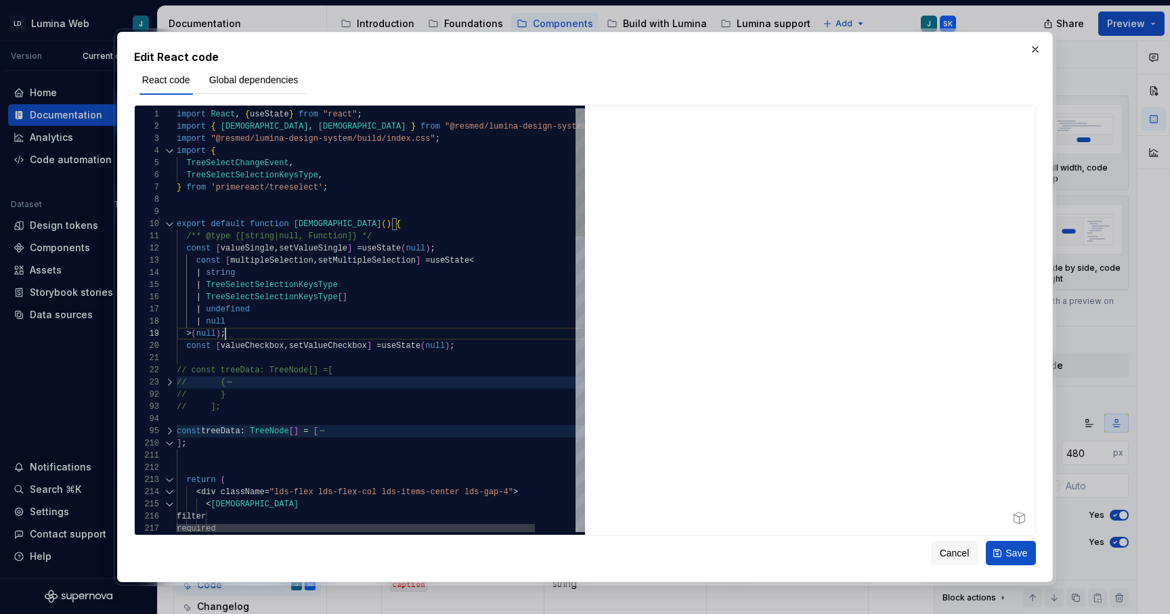
scroll to position [98, 49]
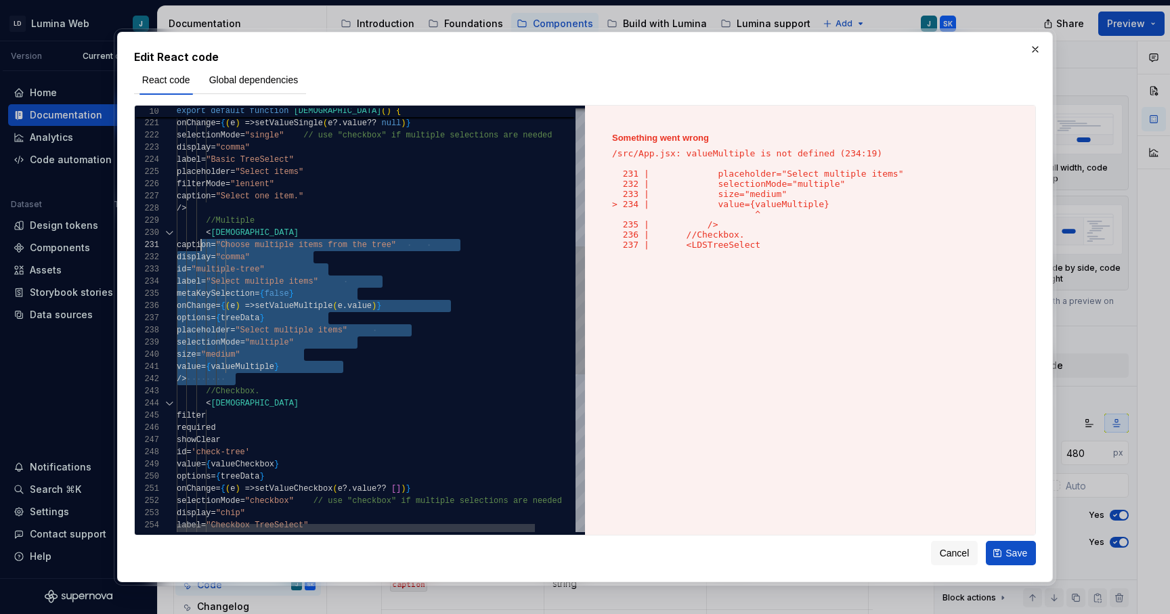
scroll to position [85, 29]
drag, startPoint x: 237, startPoint y: 378, endPoint x: 204, endPoint y: 237, distance: 144.5
click at [204, 237] on div "options = { treeData } onChange = { ( e ) => setValueSingle ( e ?. value ?? nul…" at bounding box center [404, 353] width 454 height 1399
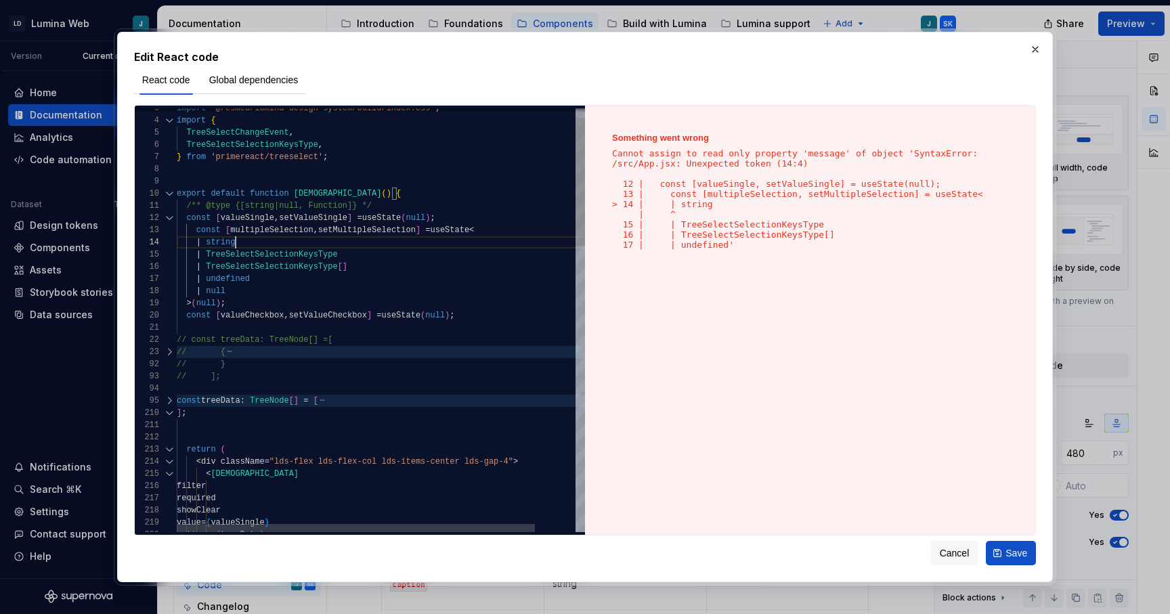
scroll to position [37, 0]
drag, startPoint x: 245, startPoint y: 244, endPoint x: 146, endPoint y: 244, distance: 98.9
type textarea "**********"
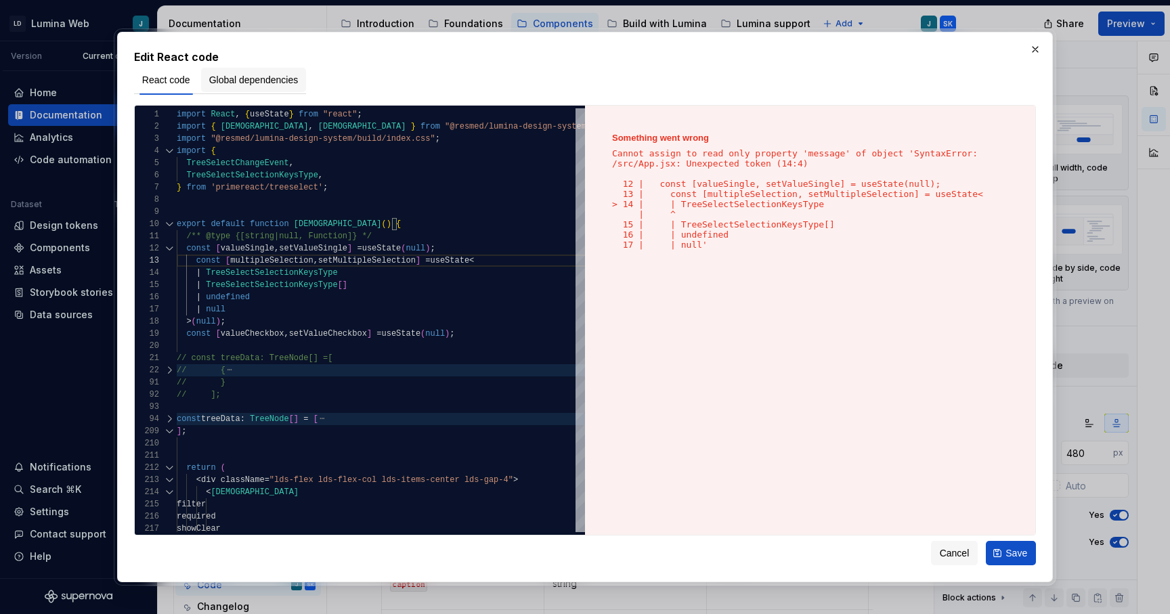
click at [278, 85] on span "Global dependencies" at bounding box center [253, 80] width 89 height 14
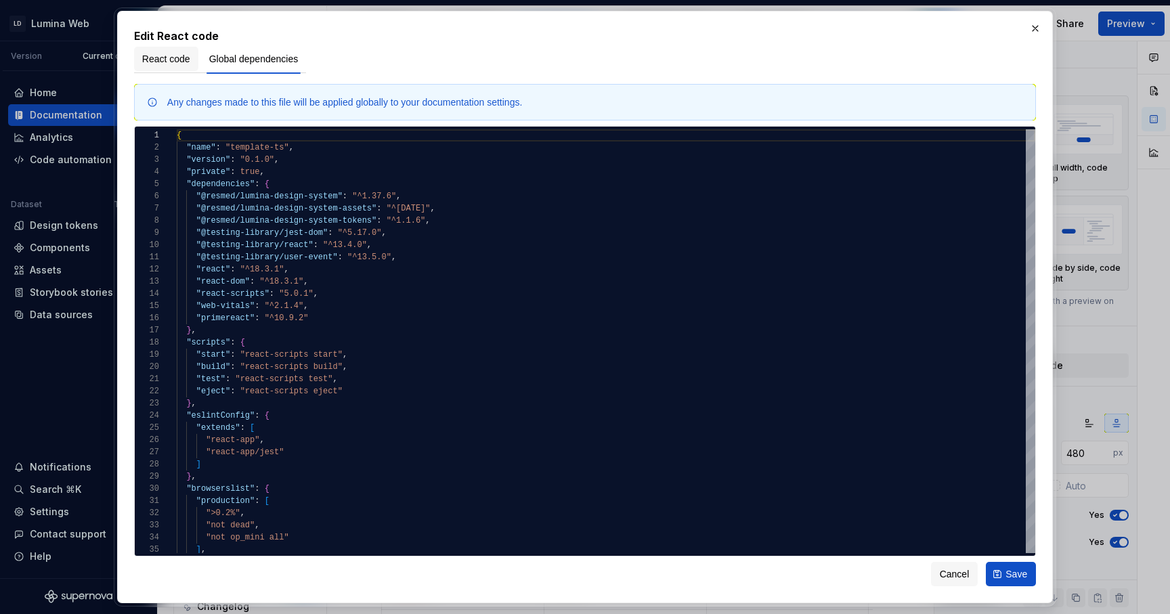
click at [168, 57] on span "React code" at bounding box center [166, 59] width 48 height 14
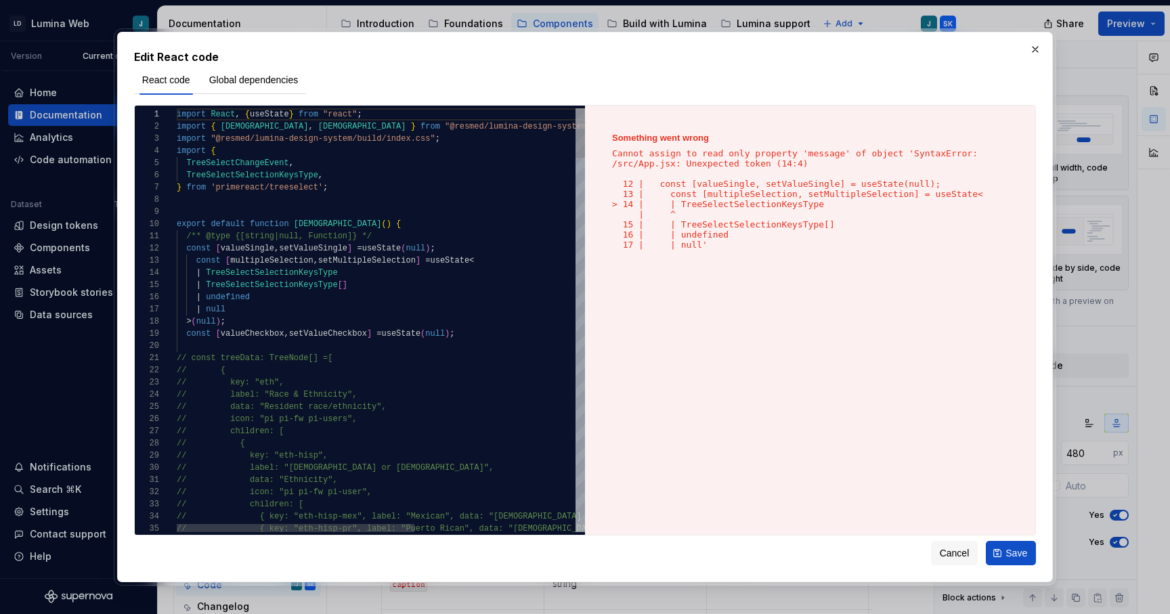
type textarea "**********"
drag, startPoint x: 186, startPoint y: 163, endPoint x: 339, endPoint y: 174, distance: 153.4
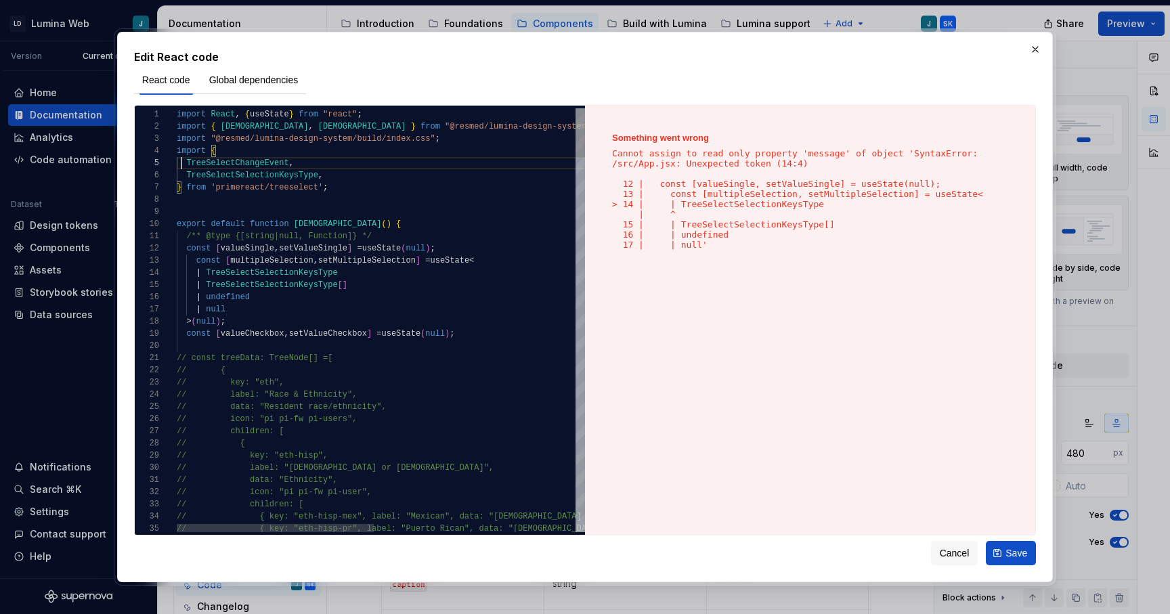
scroll to position [49, 117]
drag, startPoint x: 180, startPoint y: 163, endPoint x: 322, endPoint y: 163, distance: 141.5
drag, startPoint x: 186, startPoint y: 175, endPoint x: 332, endPoint y: 175, distance: 146.3
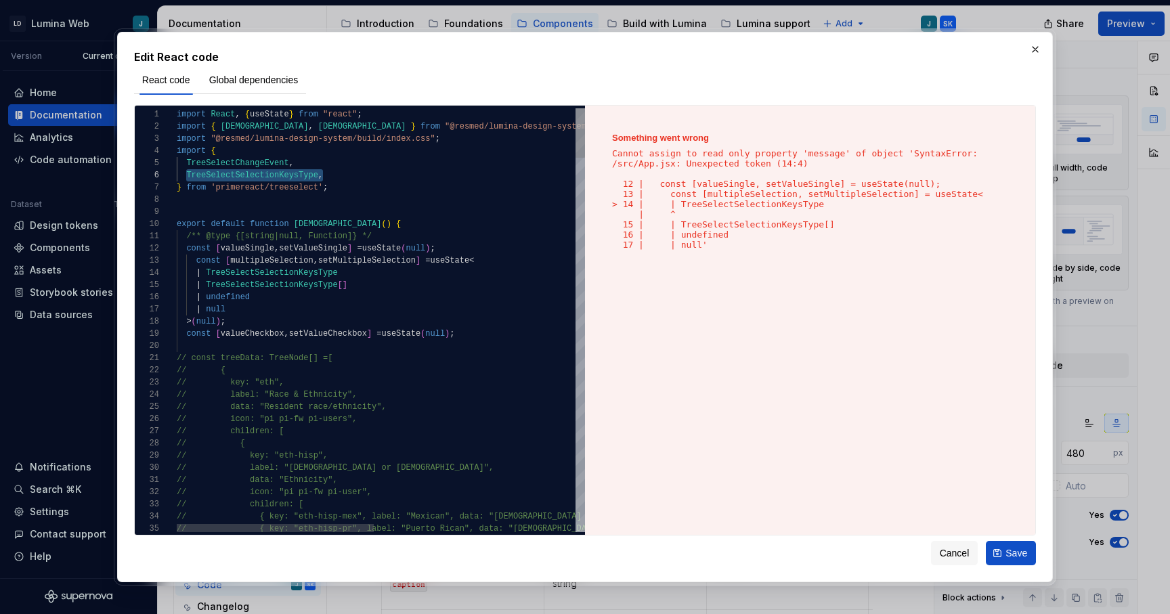
type textarea "*"
